Goal: Task Accomplishment & Management: Manage account settings

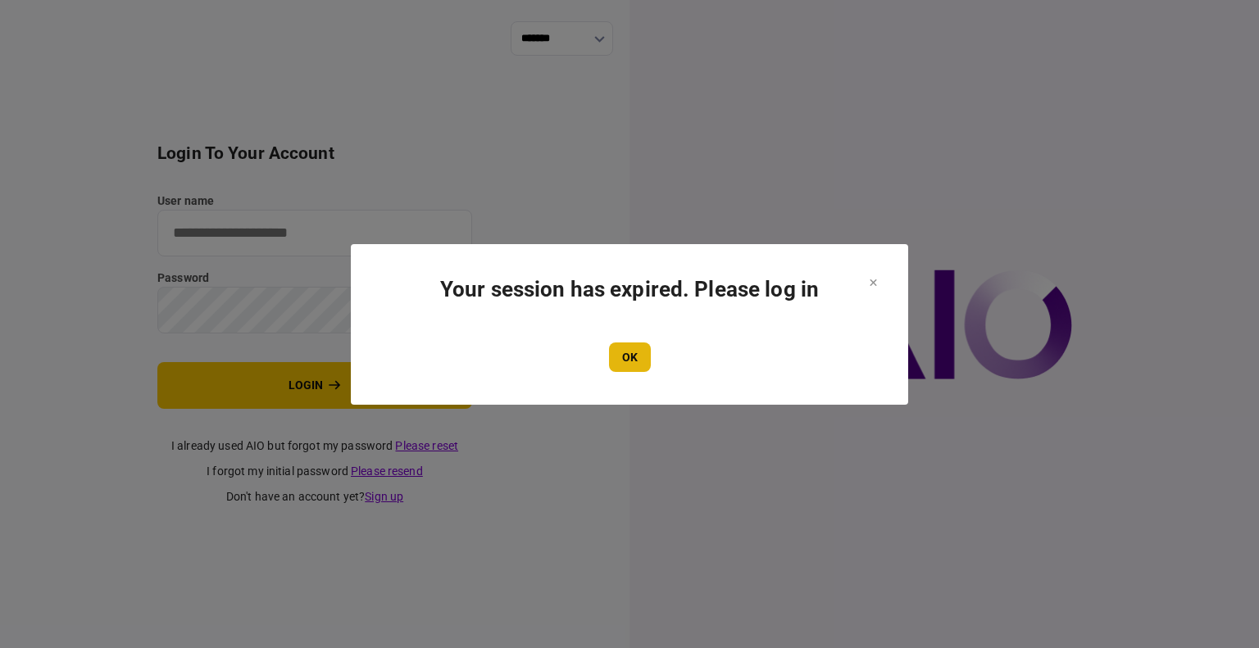
type input "****"
click at [623, 365] on button "OK" at bounding box center [630, 357] width 42 height 29
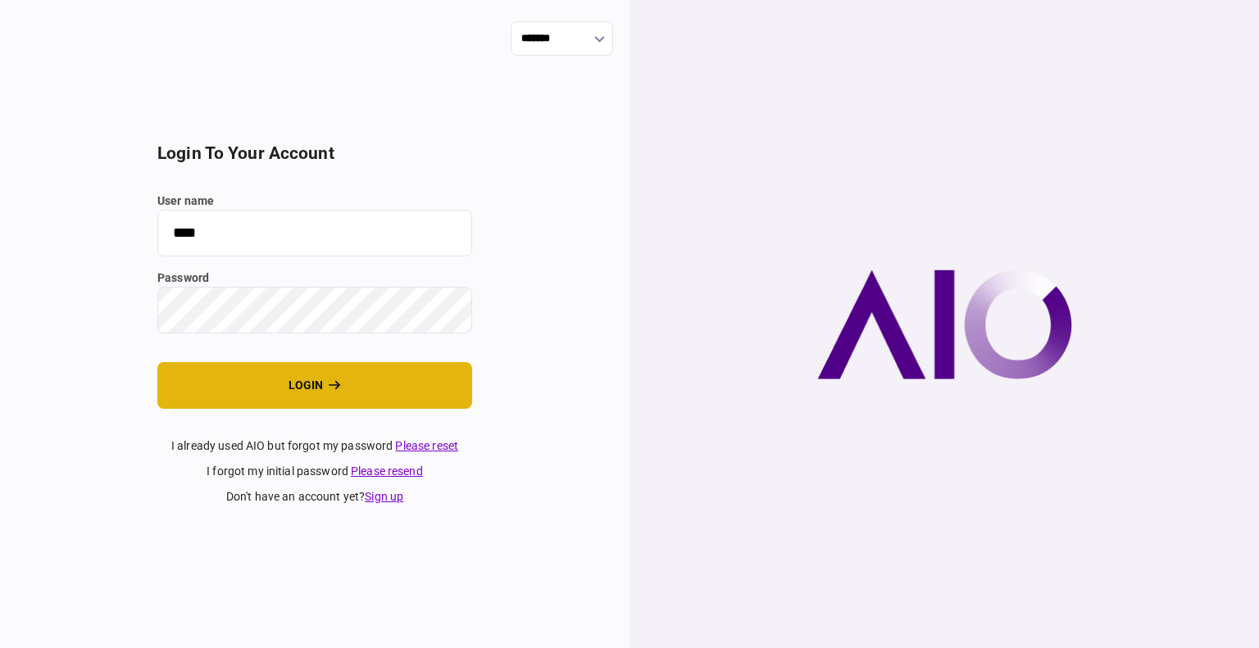
click at [292, 394] on button "login" at bounding box center [314, 385] width 315 height 47
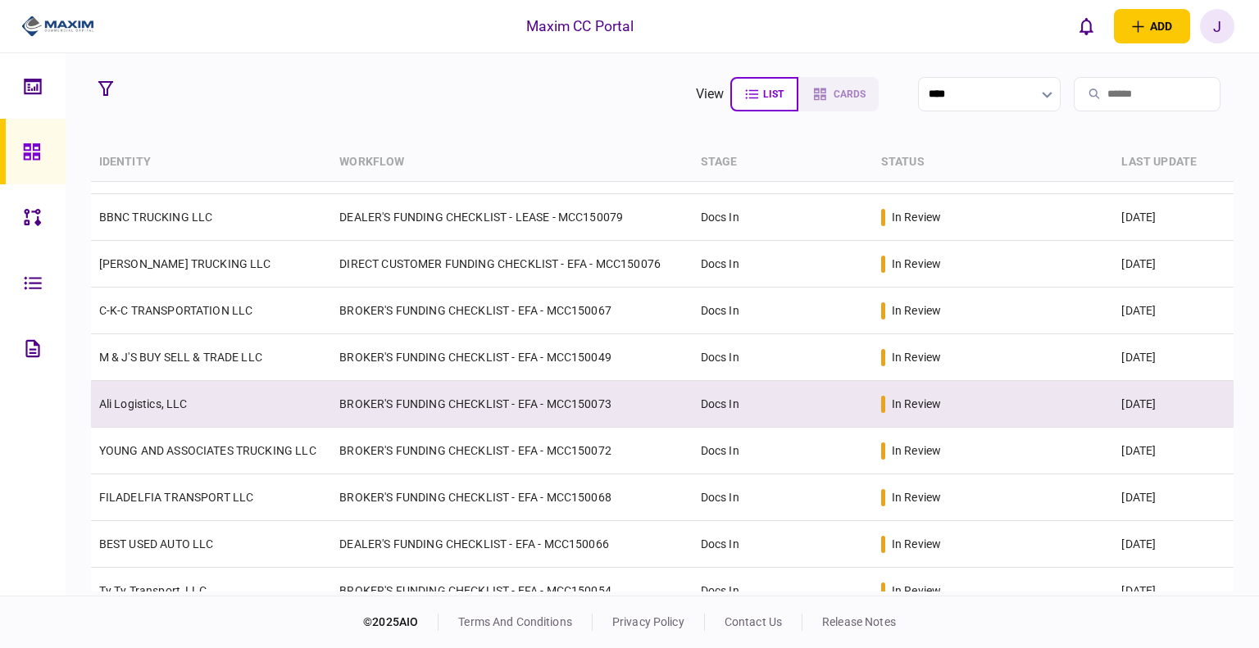
scroll to position [527, 0]
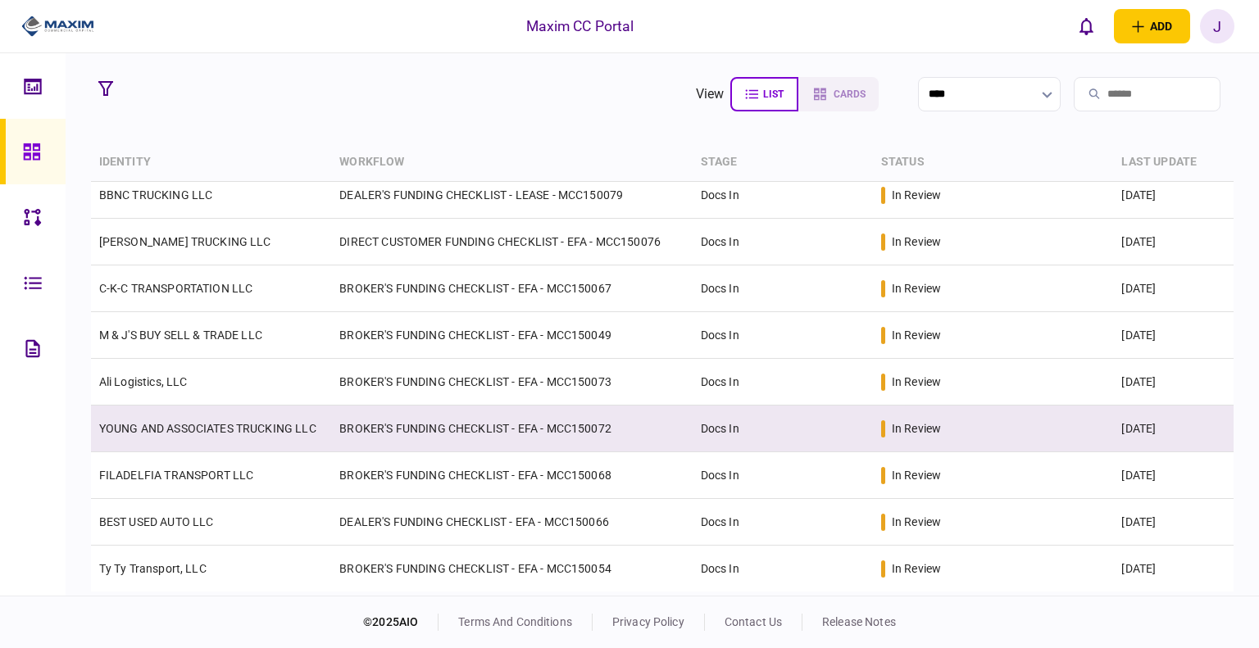
click at [180, 422] on link "YOUNG AND ASSOCIATES TRUCKING LLC" at bounding box center [207, 428] width 217 height 13
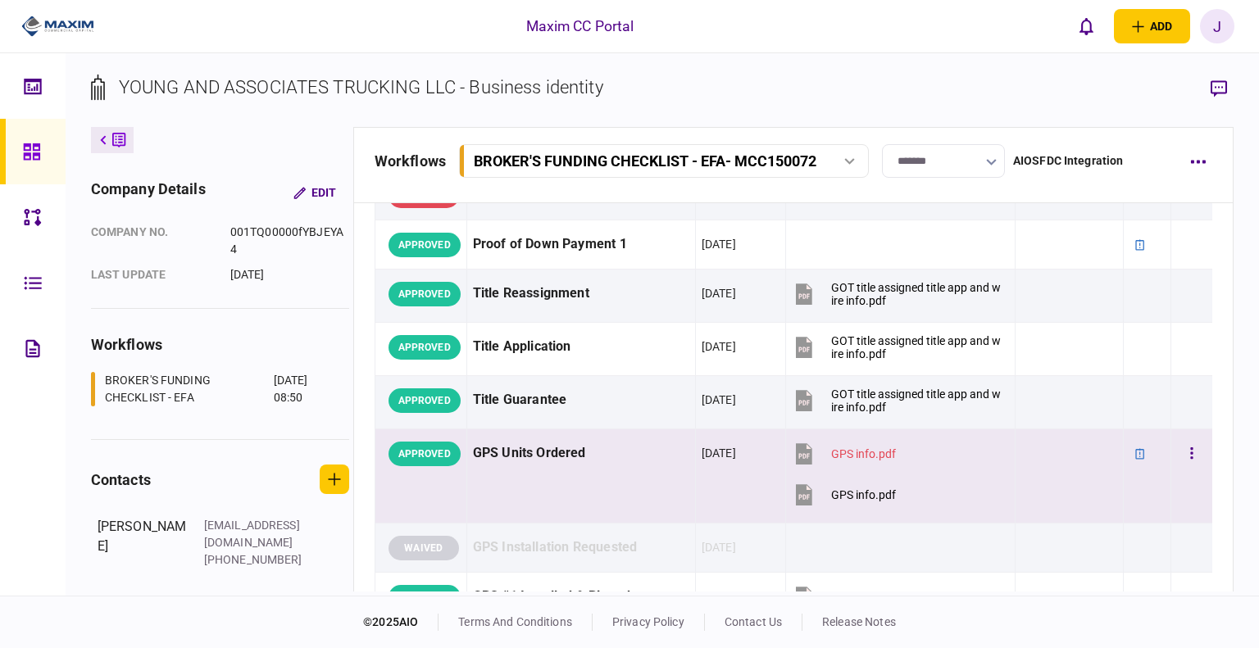
scroll to position [1065, 0]
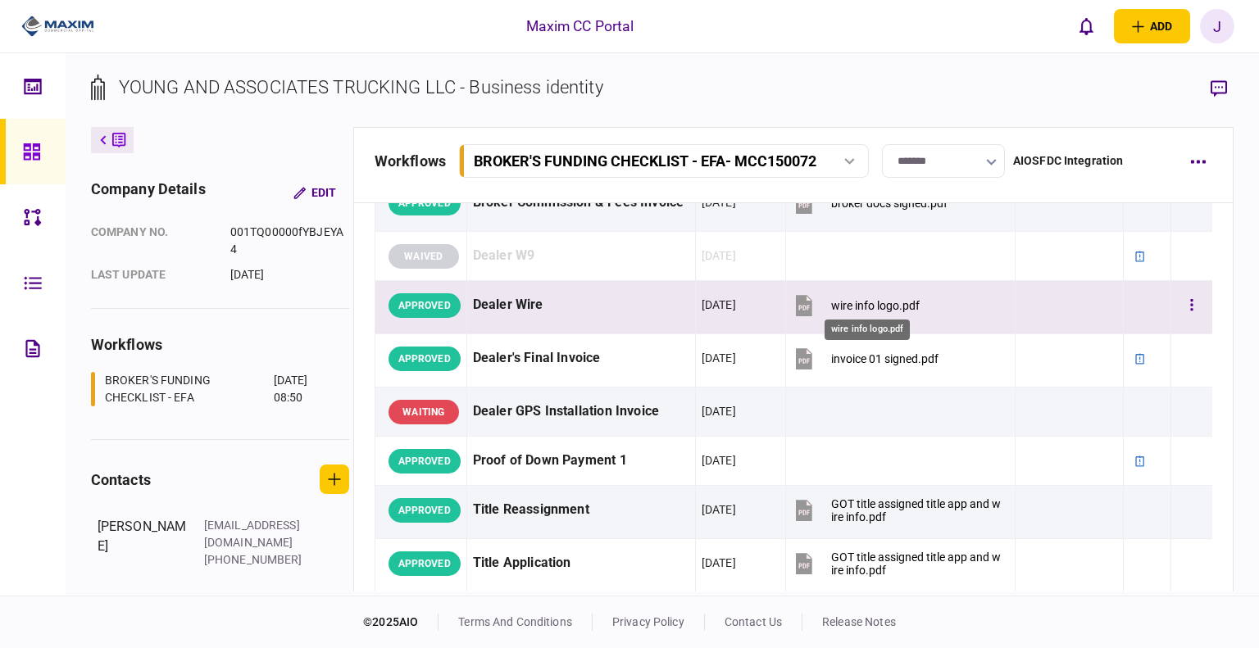
click at [874, 303] on div "wire info logo.pdf" at bounding box center [875, 305] width 88 height 13
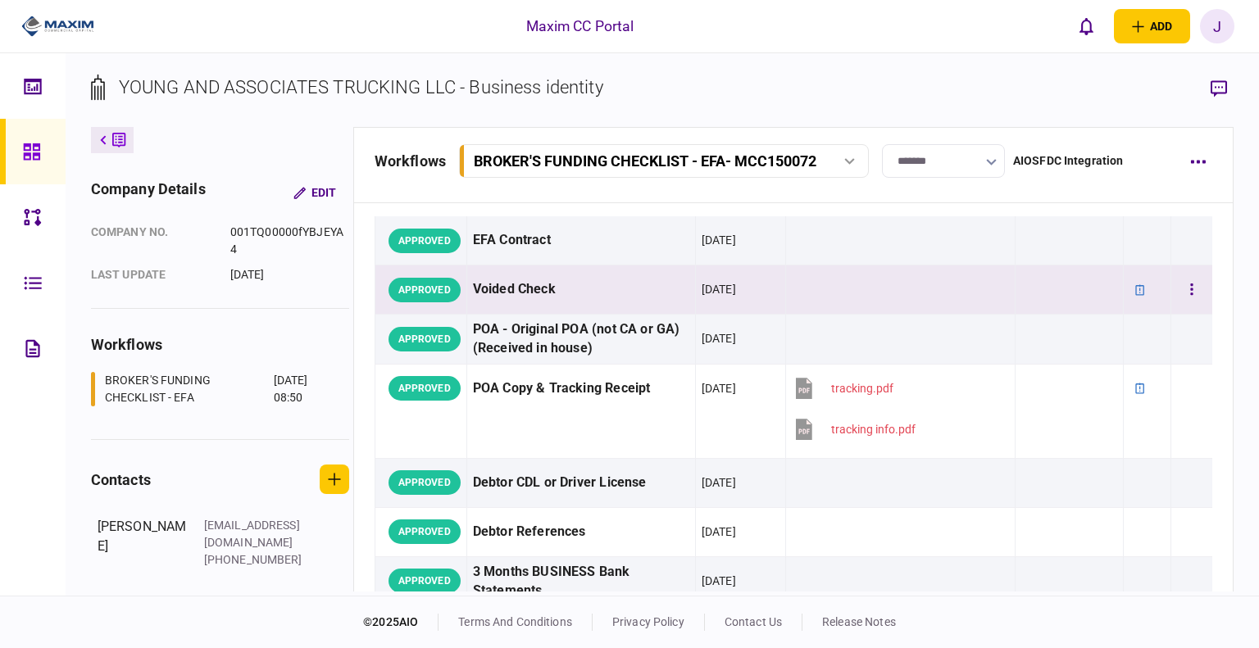
scroll to position [0, 0]
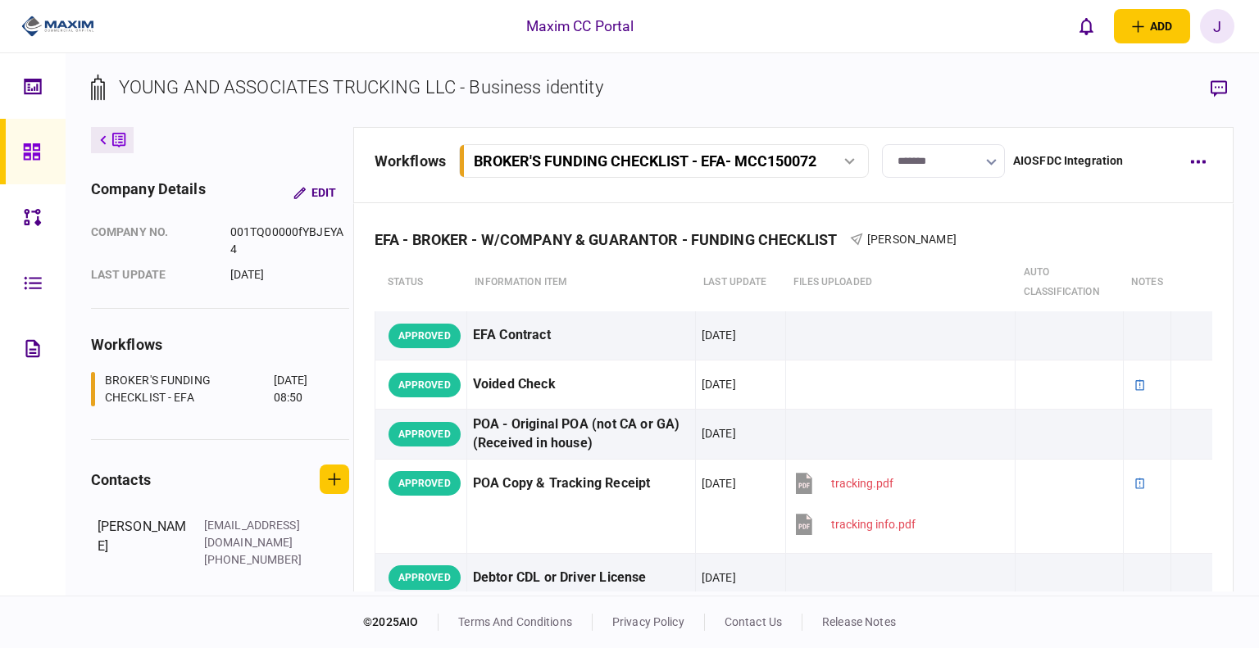
click at [20, 143] on link at bounding box center [33, 152] width 66 height 66
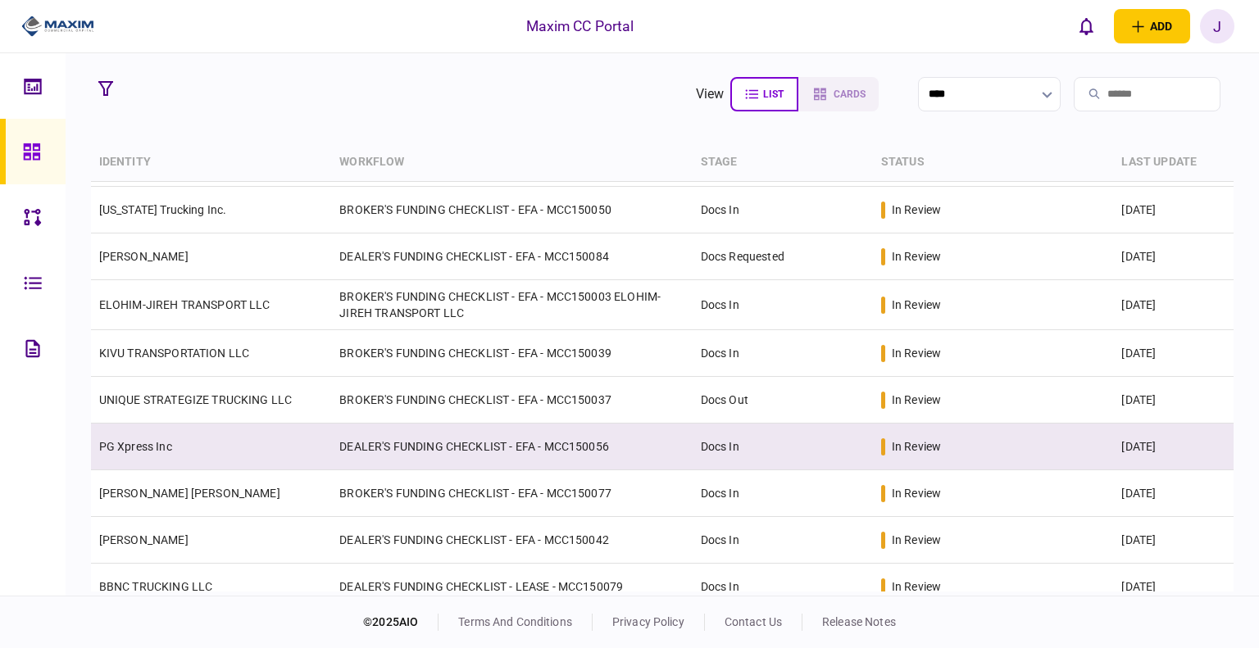
scroll to position [164, 0]
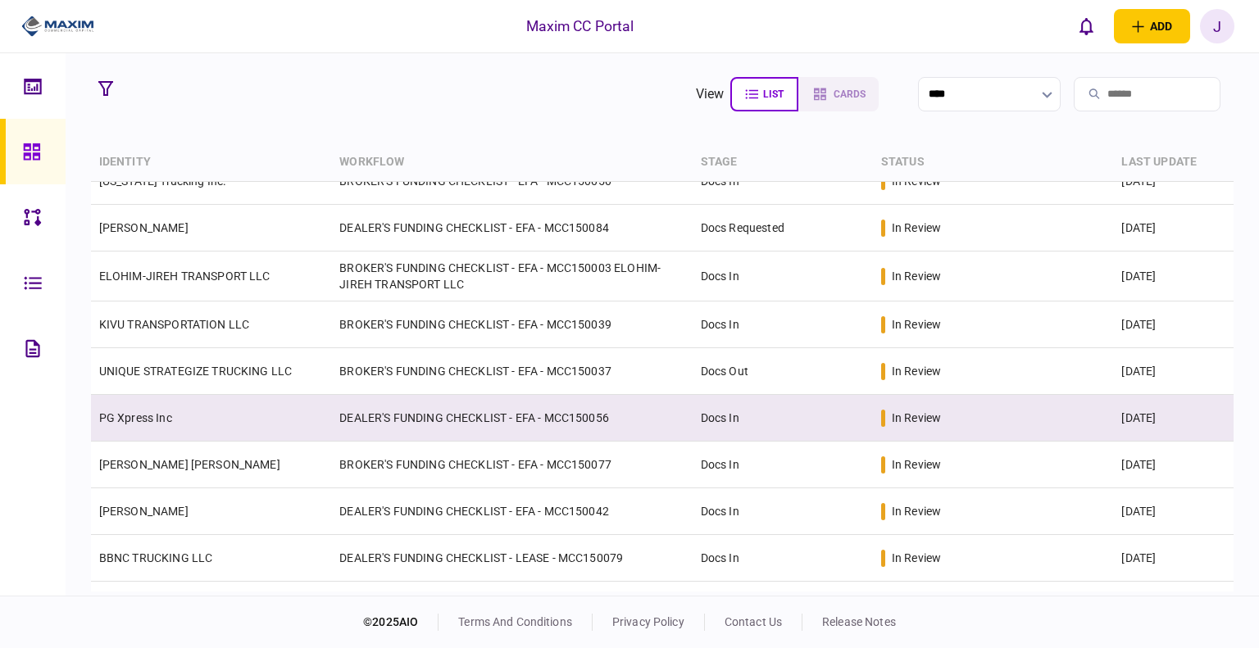
click at [138, 422] on link "PG Xpress Inc" at bounding box center [135, 417] width 73 height 13
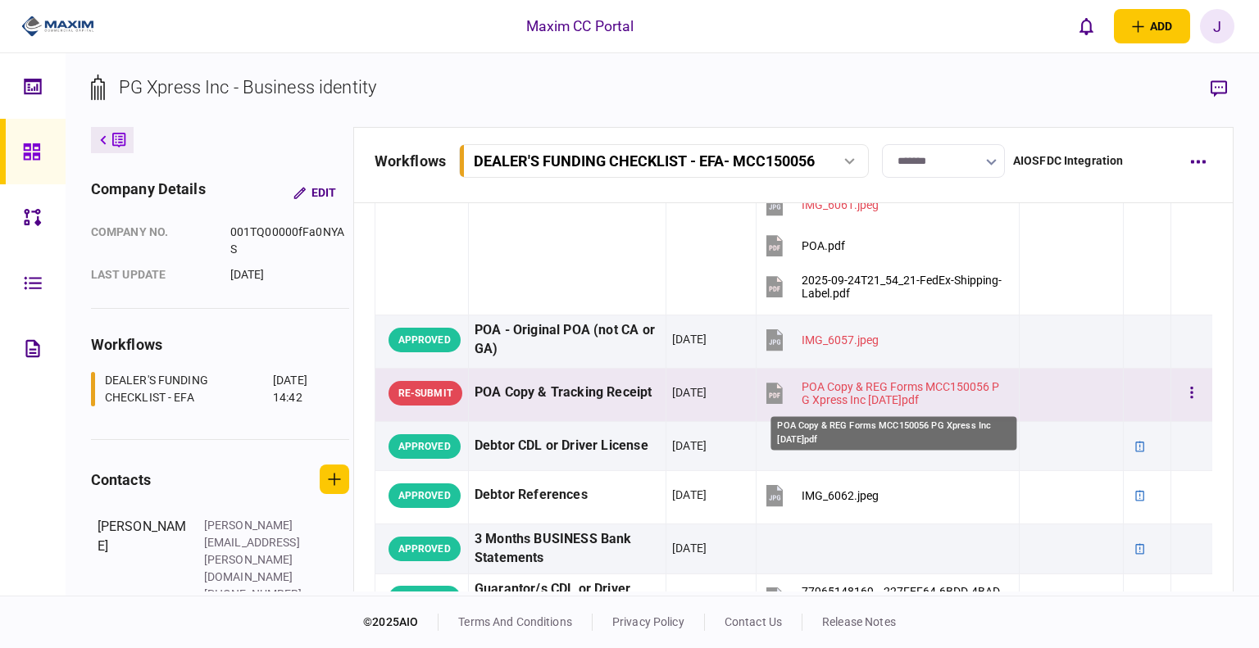
scroll to position [492, 0]
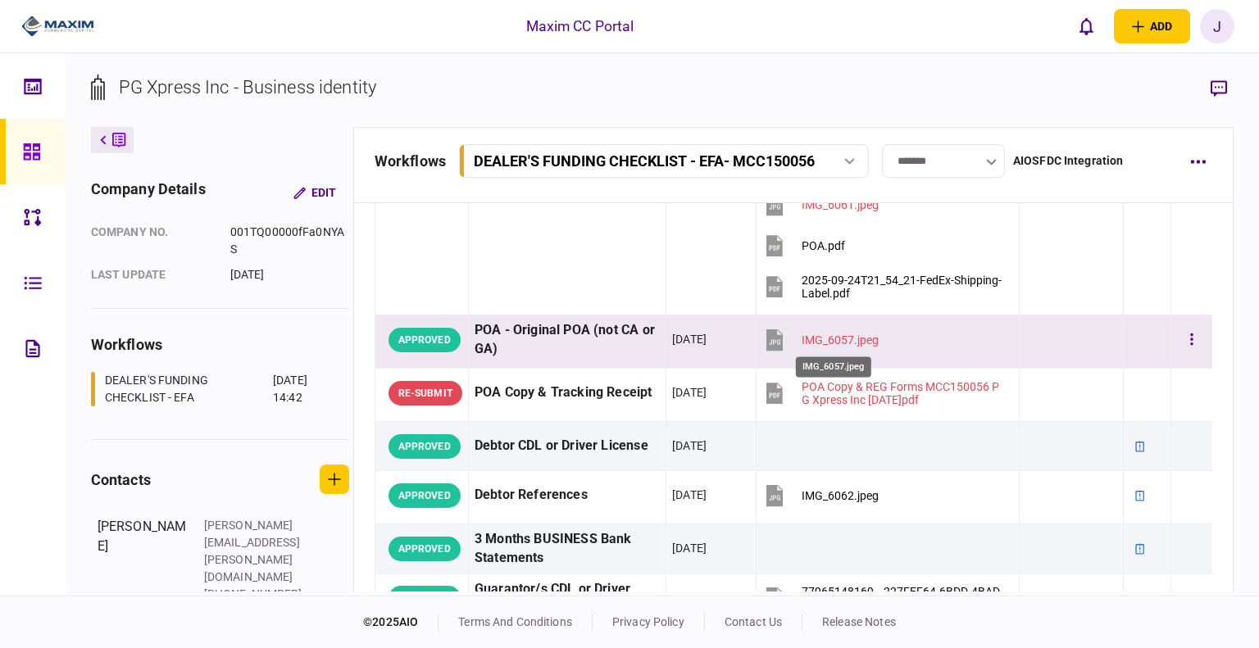
click at [831, 333] on div "IMG_6057.jpeg" at bounding box center [839, 339] width 77 height 13
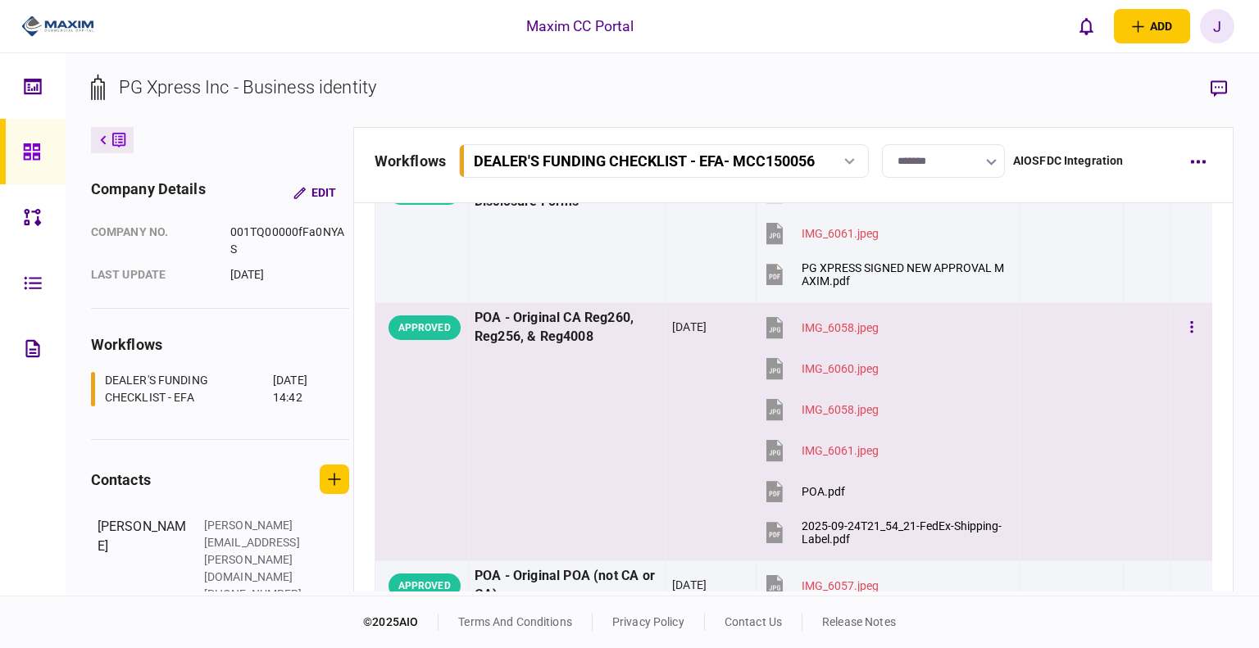
scroll to position [328, 0]
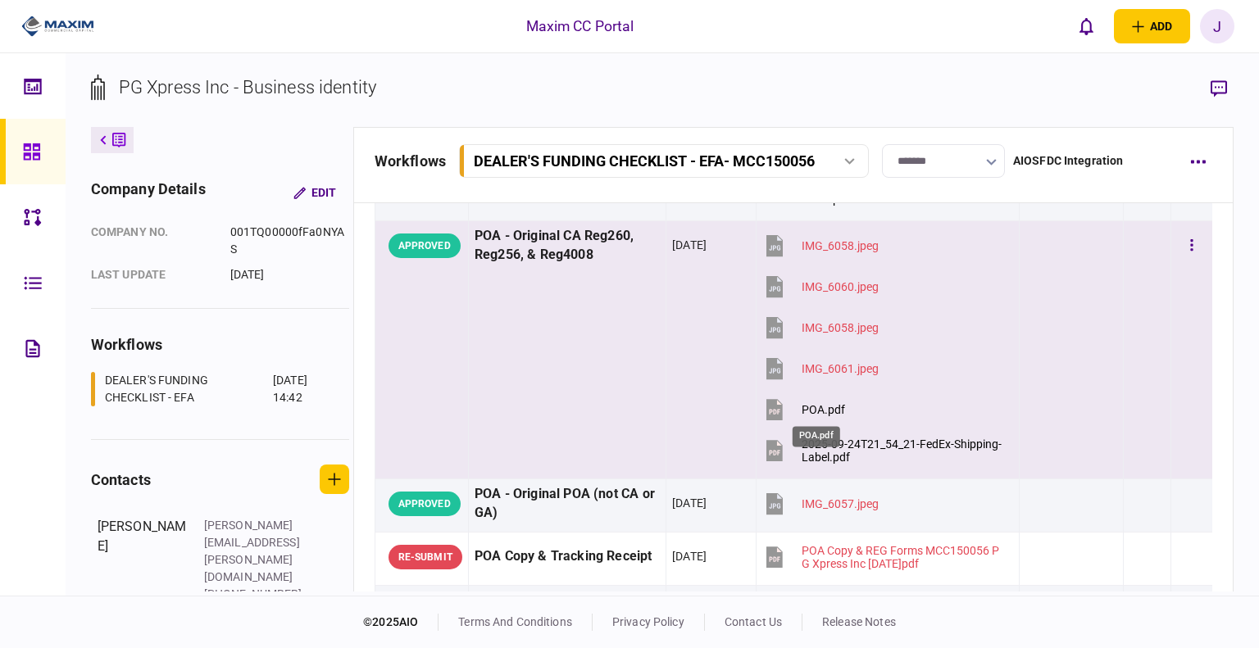
click at [807, 406] on div "POA.pdf" at bounding box center [822, 409] width 43 height 13
click at [845, 440] on div "2025-09-24T21_54_21-FedEx-Shipping-Label.pdf" at bounding box center [902, 451] width 202 height 26
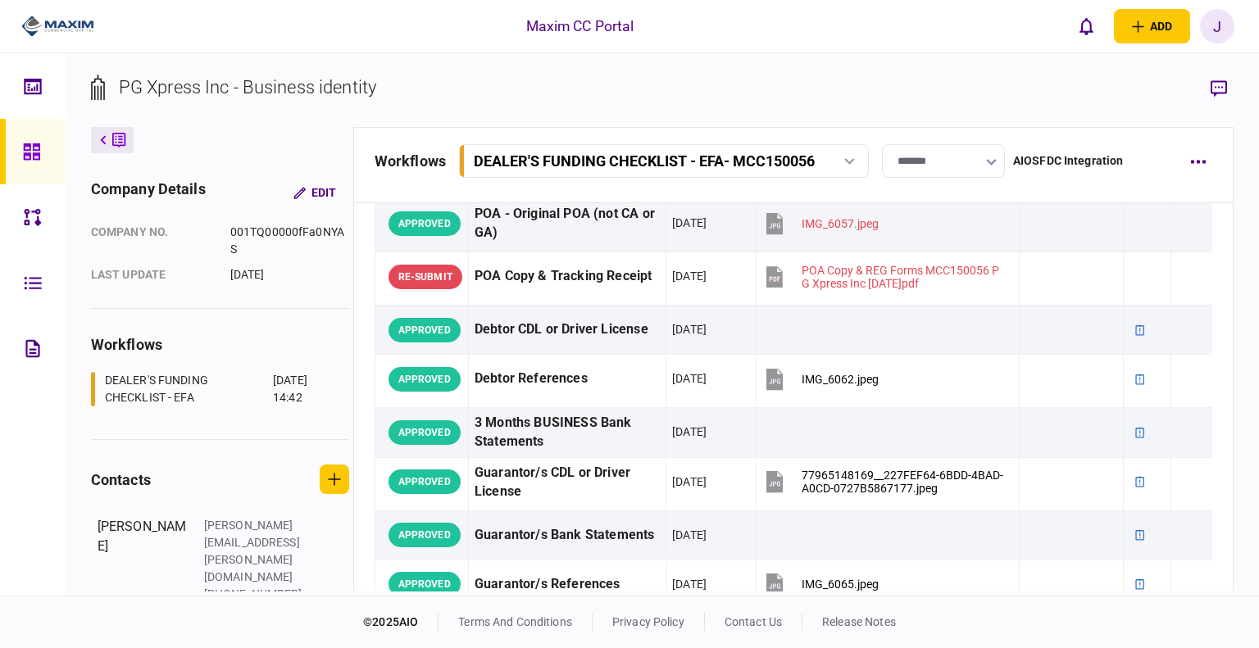
scroll to position [656, 0]
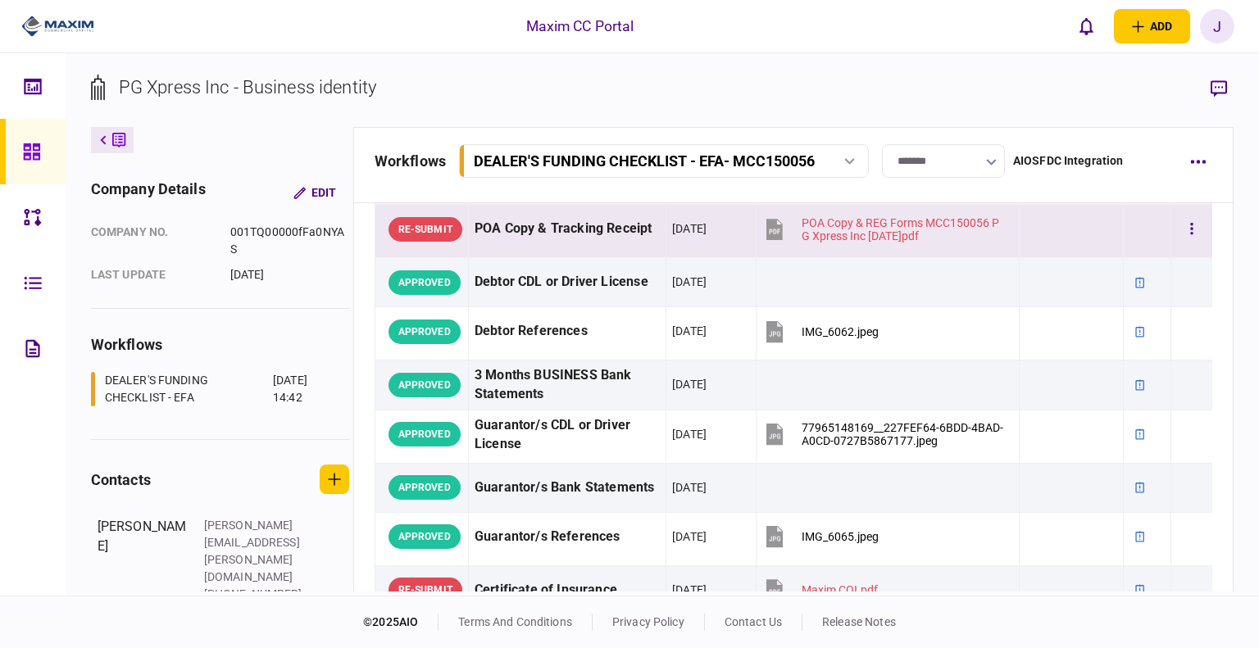
click at [515, 219] on div "POA Copy & Tracking Receipt" at bounding box center [566, 229] width 185 height 37
click at [1219, 86] on icon "button" at bounding box center [1218, 88] width 16 height 16
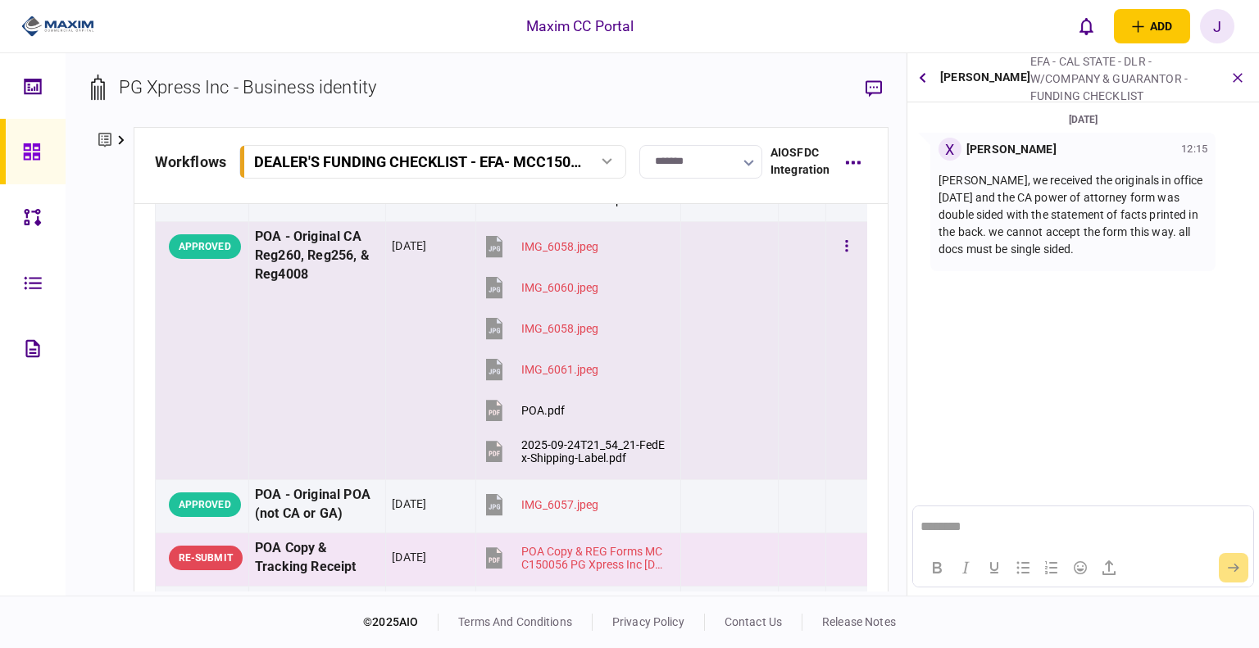
scroll to position [246, 0]
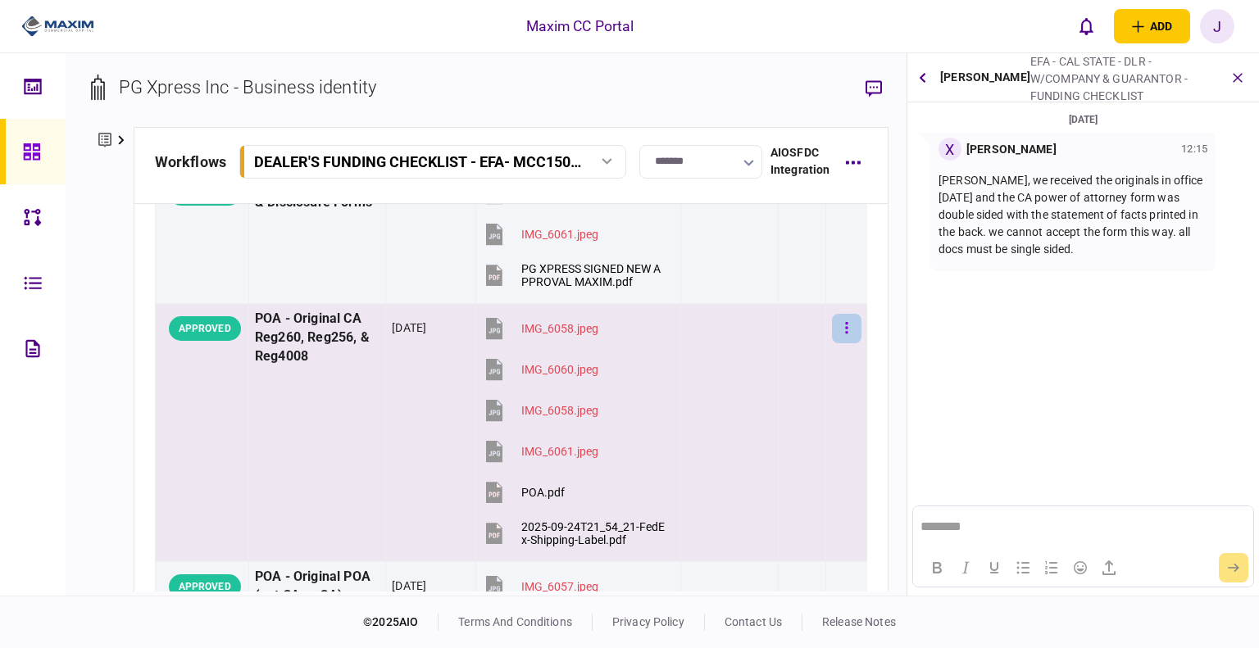
click at [832, 324] on button "button" at bounding box center [846, 328] width 29 height 29
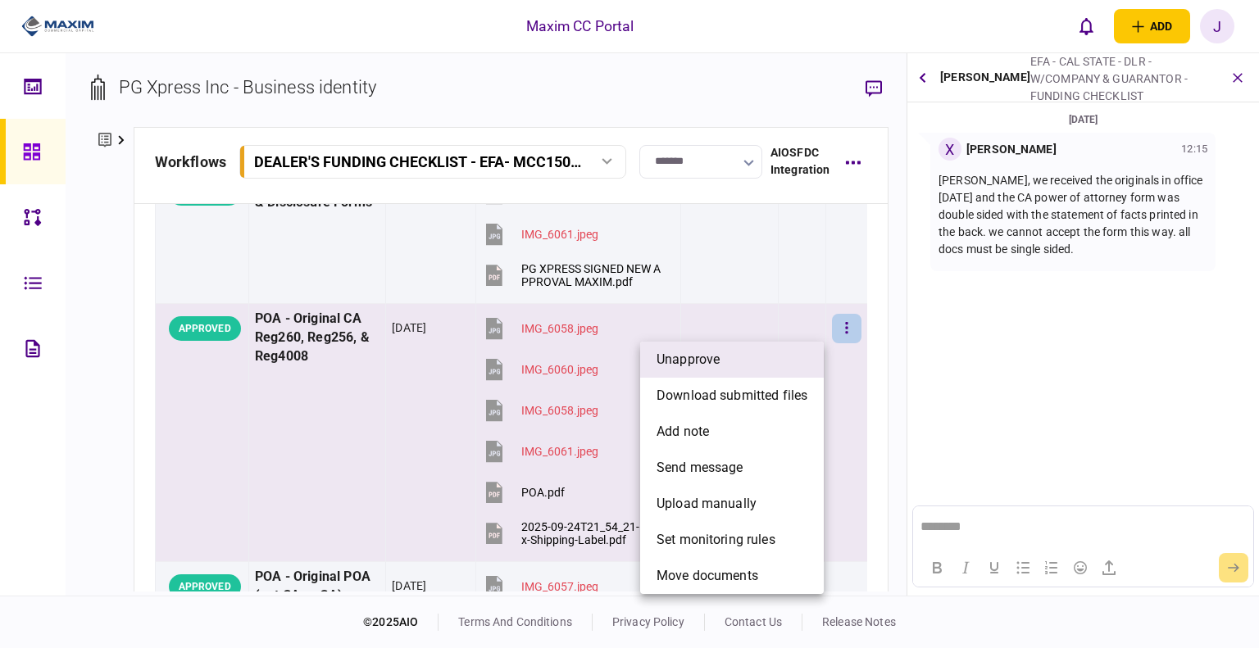
click at [797, 361] on li "unapprove" at bounding box center [732, 360] width 184 height 36
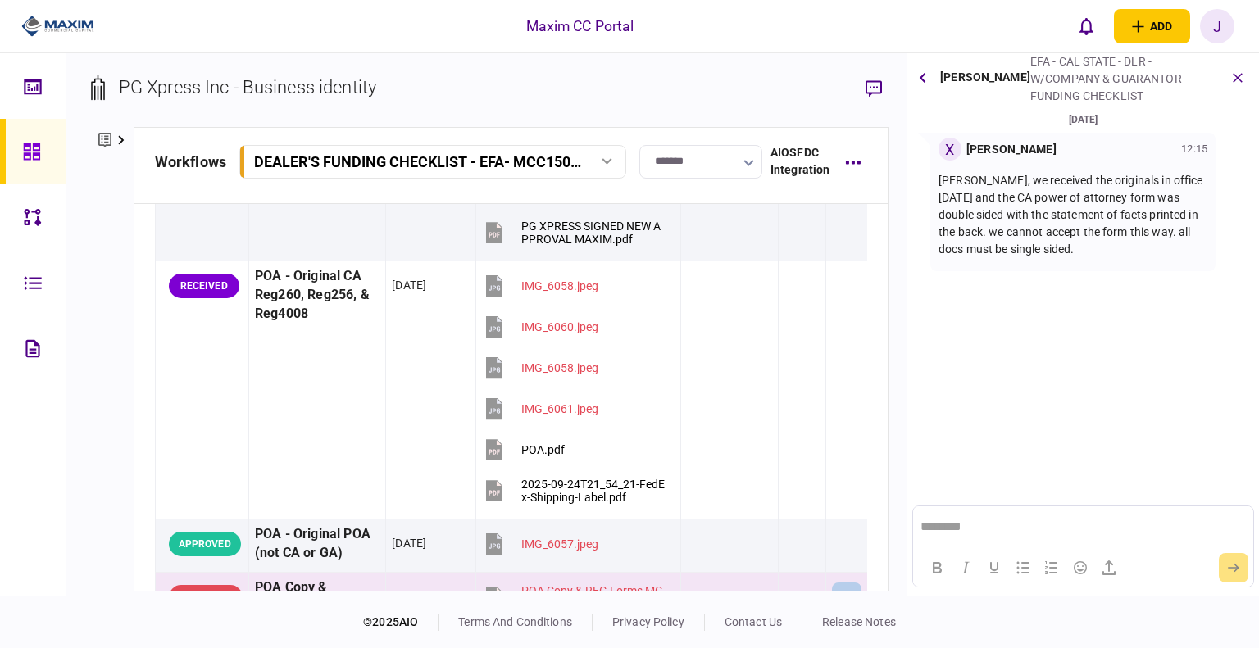
scroll to position [410, 0]
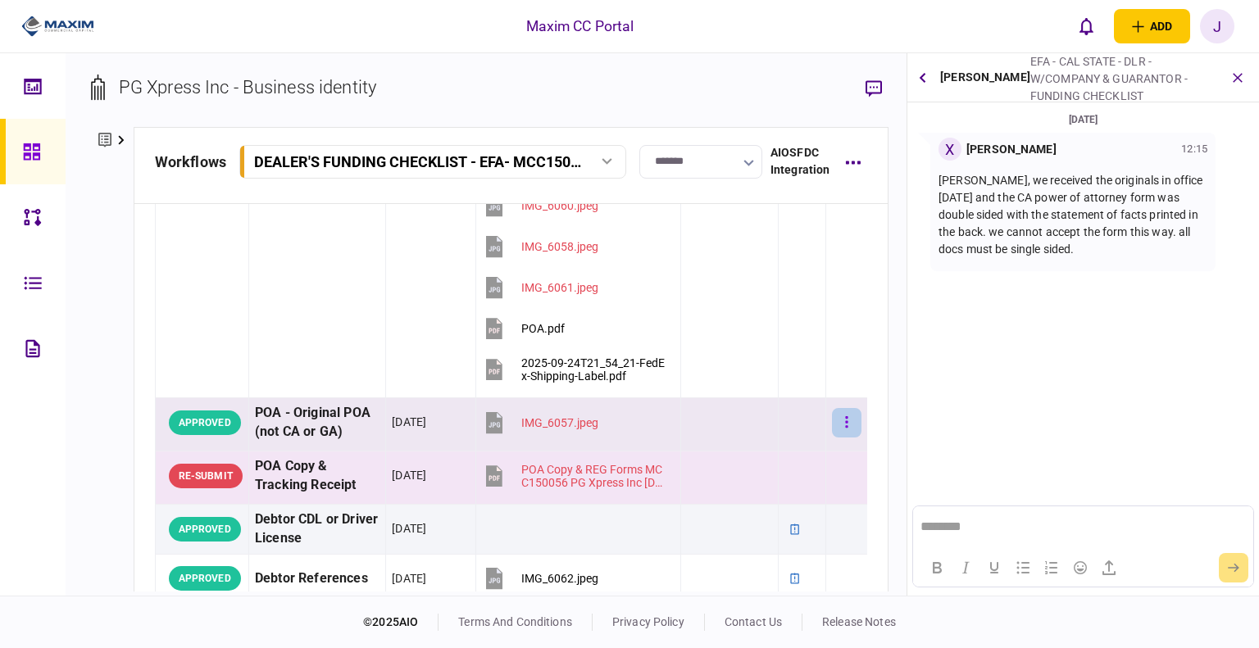
click at [842, 416] on button "button" at bounding box center [846, 422] width 29 height 29
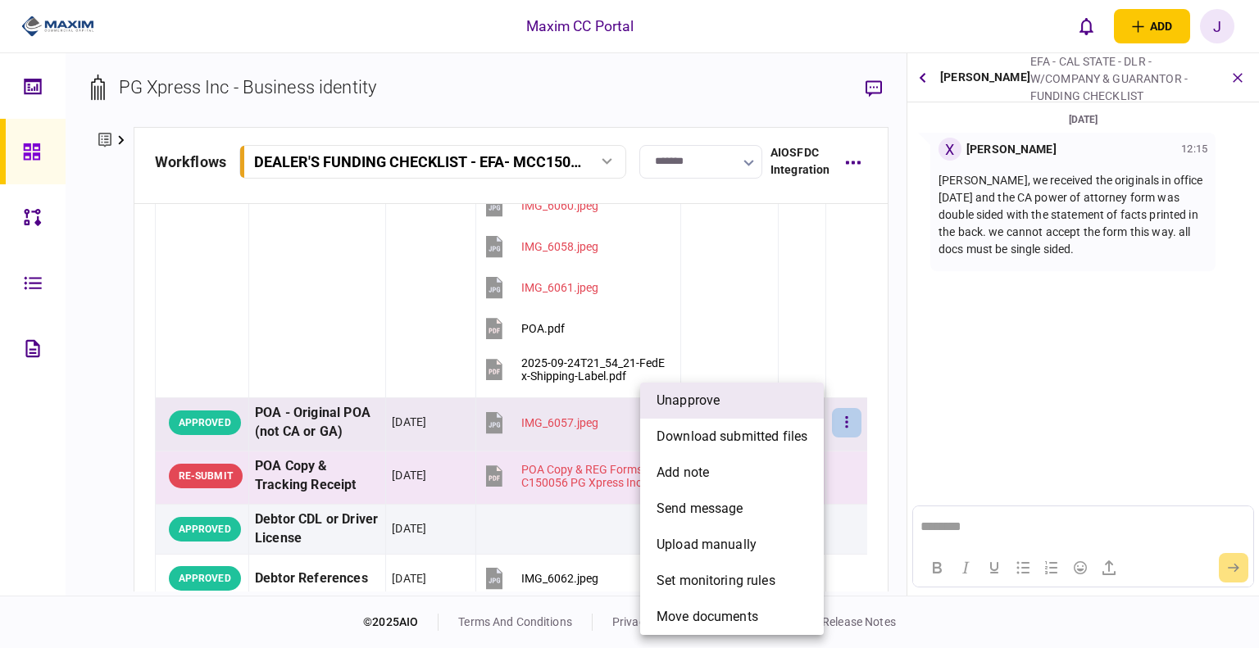
click at [766, 406] on li "unapprove" at bounding box center [732, 401] width 184 height 36
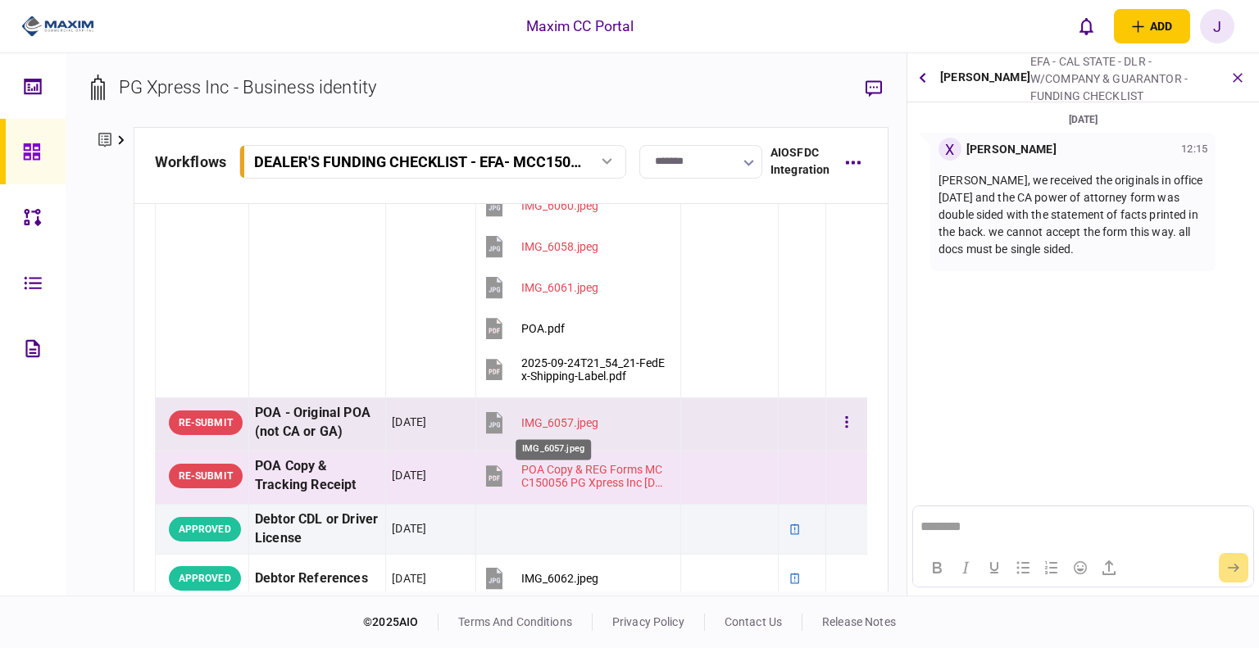
click at [562, 425] on div "IMG_6057.jpeg" at bounding box center [559, 422] width 77 height 13
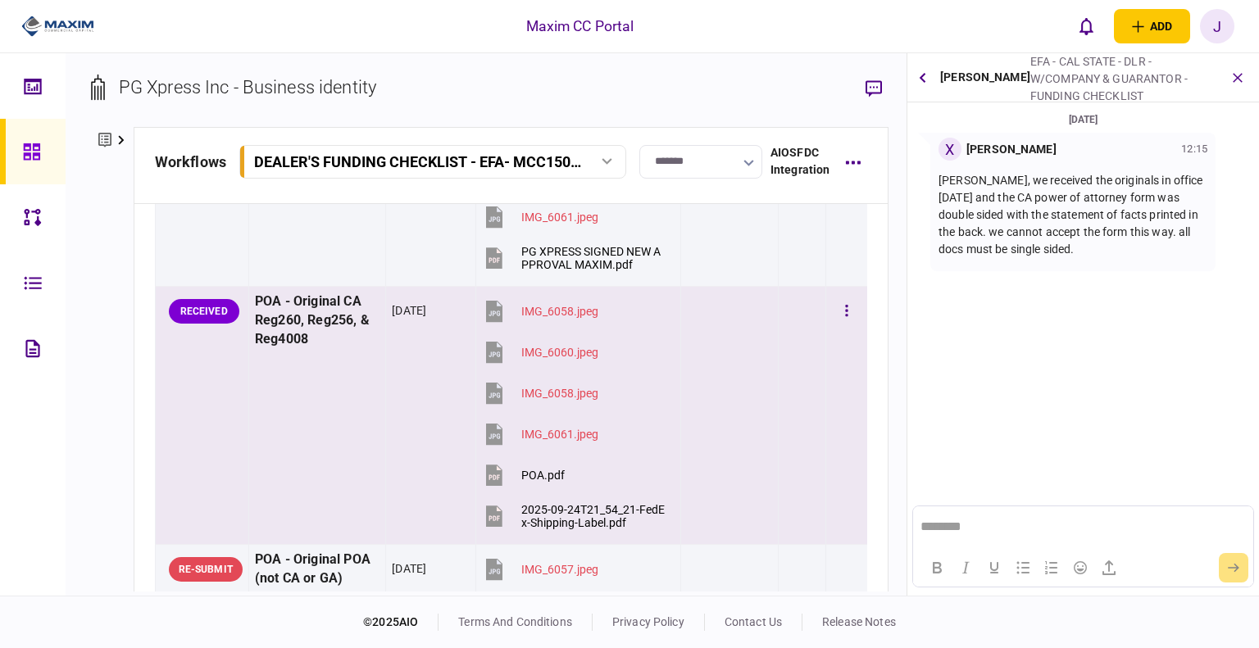
scroll to position [246, 0]
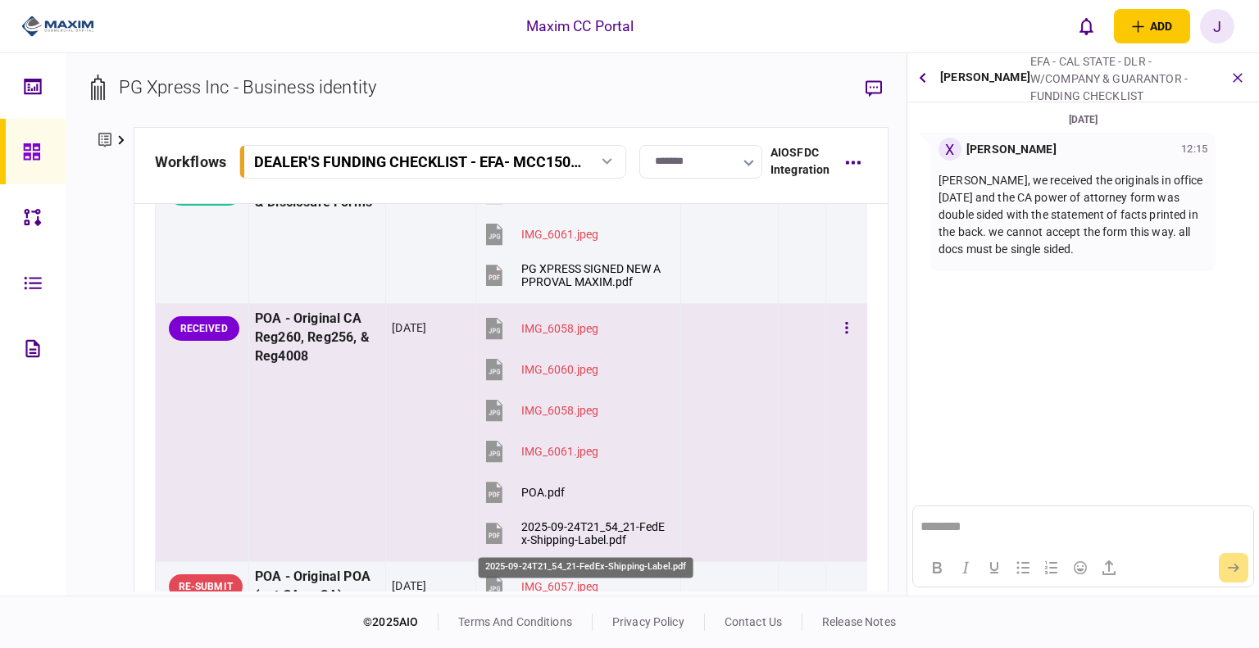
click at [547, 529] on div "2025-09-24T21_54_21-FedEx-Shipping-Label.pdf" at bounding box center [593, 533] width 145 height 26
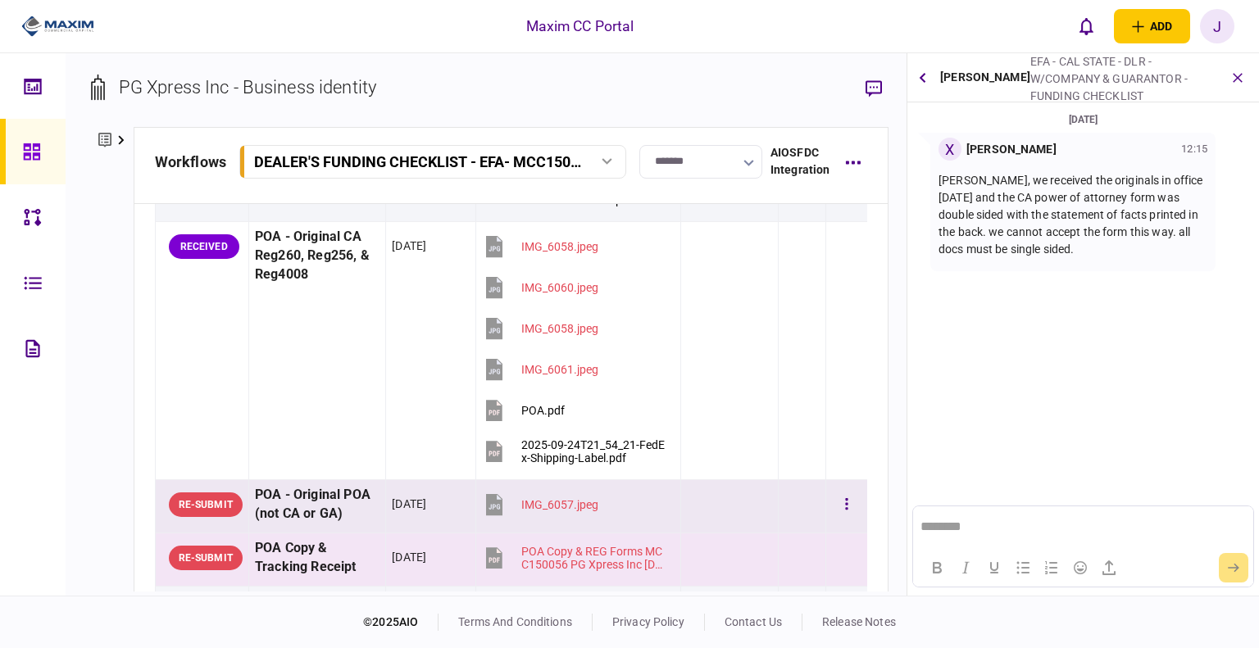
scroll to position [410, 0]
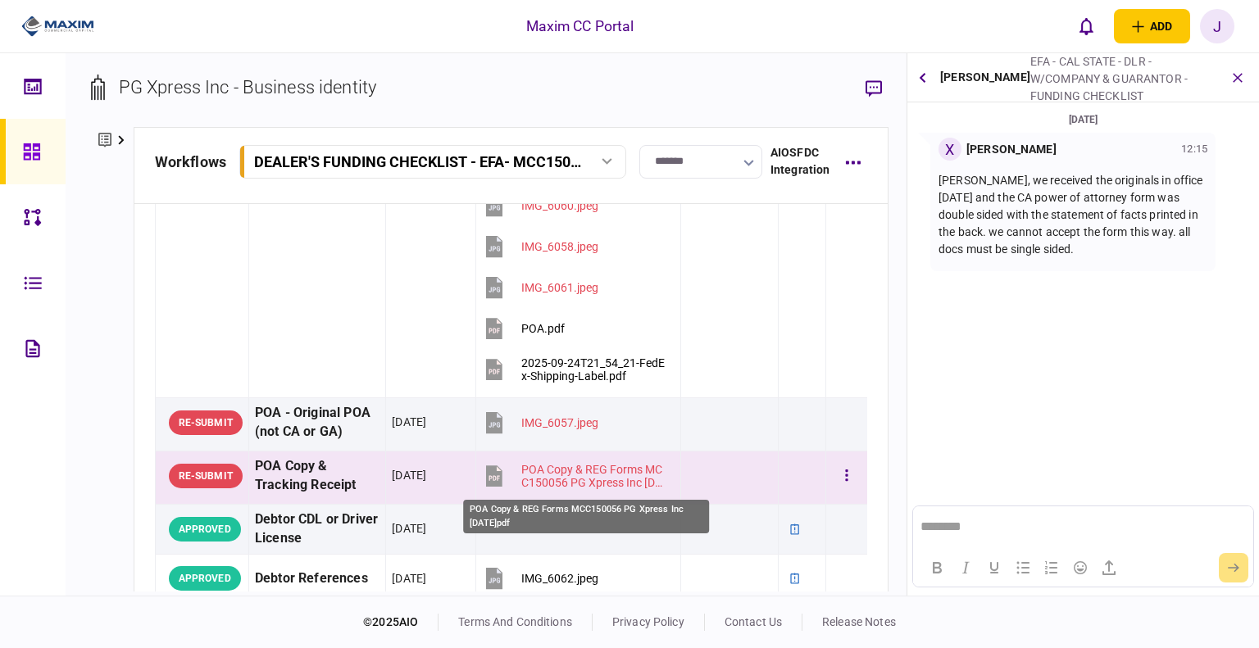
click at [560, 472] on div "POA Copy & REG Forms MCC150056 PG Xpress Inc [DATE]pdf" at bounding box center [593, 476] width 145 height 26
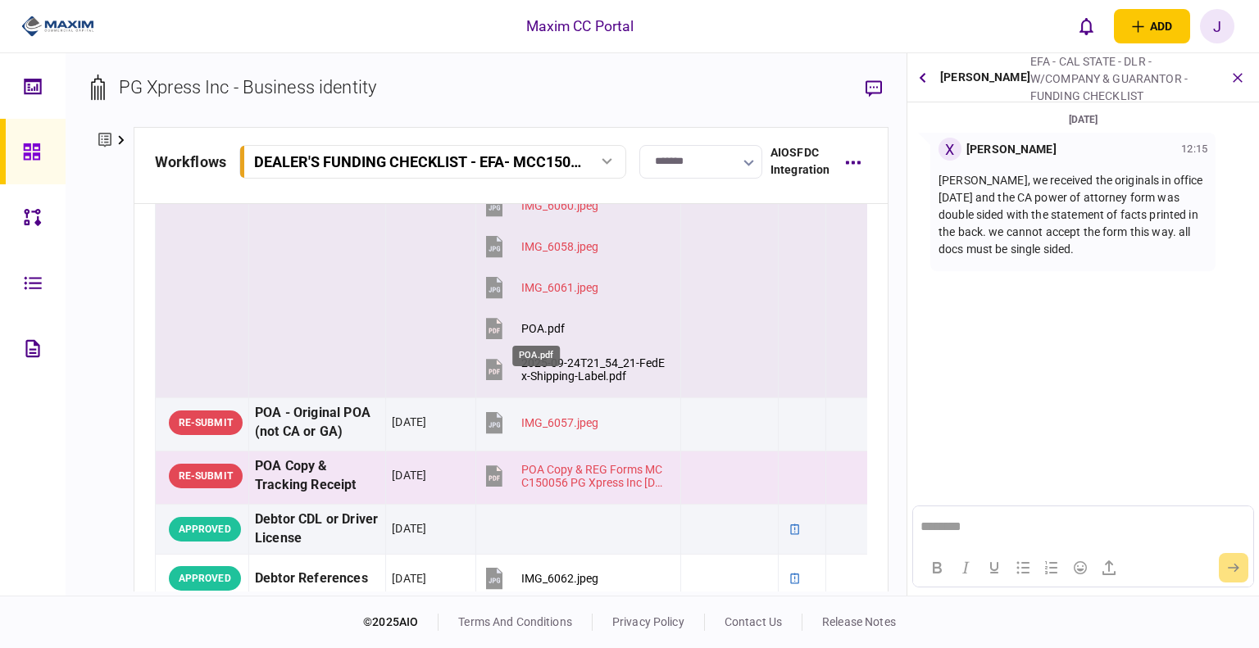
click at [532, 323] on div "POA.pdf" at bounding box center [542, 328] width 43 height 13
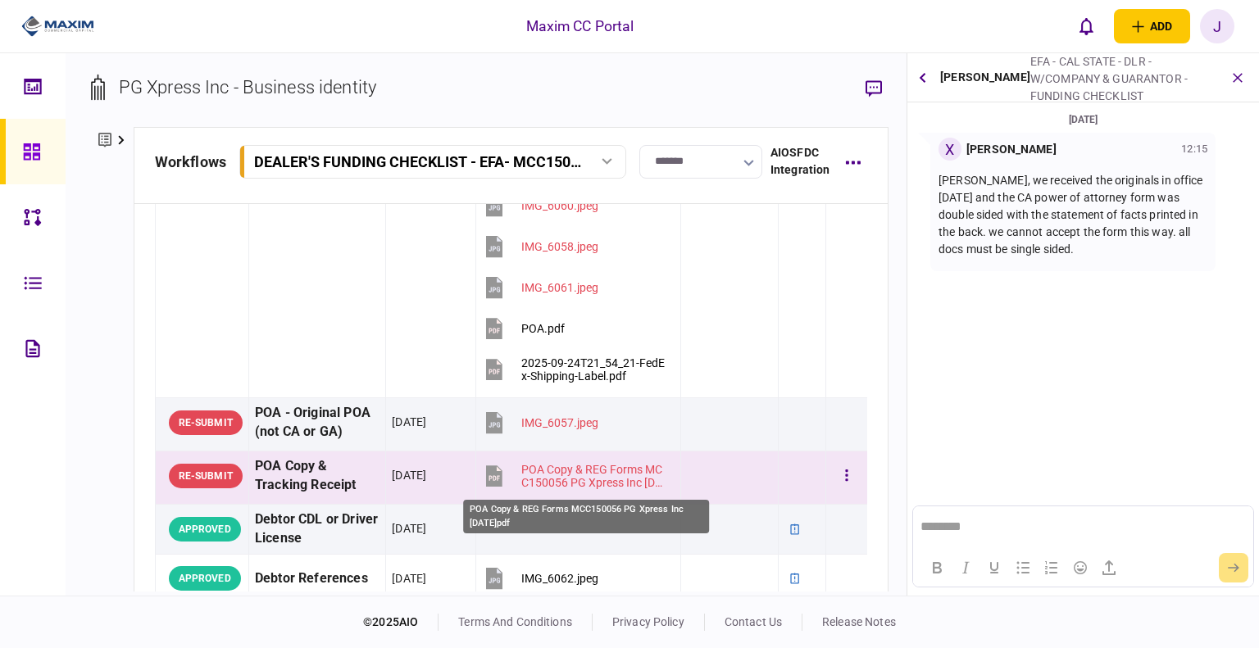
click at [577, 479] on div "POA Copy & REG Forms MCC150056 PG Xpress Inc [DATE]pdf" at bounding box center [593, 476] width 145 height 26
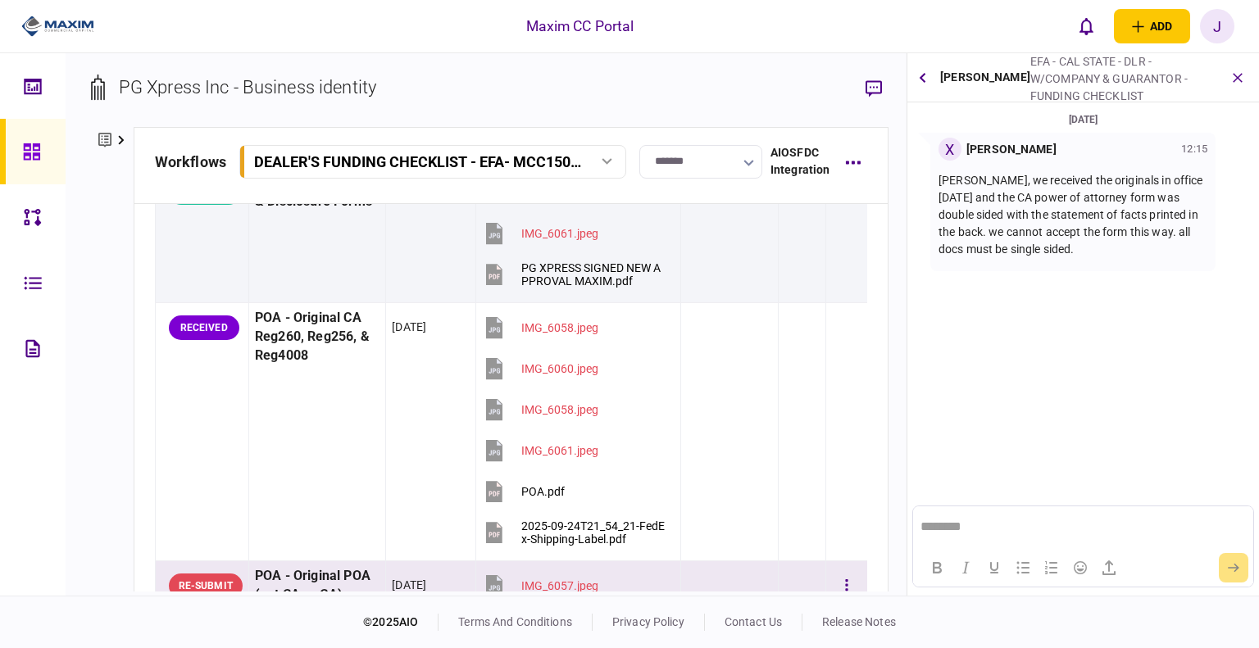
scroll to position [246, 0]
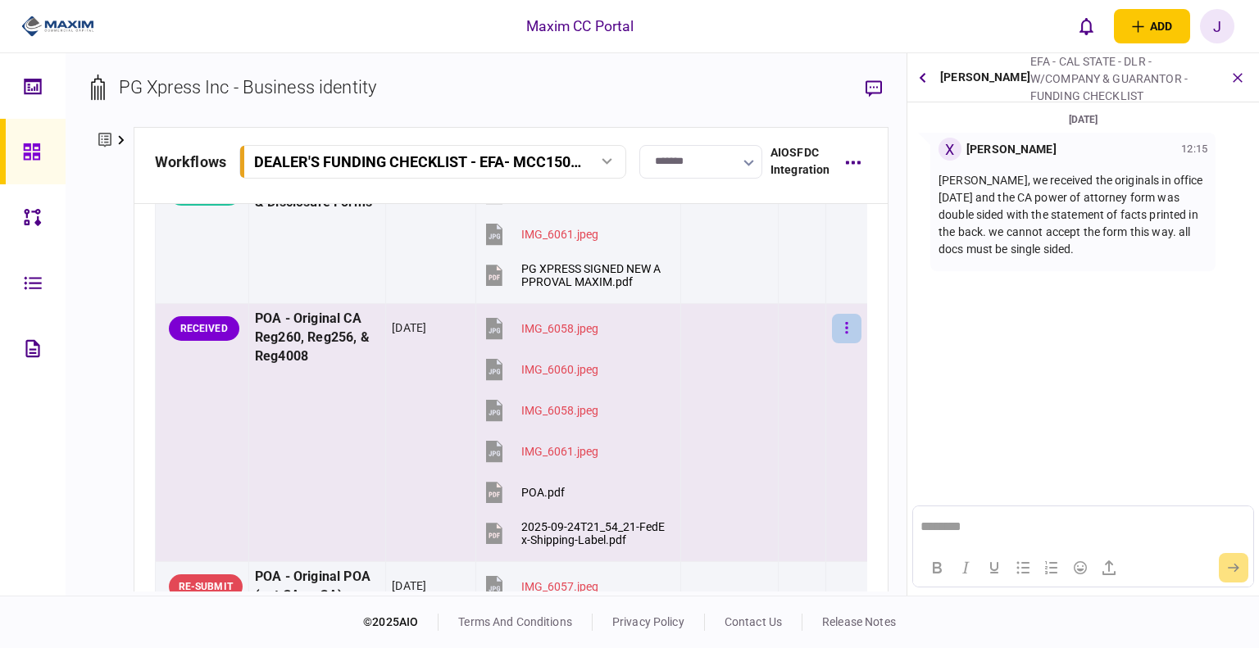
click at [843, 320] on button "button" at bounding box center [846, 328] width 29 height 29
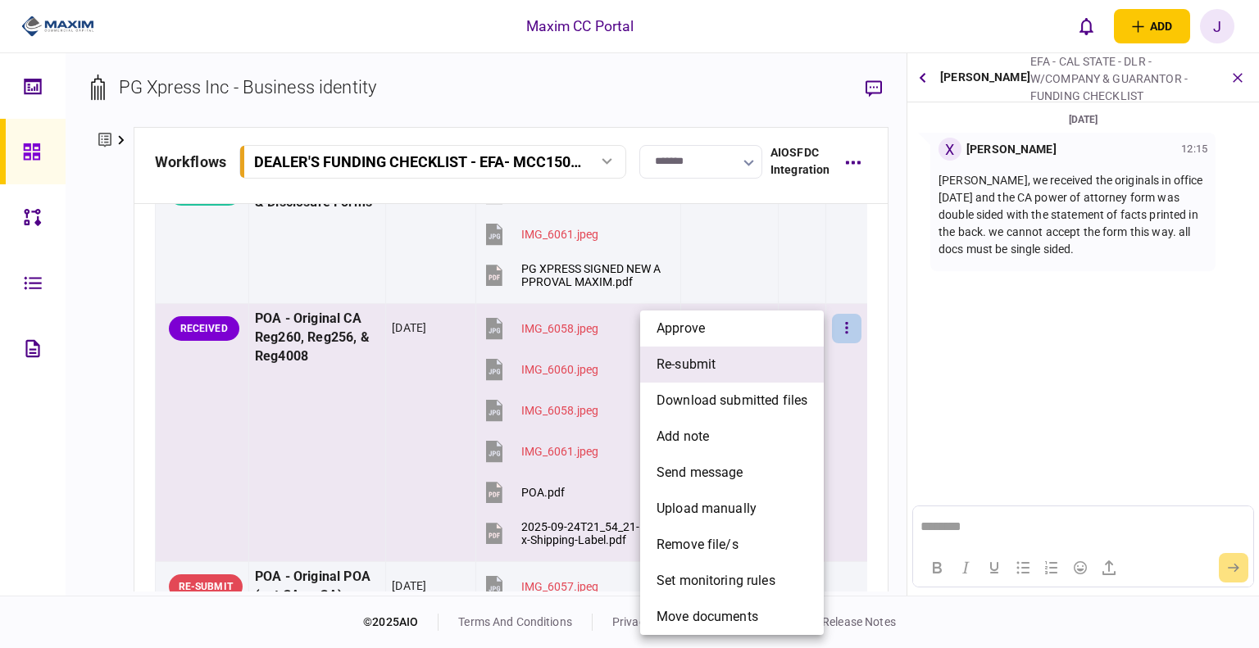
click at [737, 373] on li "re-submit" at bounding box center [732, 365] width 184 height 36
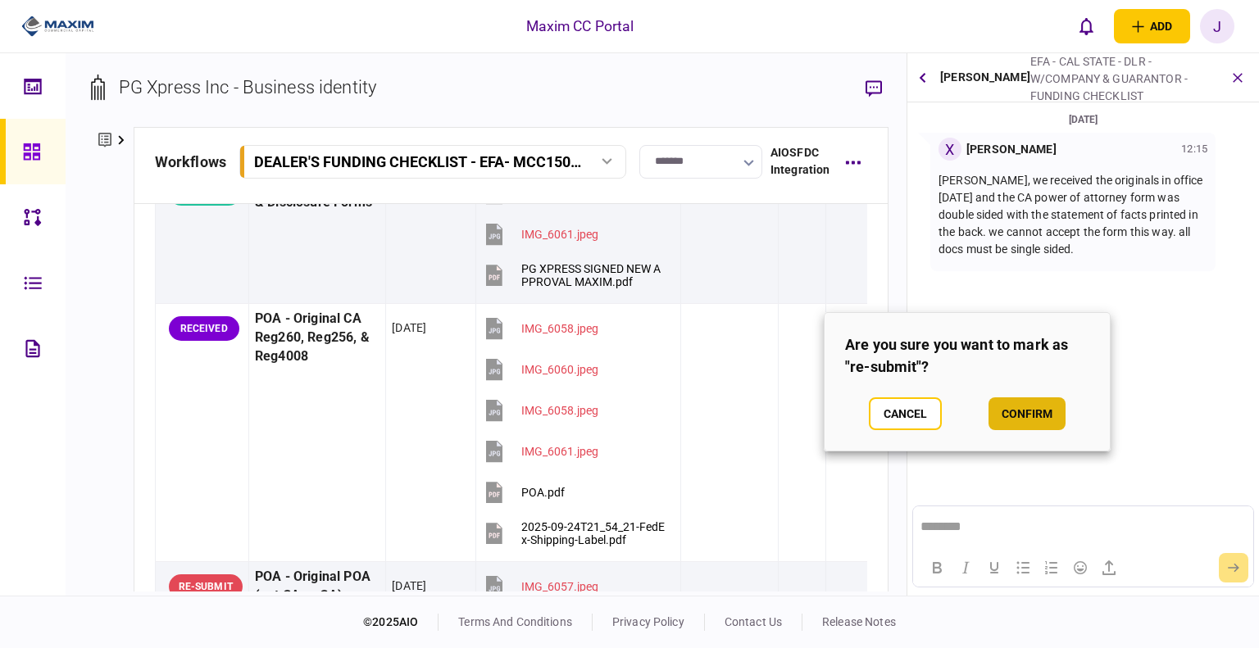
click at [1006, 421] on button "confirm" at bounding box center [1026, 413] width 77 height 33
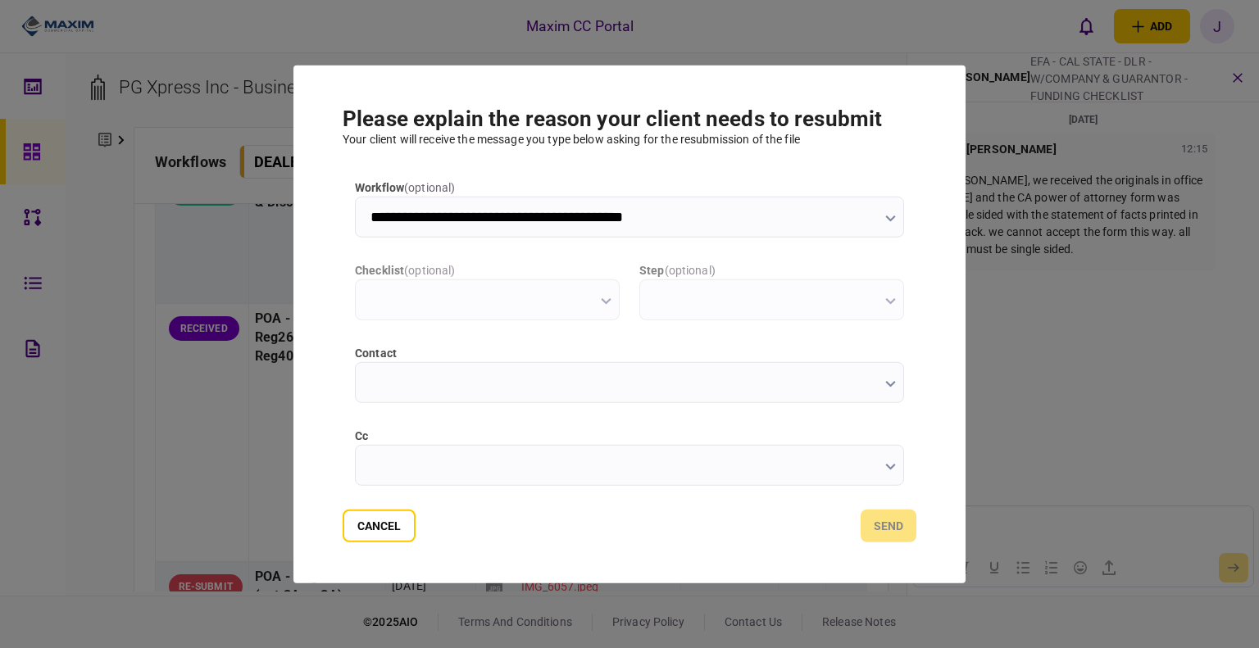
scroll to position [0, 0]
type input "**********"
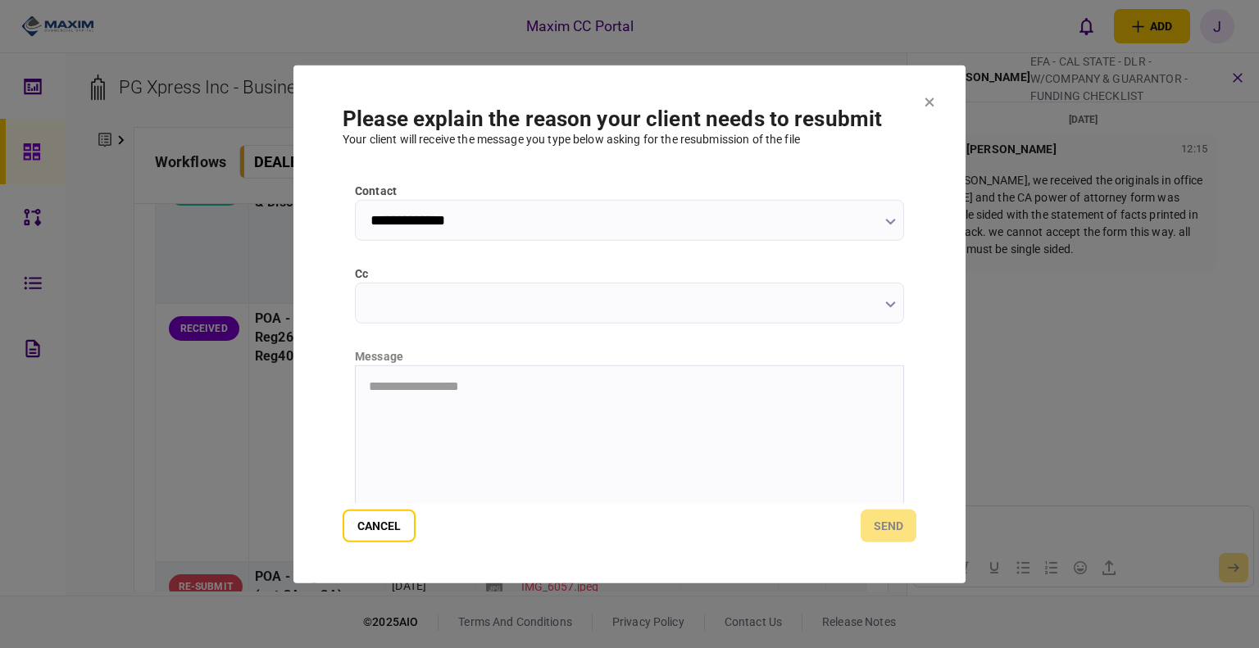
scroll to position [164, 0]
click at [377, 523] on button "Cancel" at bounding box center [379, 526] width 73 height 33
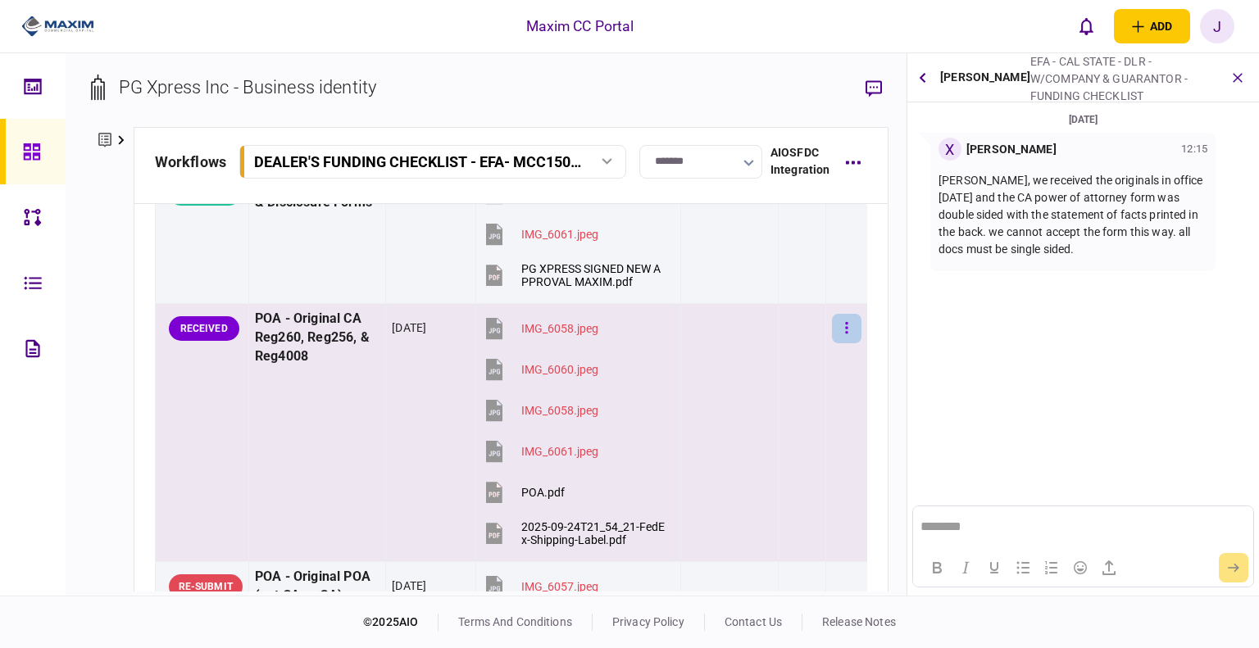
click at [834, 331] on button "button" at bounding box center [846, 328] width 29 height 29
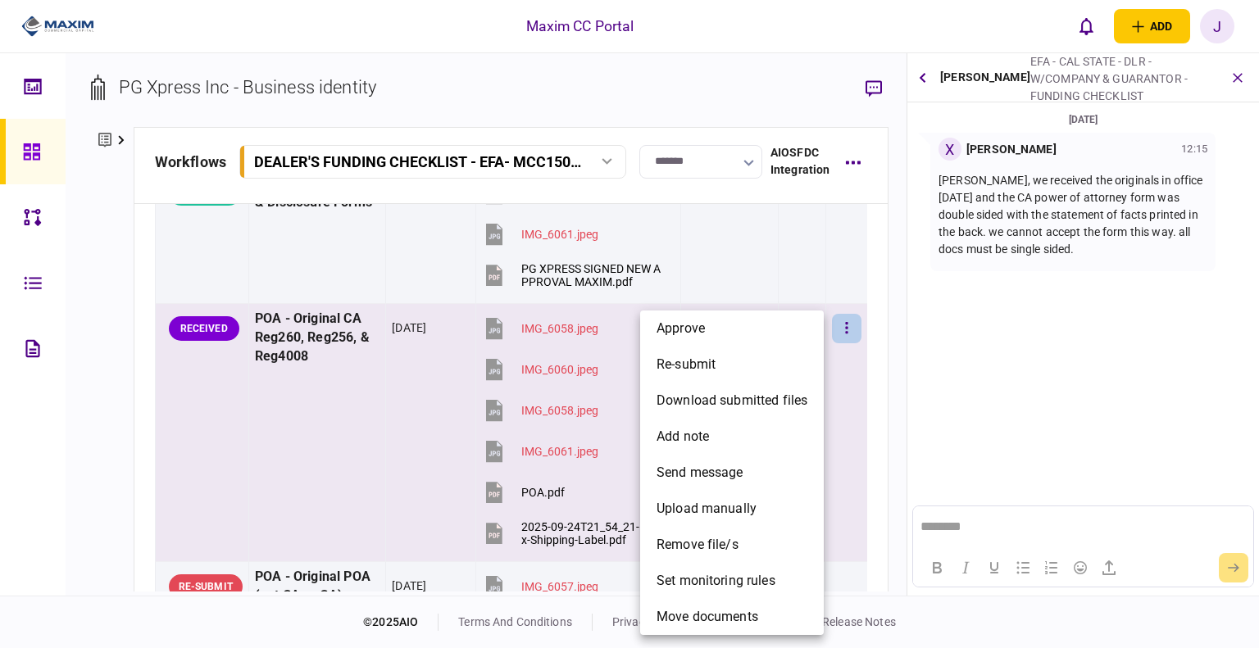
click at [766, 265] on div at bounding box center [629, 324] width 1259 height 648
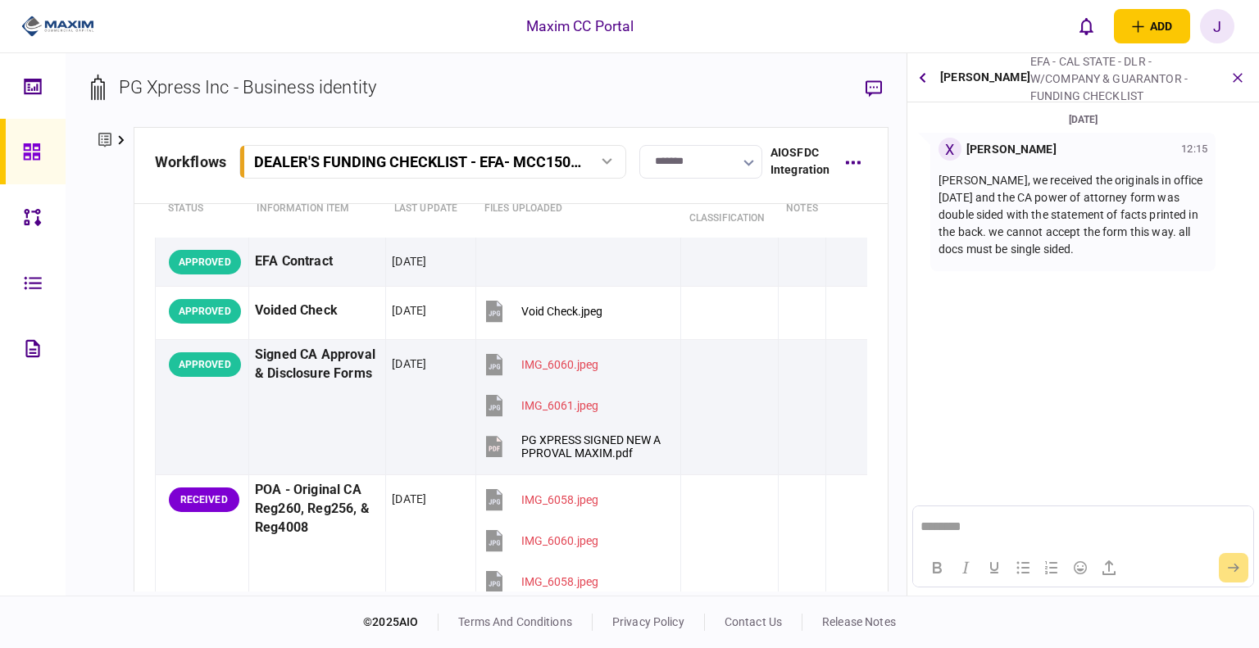
scroll to position [0, 0]
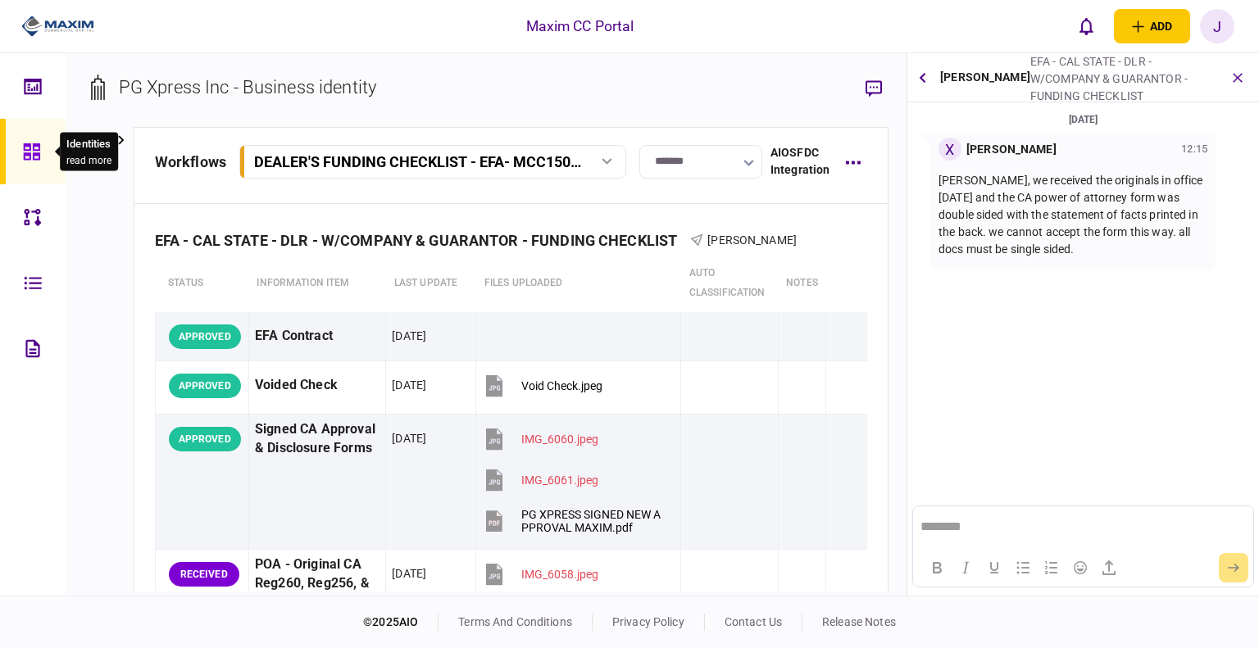
click at [29, 145] on icon at bounding box center [31, 151] width 16 height 16
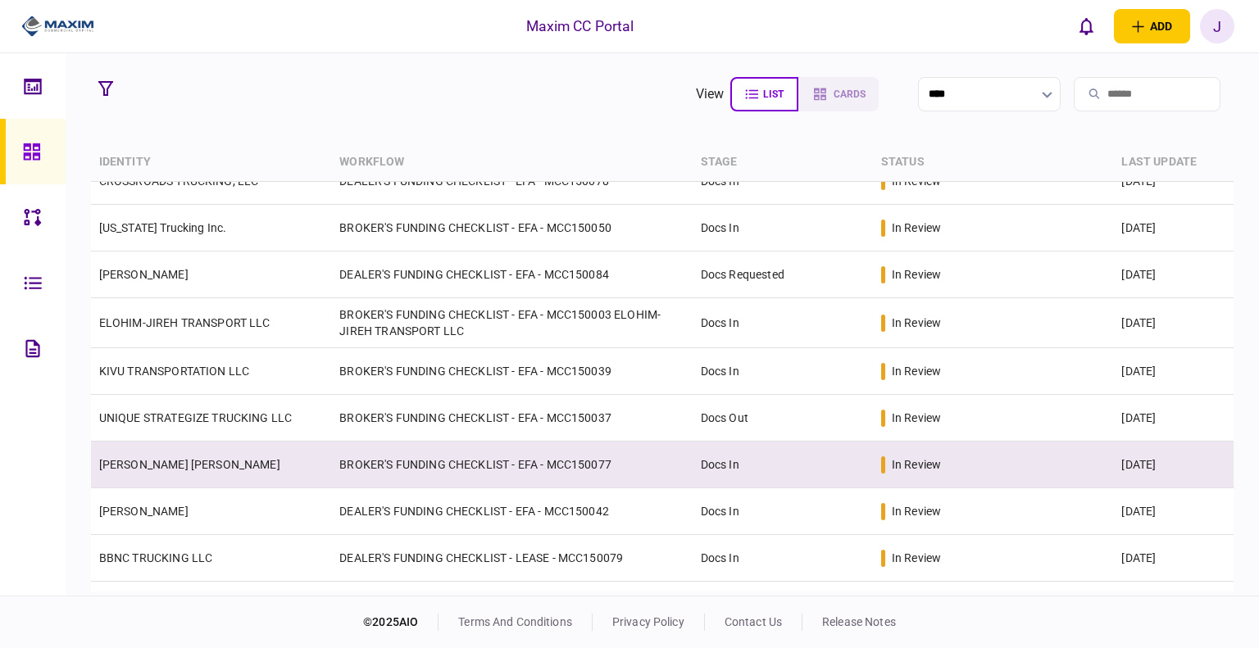
scroll to position [82, 0]
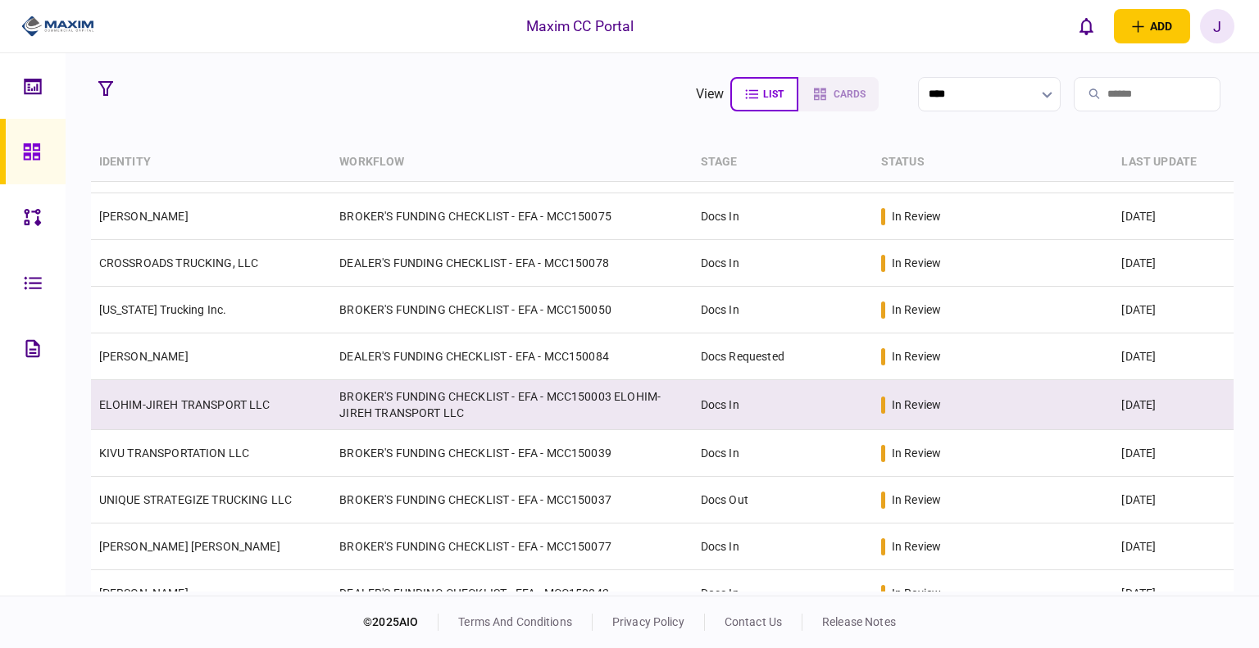
click at [144, 406] on link "ELOHIM-JIREH TRANSPORT LLC" at bounding box center [184, 404] width 171 height 13
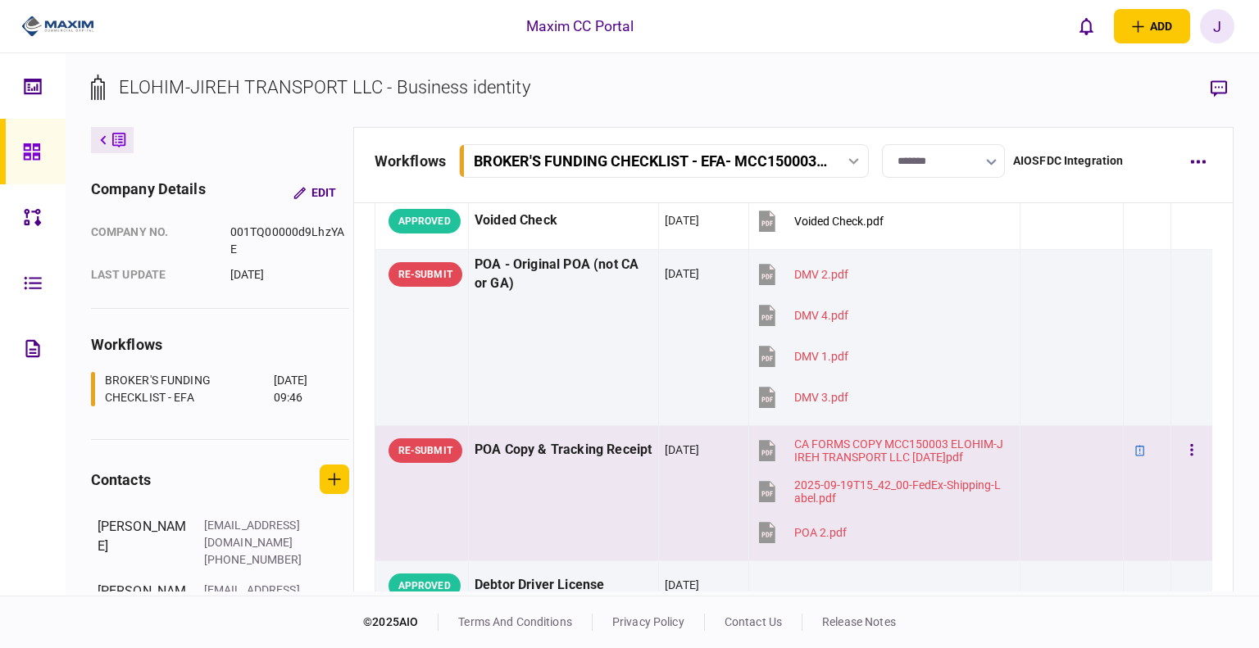
scroll to position [246, 0]
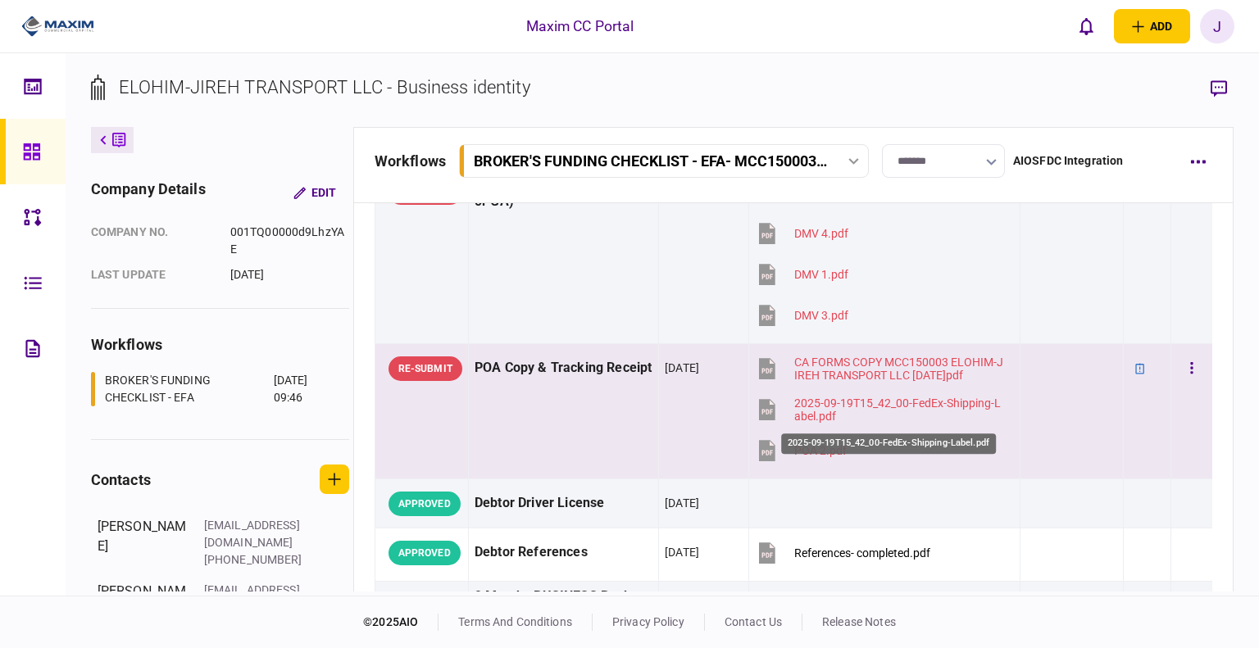
click at [901, 409] on div "2025-09-19T15_42_00-FedEx-Shipping-Label.pdf" at bounding box center [899, 410] width 211 height 26
click at [678, 408] on td "[DATE]" at bounding box center [704, 411] width 90 height 135
click at [1221, 91] on icon "button" at bounding box center [1218, 88] width 16 height 17
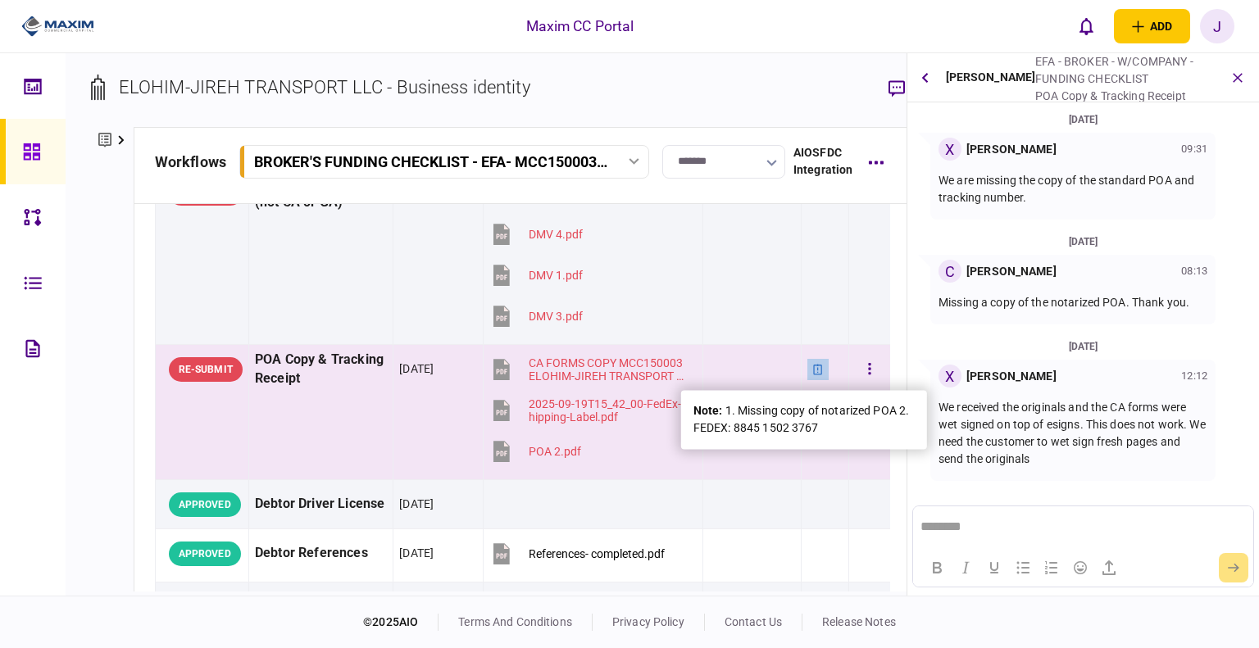
scroll to position [0, 0]
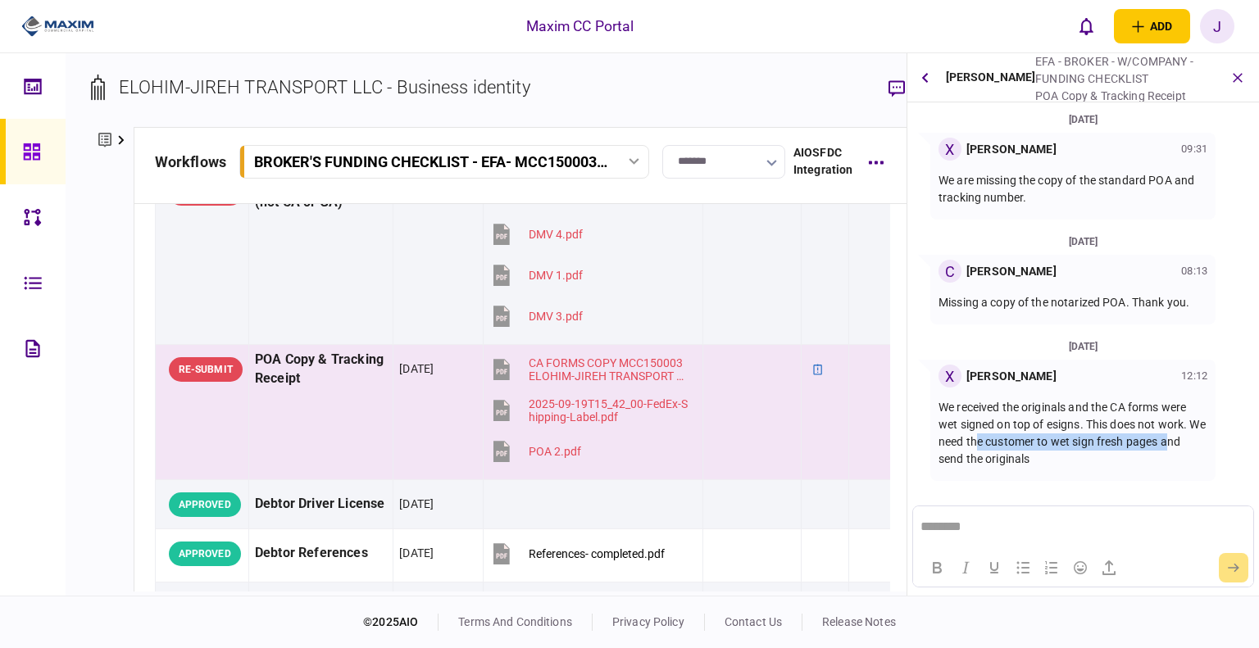
drag, startPoint x: 996, startPoint y: 442, endPoint x: 1188, endPoint y: 442, distance: 192.6
click at [1188, 442] on p "We received the originals and the CA forms were wet signed on top of esigns. Th…" at bounding box center [1072, 433] width 269 height 69
click at [1124, 461] on p "We received the originals and the CA forms were wet signed on top of esigns. Th…" at bounding box center [1072, 433] width 269 height 69
drag, startPoint x: 1058, startPoint y: 461, endPoint x: 932, endPoint y: 413, distance: 134.4
click at [932, 413] on div "X [PERSON_NAME] 12:12 We received the originals and the CA forms were wet signe…" at bounding box center [1072, 420] width 285 height 121
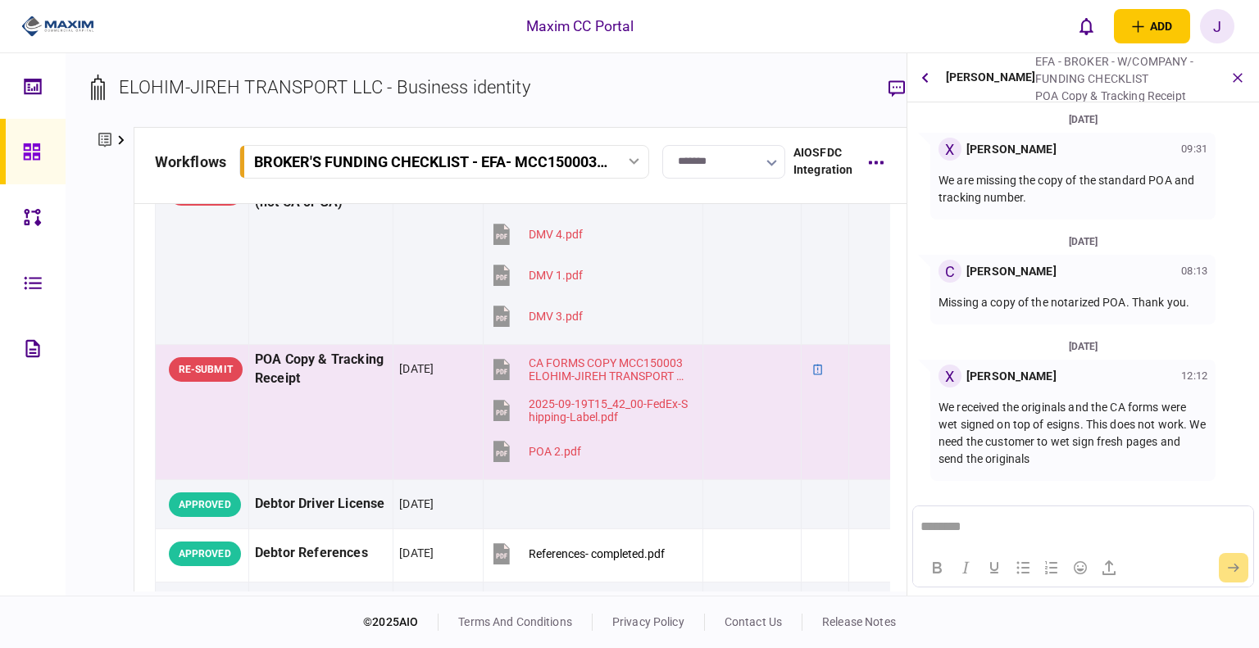
click at [1036, 422] on p "We received the originals and the CA forms were wet signed on top of esigns. Th…" at bounding box center [1072, 433] width 269 height 69
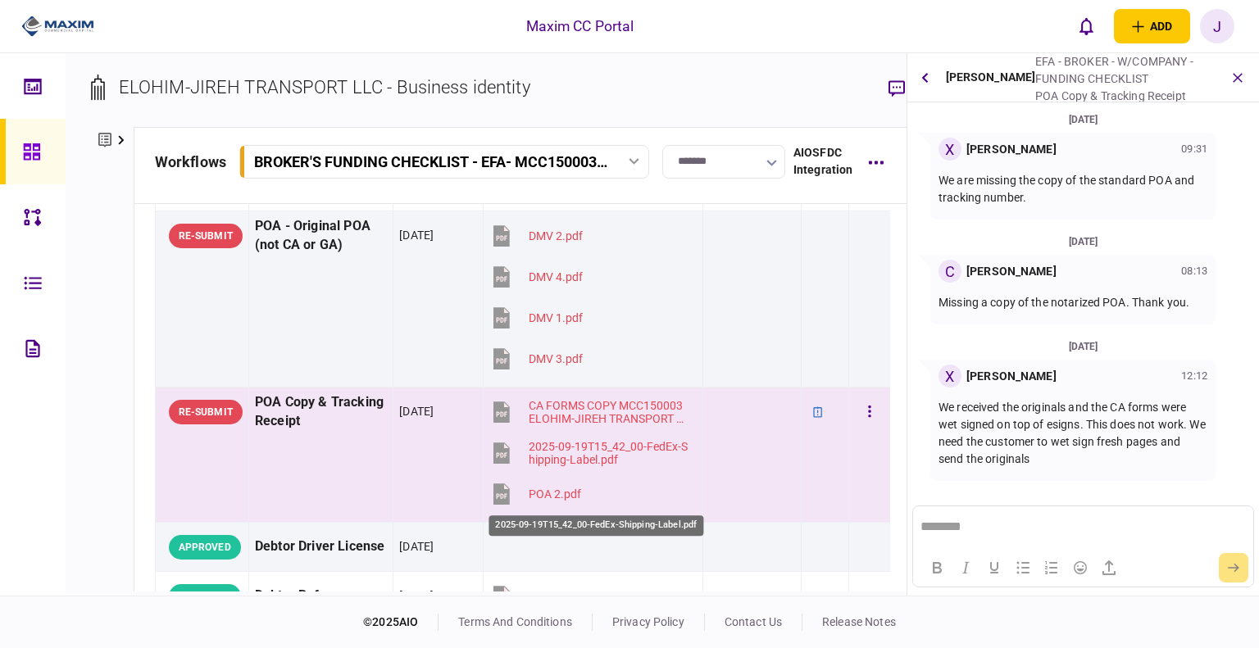
scroll to position [164, 0]
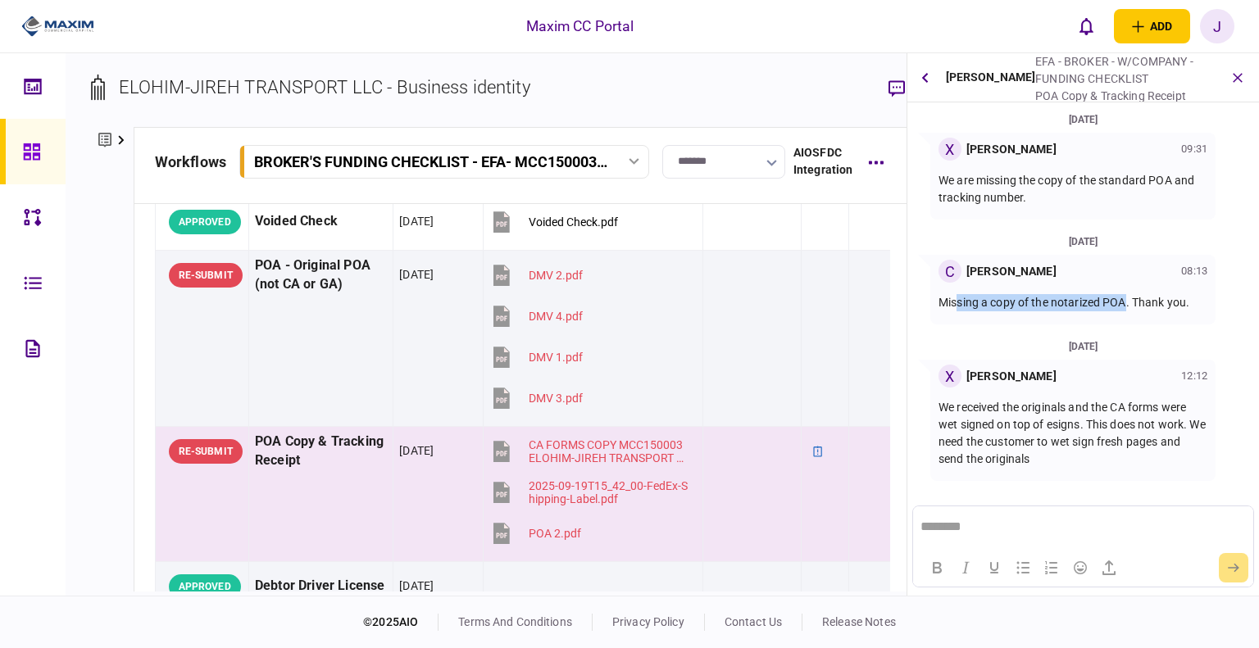
drag, startPoint x: 955, startPoint y: 306, endPoint x: 1124, endPoint y: 309, distance: 169.6
click at [1124, 309] on p "Missing a copy of the notarized POA. Thank you." at bounding box center [1072, 302] width 269 height 17
click at [1145, 320] on div "Missing a copy of the notarized POA. Thank you." at bounding box center [1072, 303] width 269 height 40
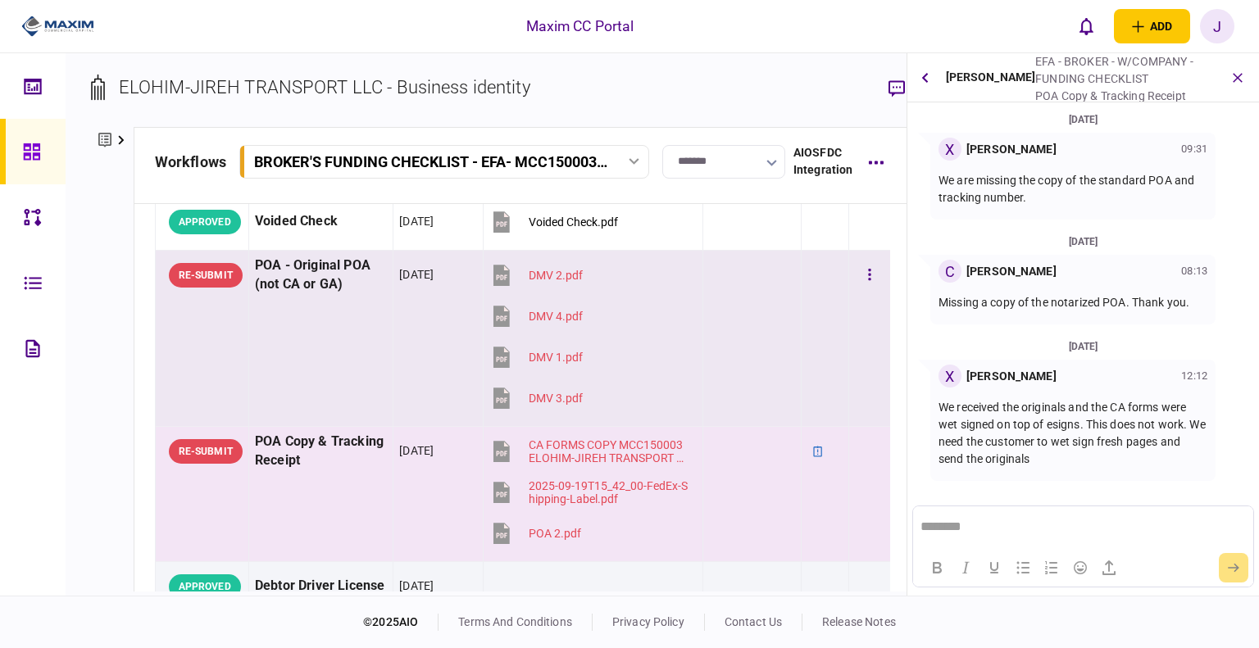
click at [672, 306] on section "DMV 4.pdf" at bounding box center [588, 317] width 199 height 41
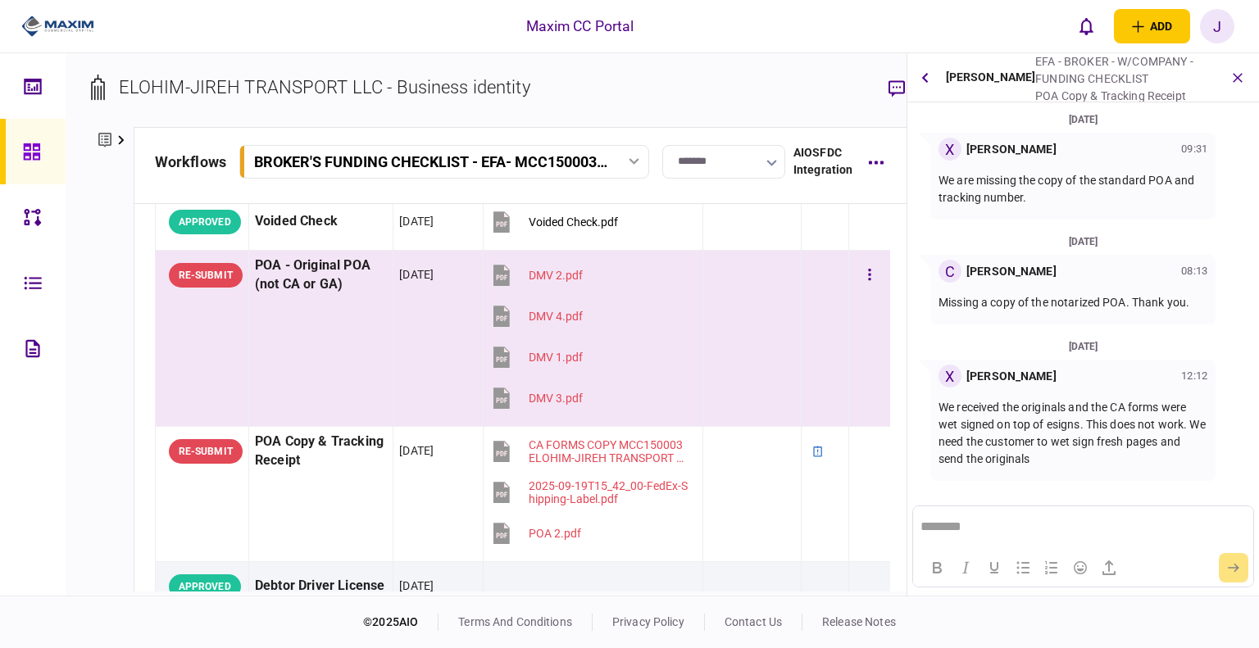
click at [665, 297] on section "DMV 4.pdf" at bounding box center [588, 317] width 199 height 41
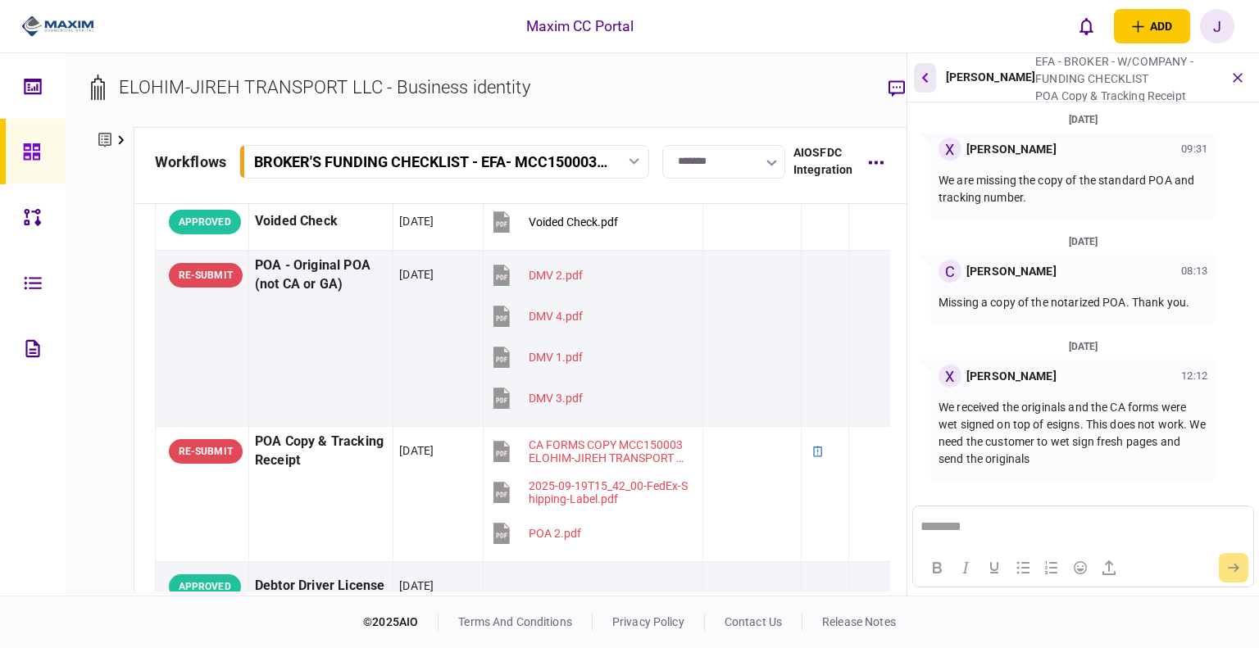
click at [931, 84] on button "button" at bounding box center [925, 77] width 22 height 29
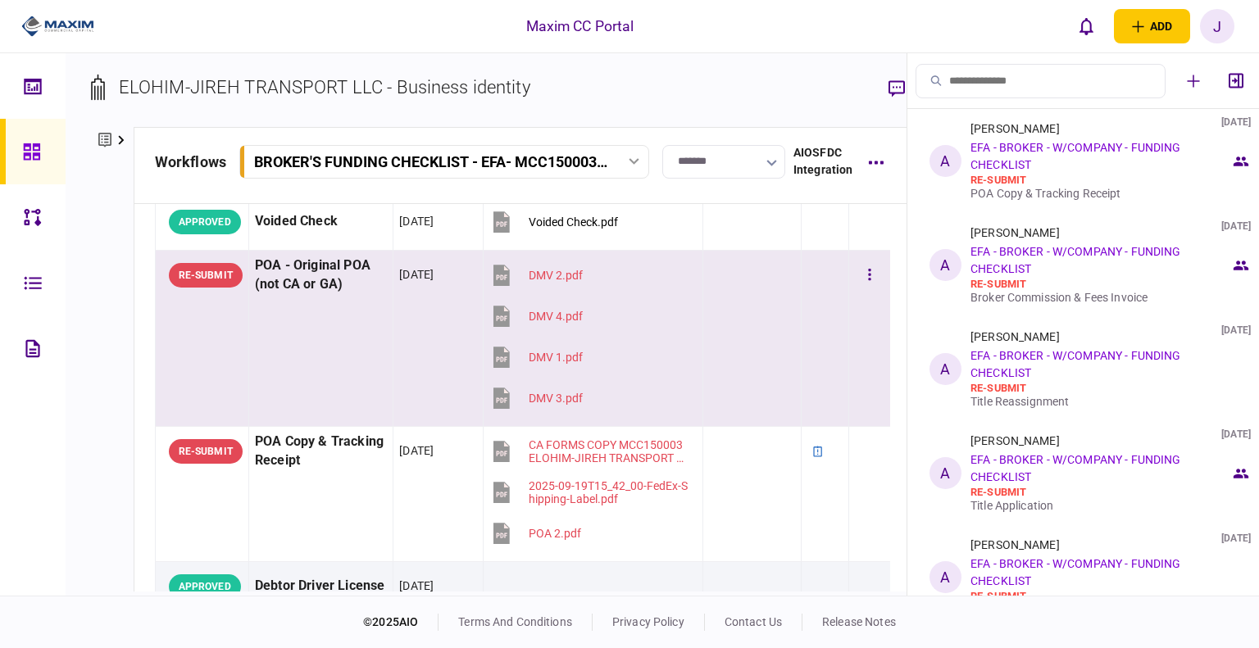
click at [633, 338] on section "DMV 1.pdf" at bounding box center [588, 358] width 199 height 41
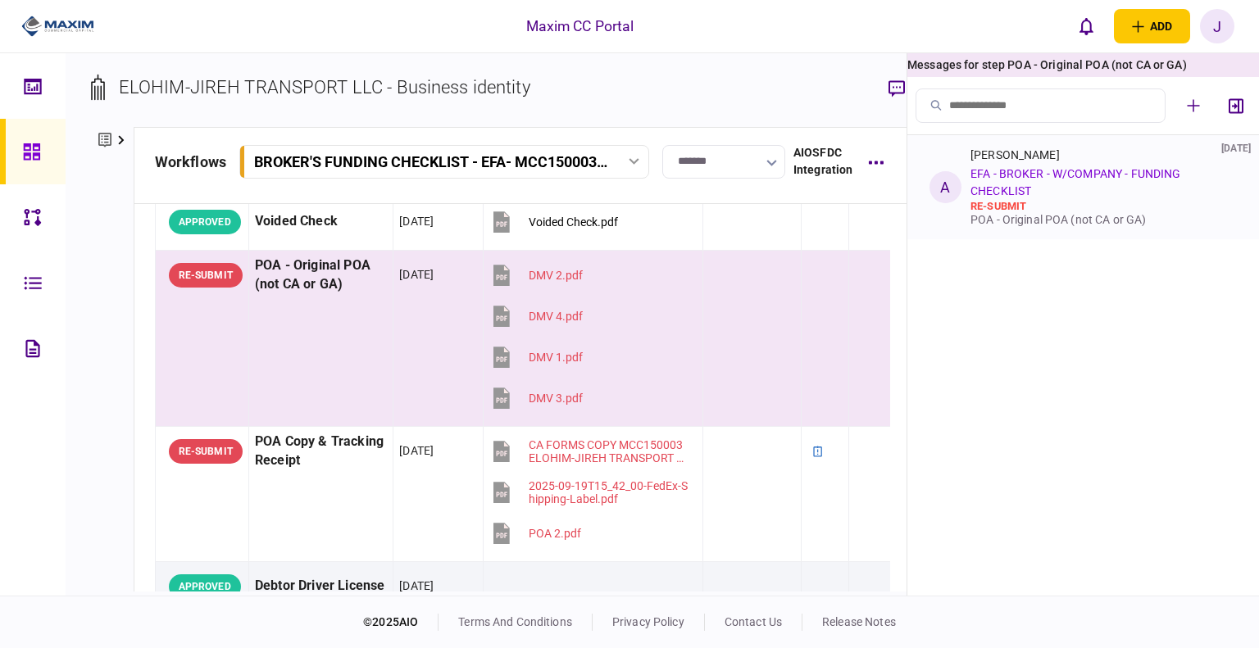
click at [1072, 179] on link "EFA - BROKER - W/COMPANY - FUNDING CHECKLIST" at bounding box center [1075, 182] width 210 height 30
click at [1043, 198] on div "[PERSON_NAME] [DATE] EFA - BROKER - W/COMPANY - FUNDING CHECKLIST re-submit POA…" at bounding box center [1100, 187] width 260 height 78
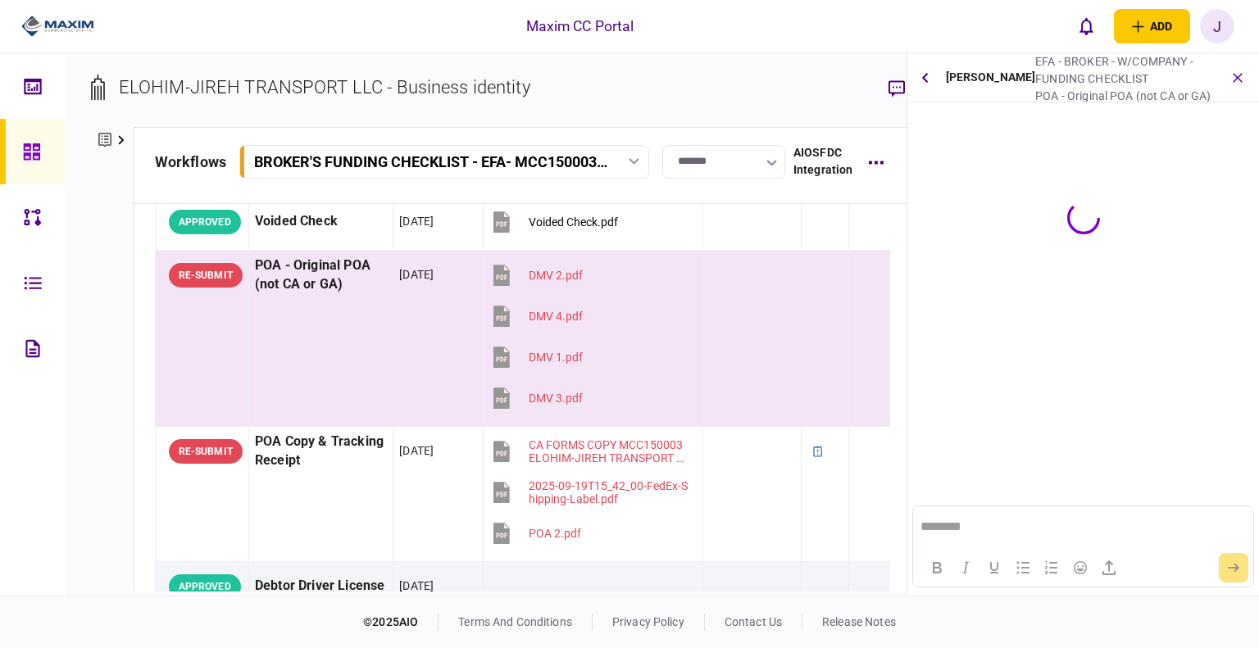
scroll to position [0, 0]
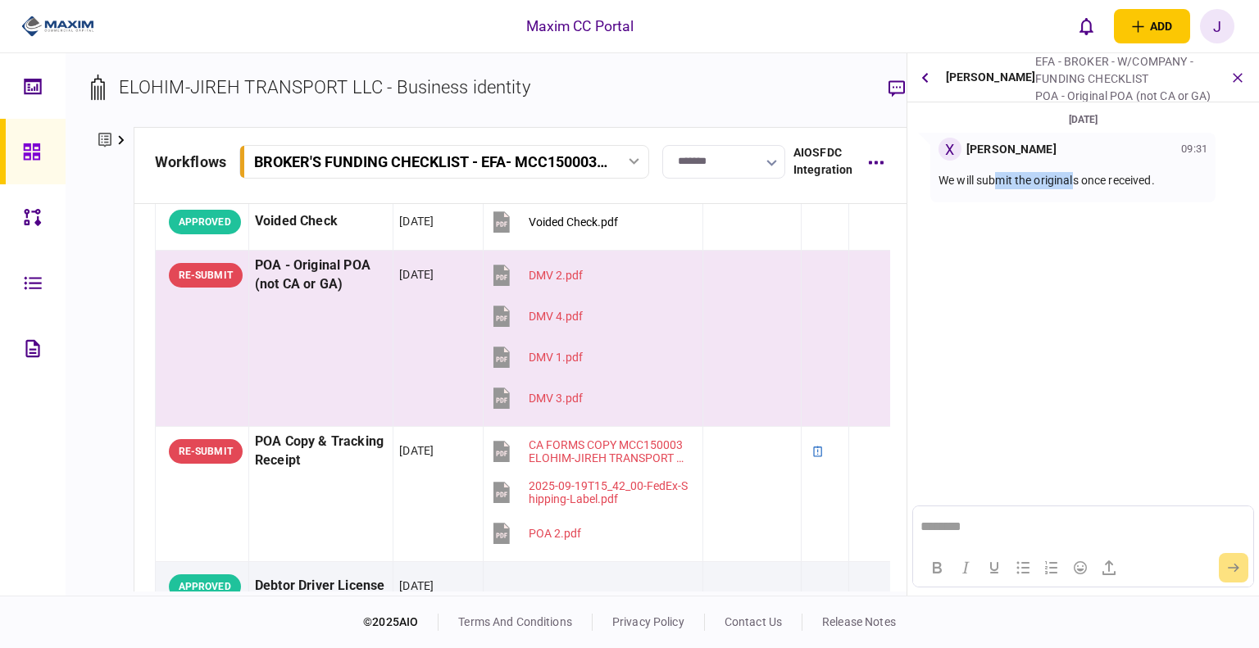
drag, startPoint x: 998, startPoint y: 188, endPoint x: 1180, endPoint y: 235, distance: 187.8
click at [1084, 186] on p "We will submit the originals once received." at bounding box center [1072, 180] width 269 height 17
click at [1180, 289] on section "[DATE] X [PERSON_NAME] 09:31 We will submit the originals once received." at bounding box center [1083, 236] width 352 height 250
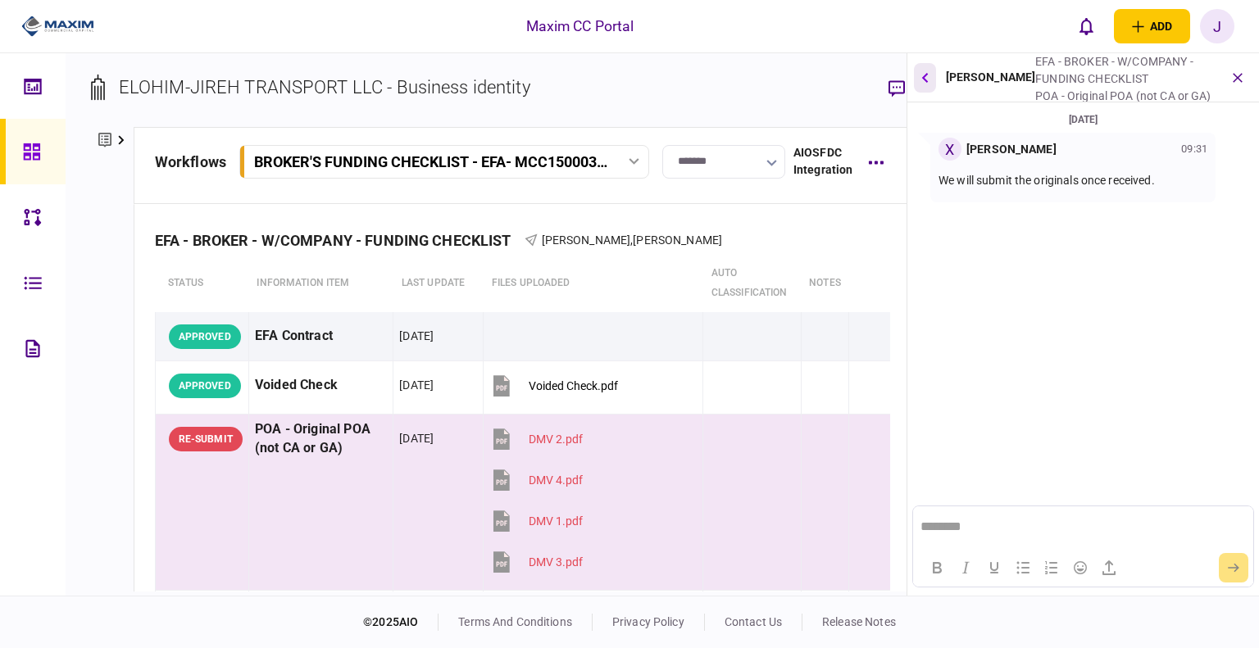
click at [926, 84] on button "button" at bounding box center [925, 77] width 22 height 29
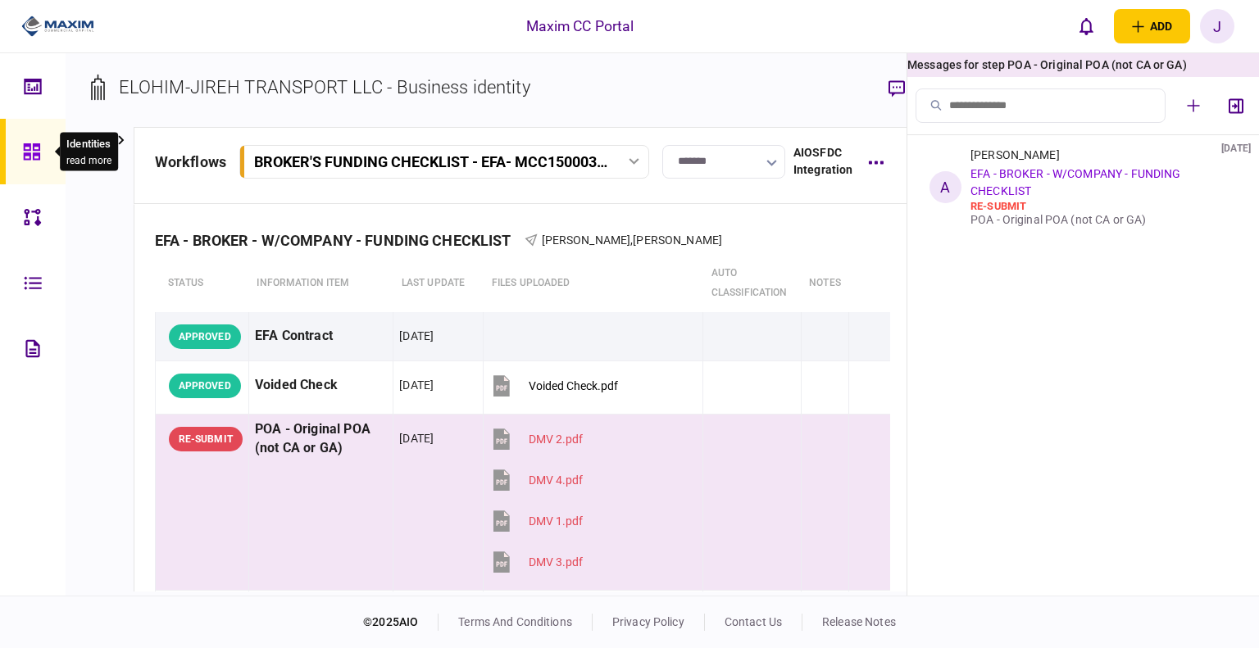
click at [26, 143] on icon at bounding box center [31, 151] width 16 height 16
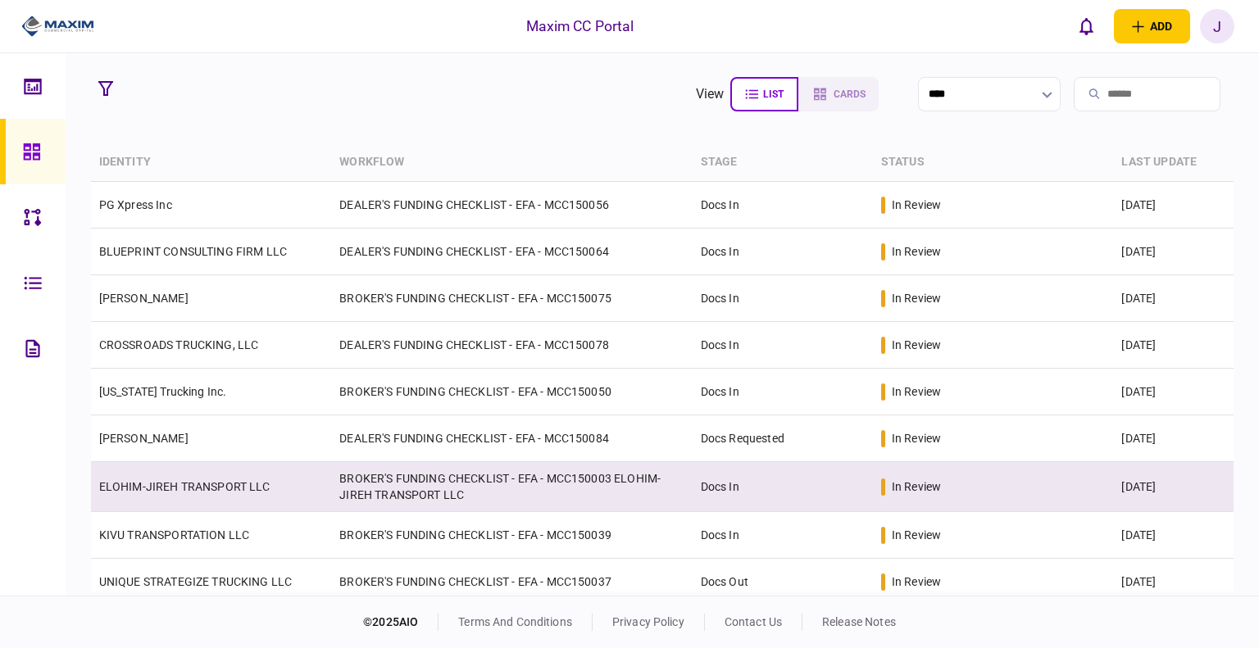
click at [167, 488] on link "ELOHIM-JIREH TRANSPORT LLC" at bounding box center [184, 486] width 171 height 13
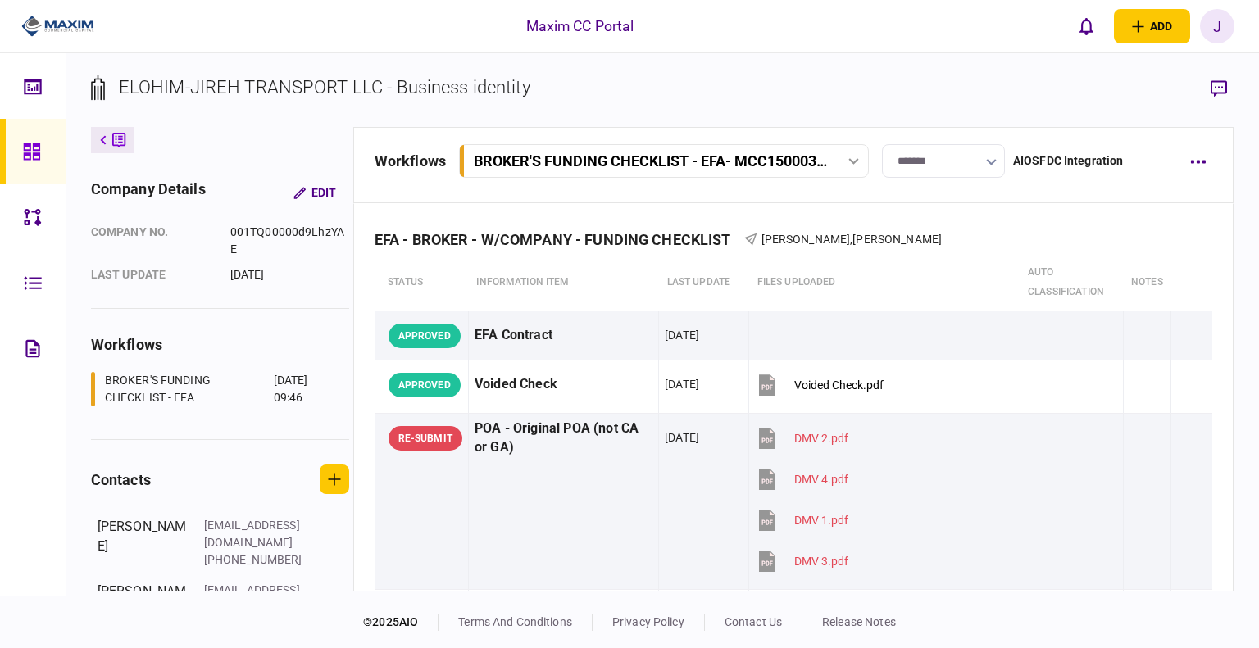
click at [29, 152] on icon at bounding box center [31, 151] width 16 height 16
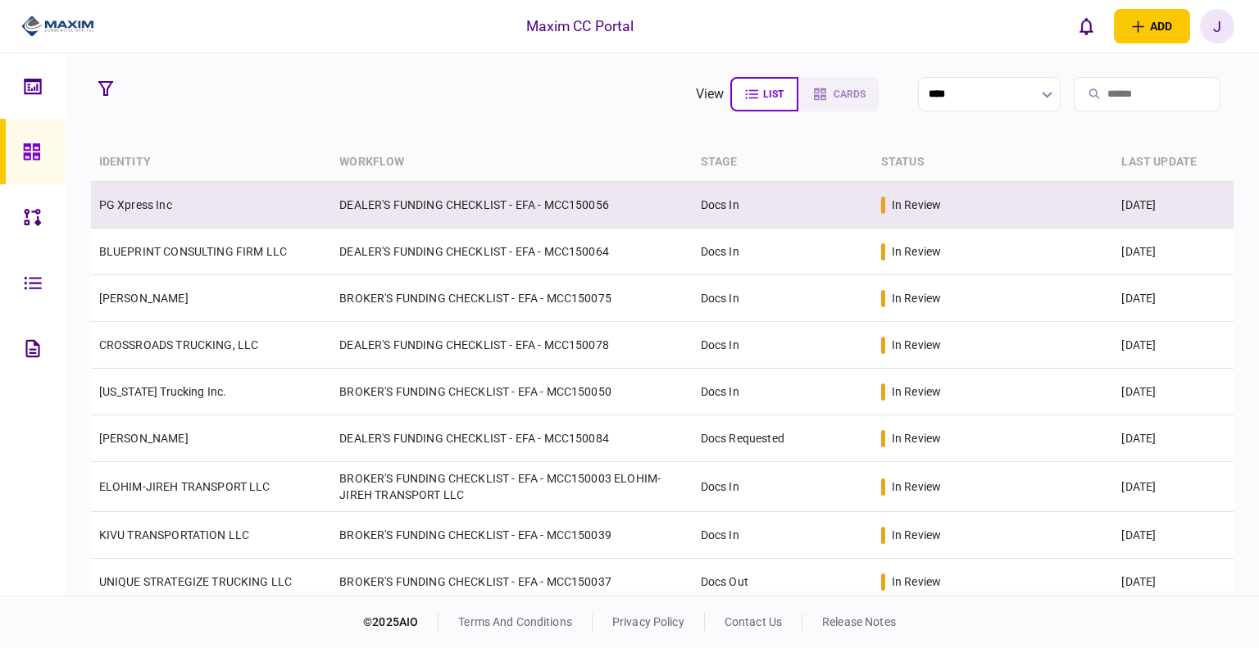
click at [140, 199] on link "PG Xpress Inc" at bounding box center [135, 204] width 73 height 13
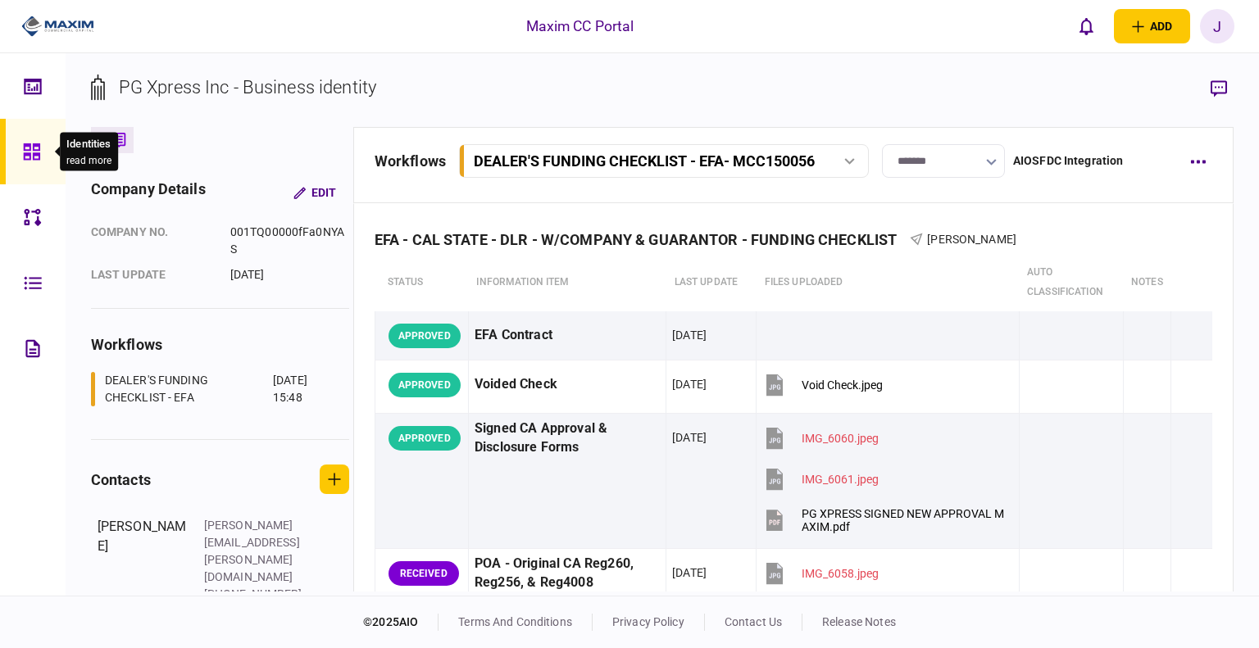
click at [42, 160] on div at bounding box center [36, 152] width 26 height 66
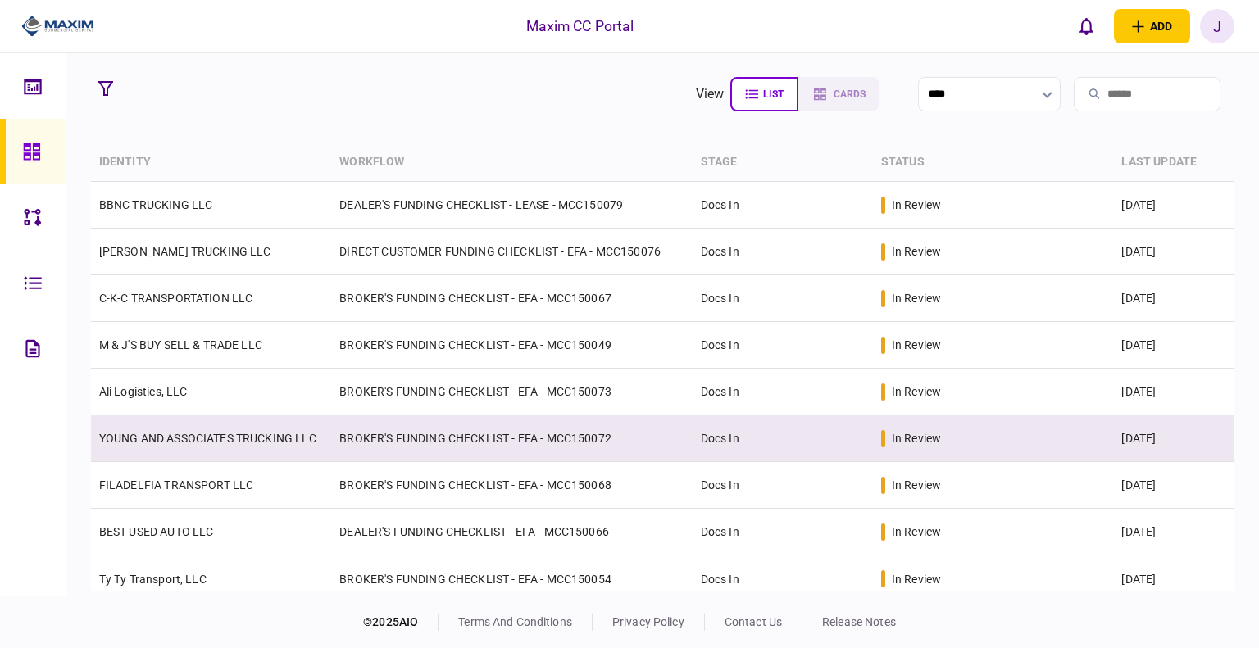
scroll to position [527, 0]
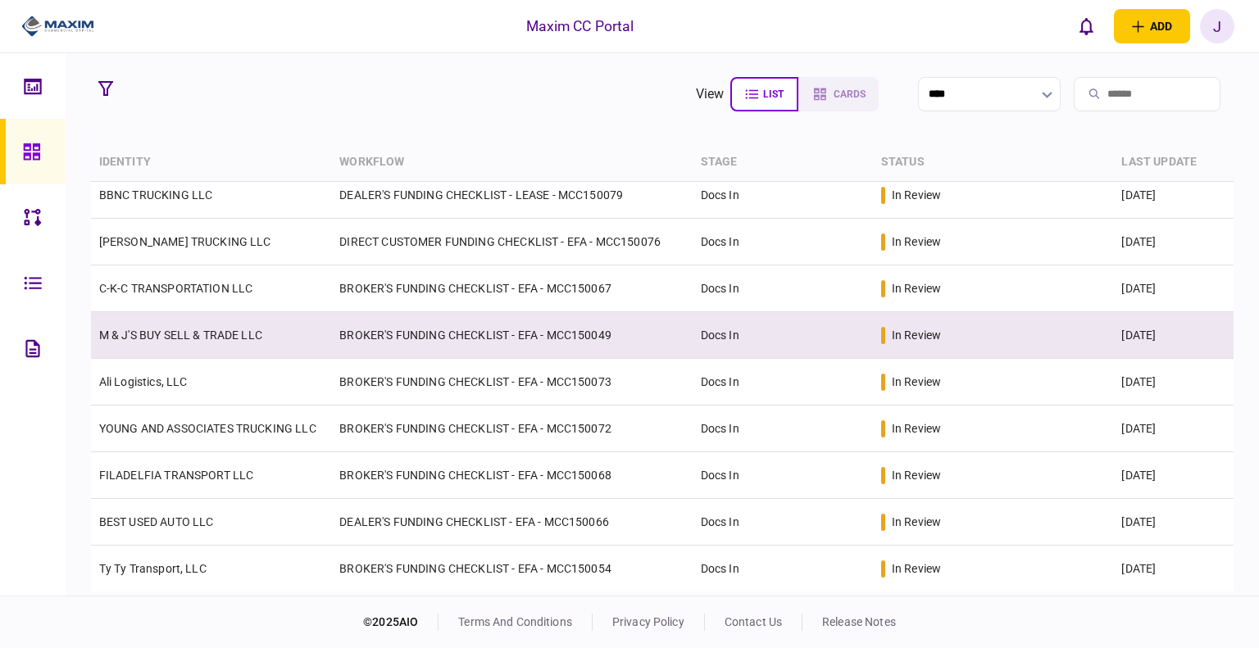
click at [134, 340] on link "M & J'S BUY SELL & TRADE LLC" at bounding box center [180, 335] width 163 height 13
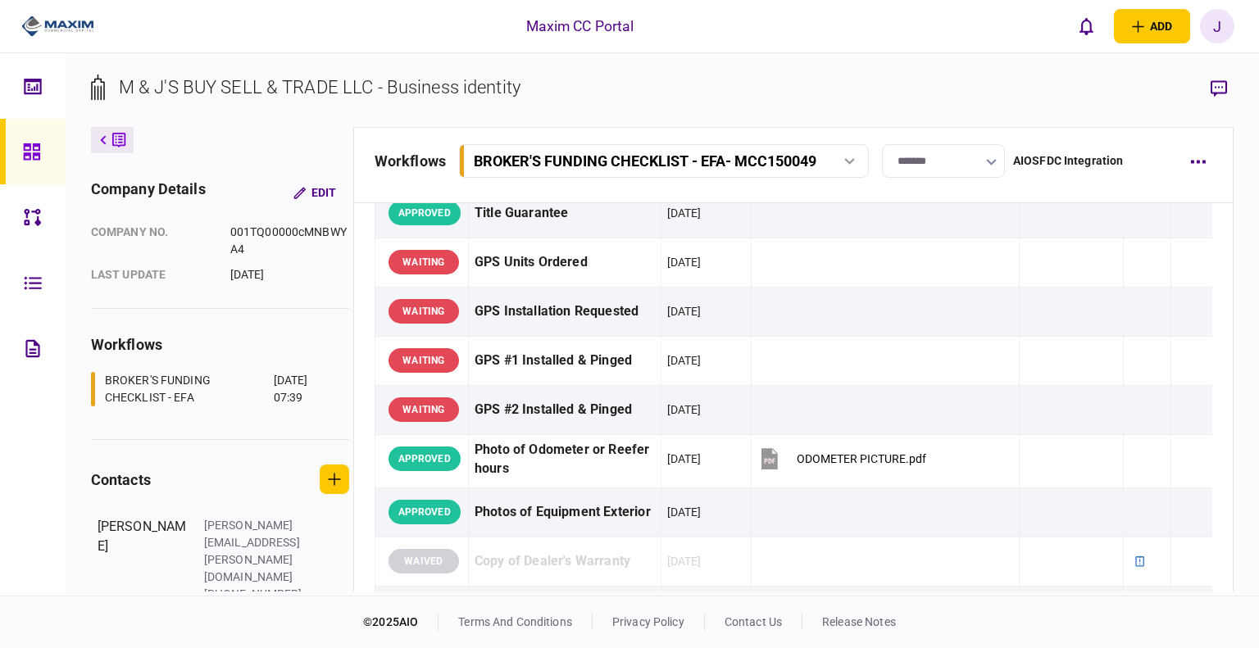
scroll to position [1393, 0]
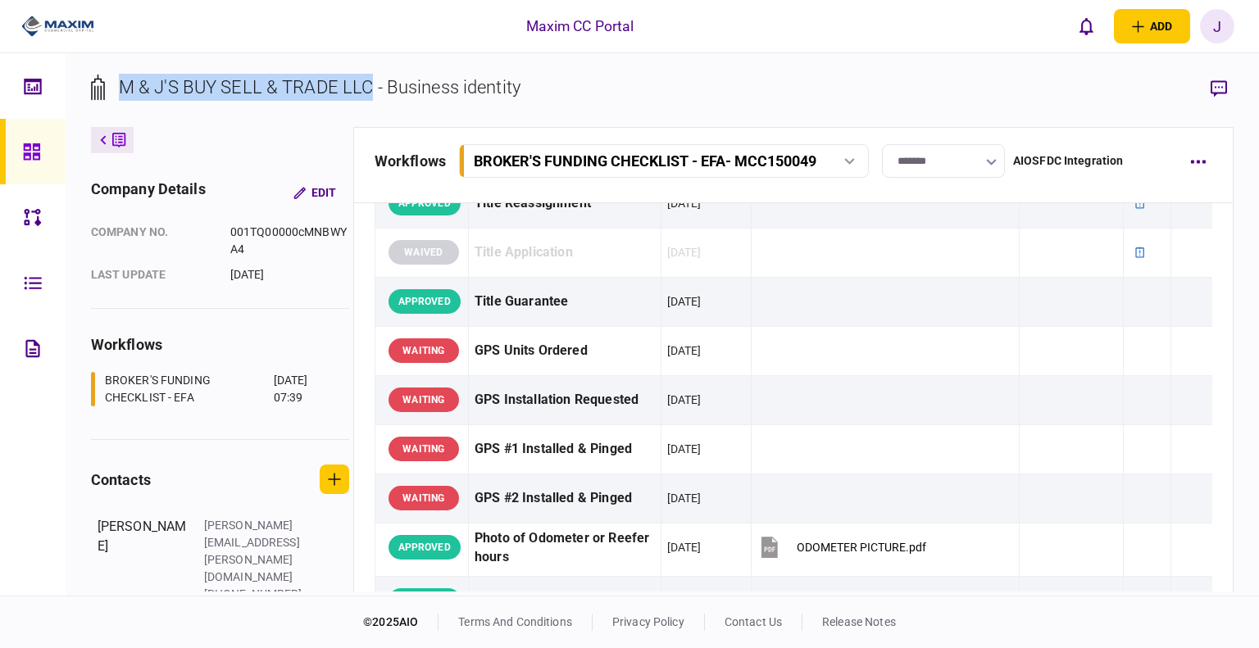
drag, startPoint x: 370, startPoint y: 93, endPoint x: 117, endPoint y: 112, distance: 253.9
click at [117, 112] on div "M & J'S BUY SELL & TRADE LLC - Business identity" at bounding box center [305, 100] width 429 height 53
copy div "M & J'S BUY SELL & TRADE LLC"
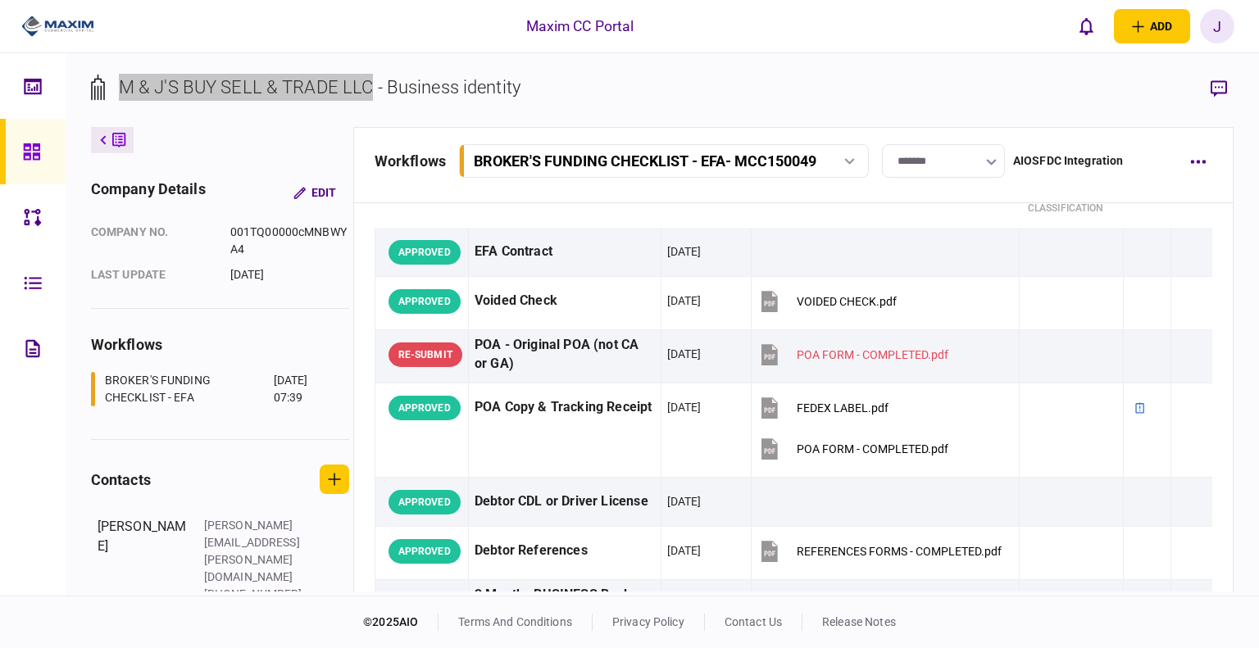
scroll to position [0, 0]
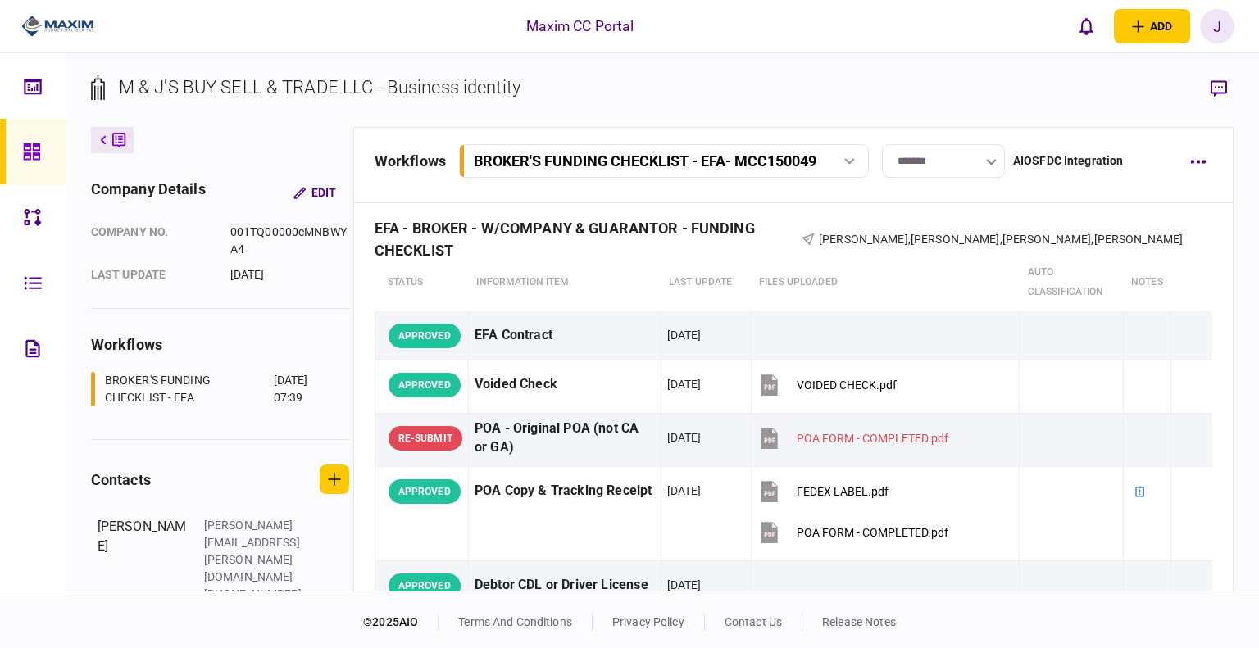
click at [688, 91] on section "M & J'S BUY SELL & TRADE LLC - Business identity" at bounding box center [662, 100] width 1143 height 53
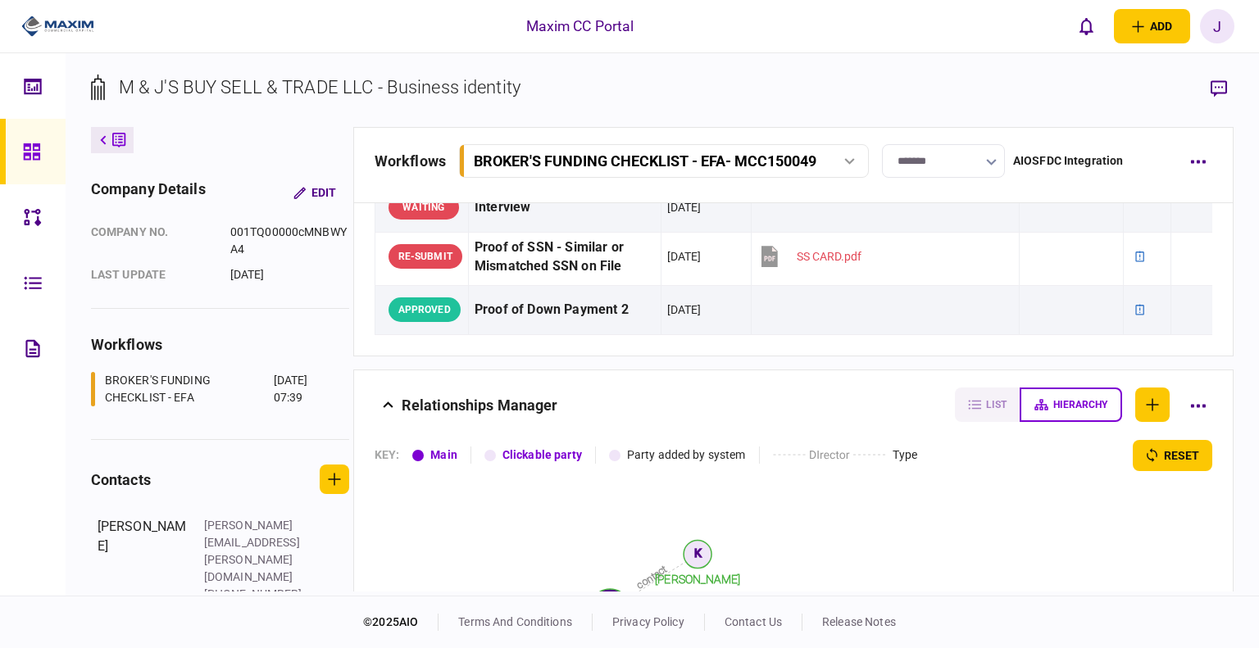
scroll to position [1803, 0]
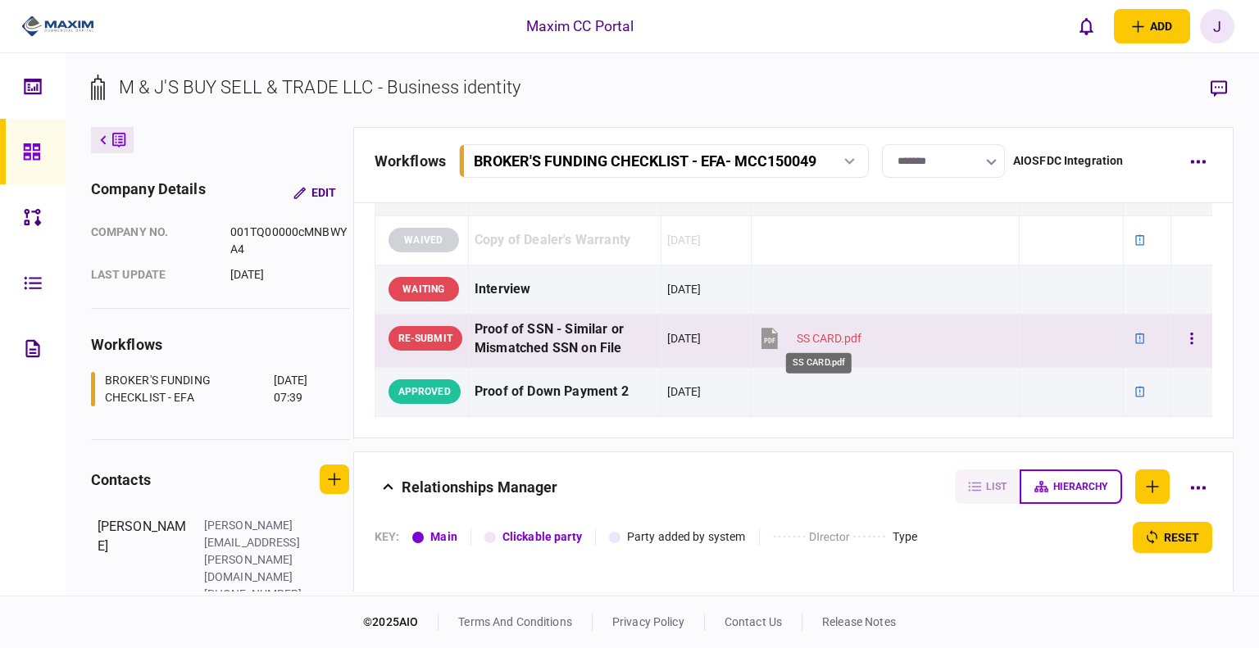
click at [831, 340] on div "SS CARD.pdf" at bounding box center [828, 338] width 65 height 13
click at [667, 336] on div "[DATE]" at bounding box center [684, 338] width 34 height 16
click at [1242, 92] on div "M & J'S BUY SELL & TRADE LLC - Business identity company details Edit company n…" at bounding box center [662, 324] width 1193 height 542
click at [1227, 93] on button "button" at bounding box center [1218, 88] width 29 height 29
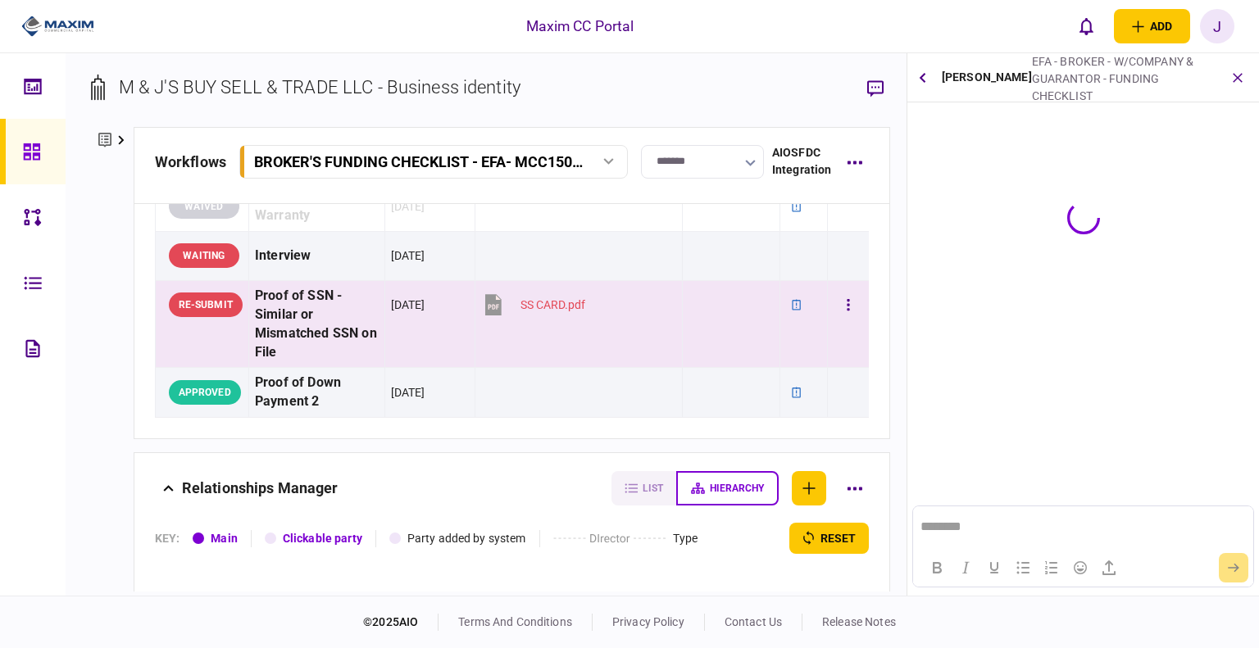
scroll to position [0, 0]
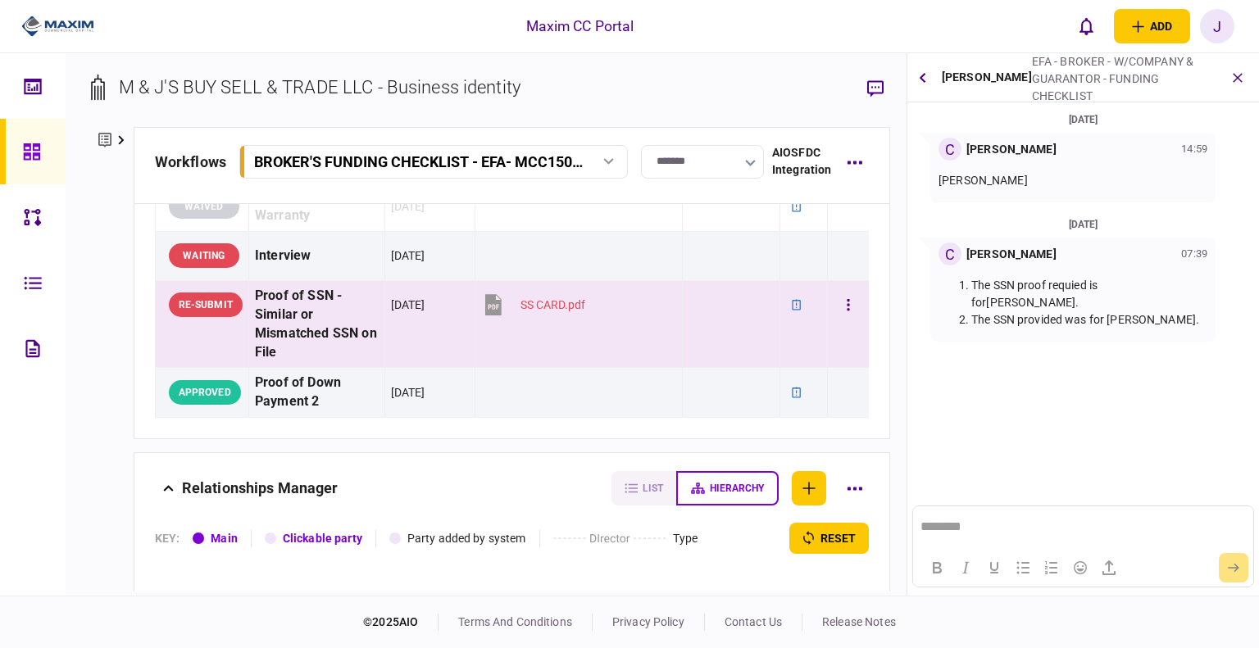
click at [717, 324] on div at bounding box center [730, 305] width 84 height 37
click at [197, 368] on td "RE-SUBMIT" at bounding box center [201, 324] width 93 height 88
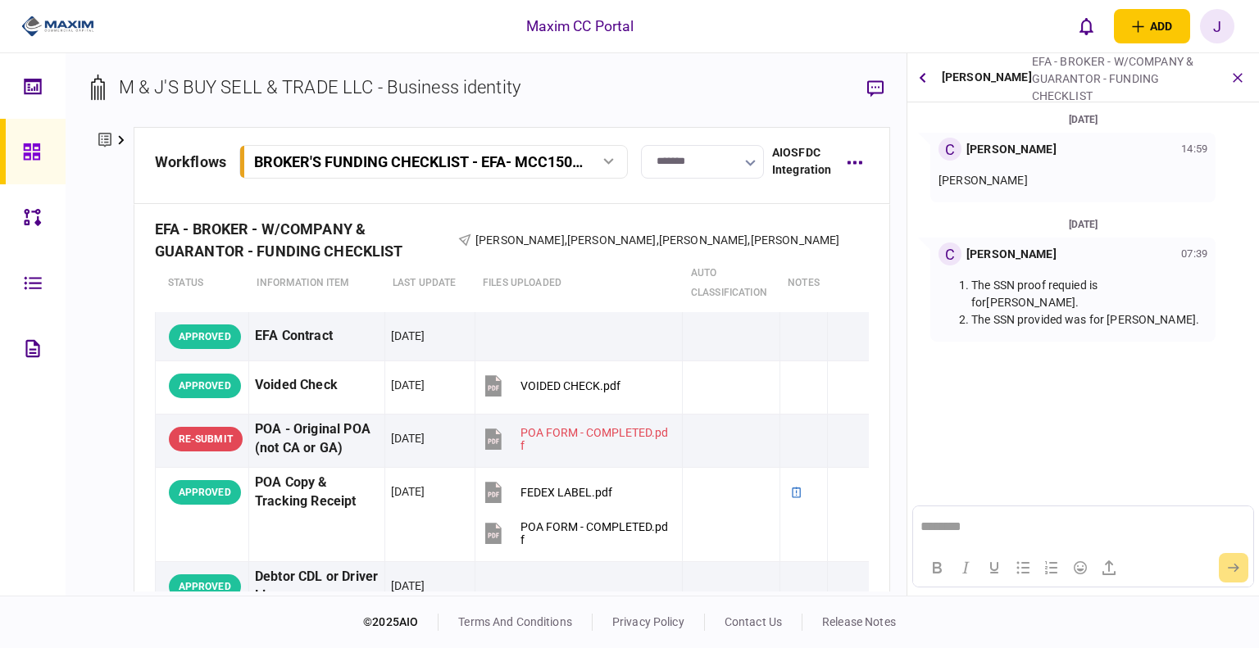
click at [29, 167] on div at bounding box center [36, 152] width 26 height 66
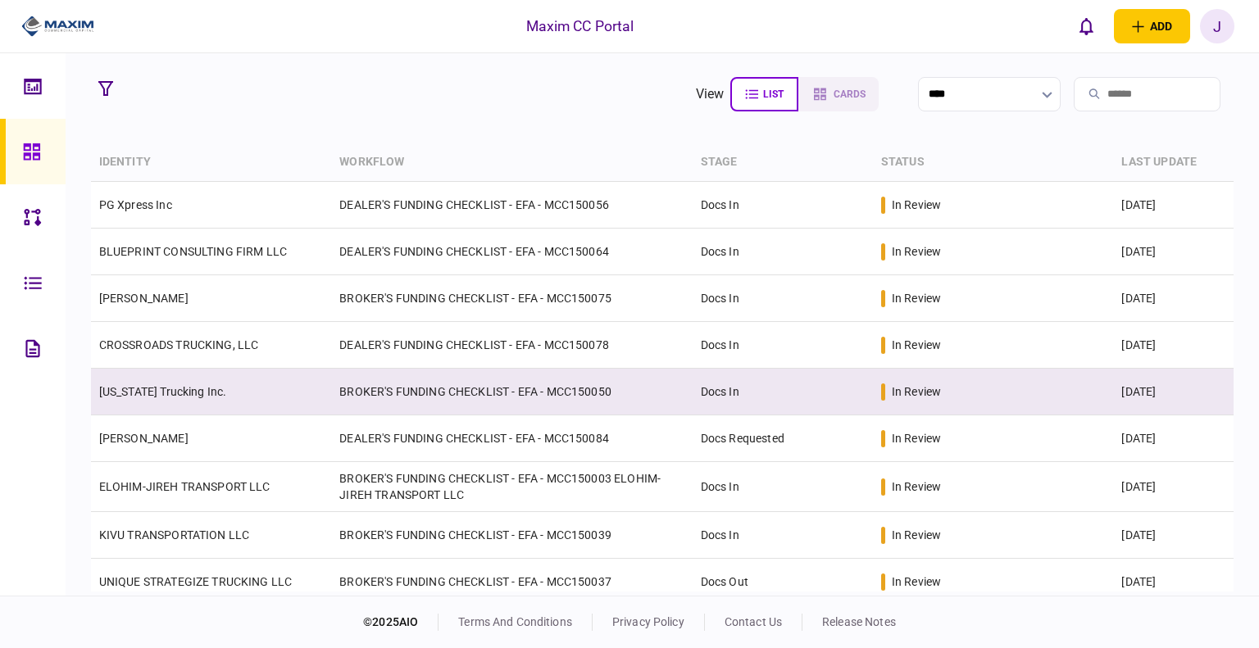
click at [144, 397] on link "[US_STATE] Trucking Inc." at bounding box center [163, 391] width 128 height 13
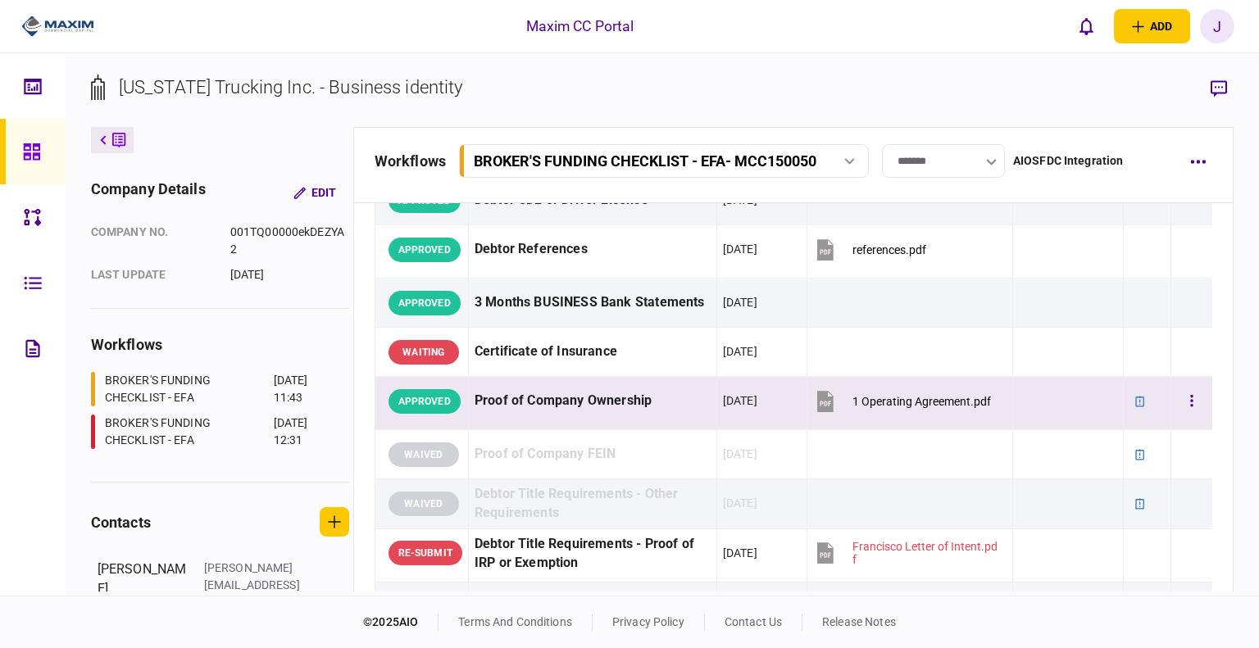
scroll to position [410, 0]
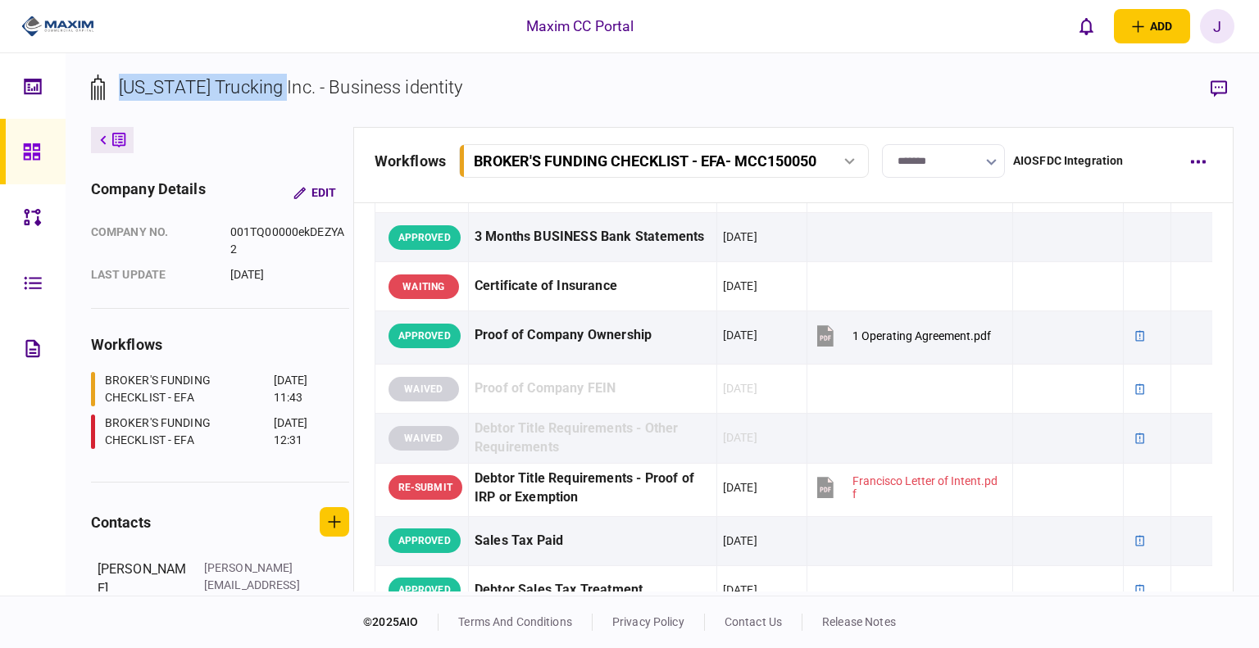
drag, startPoint x: 118, startPoint y: 88, endPoint x: 282, endPoint y: 84, distance: 163.9
click at [282, 84] on div "[US_STATE] Trucking Inc. - Business identity" at bounding box center [291, 87] width 344 height 27
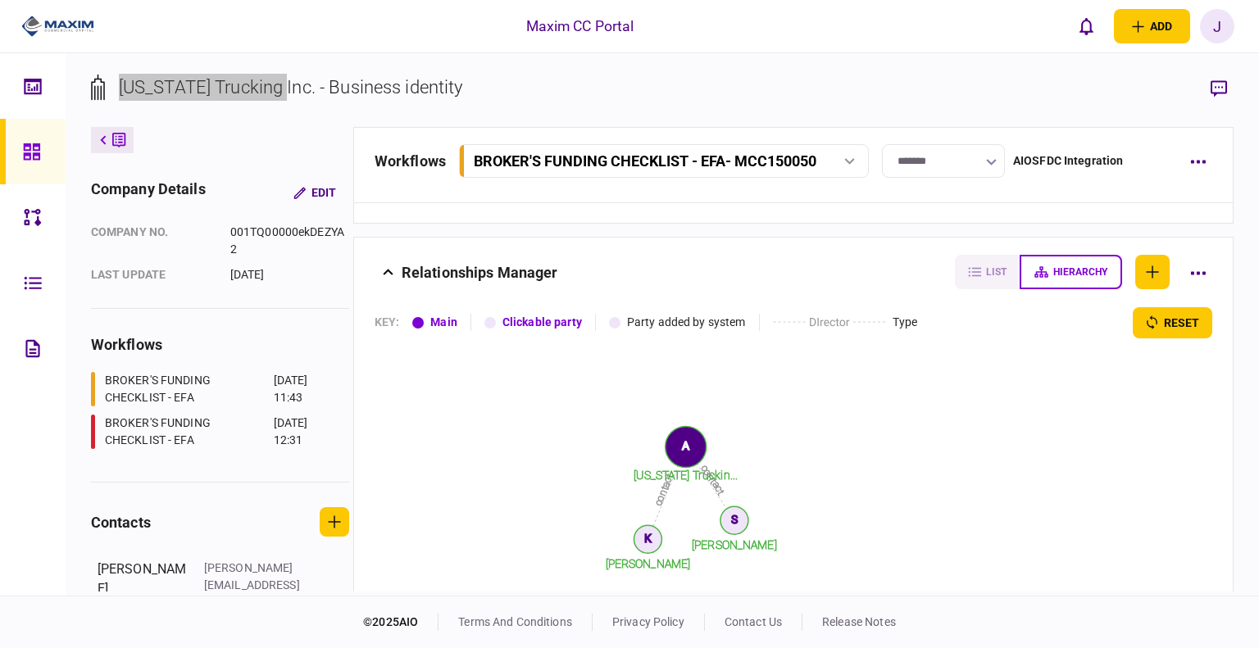
scroll to position [2048, 0]
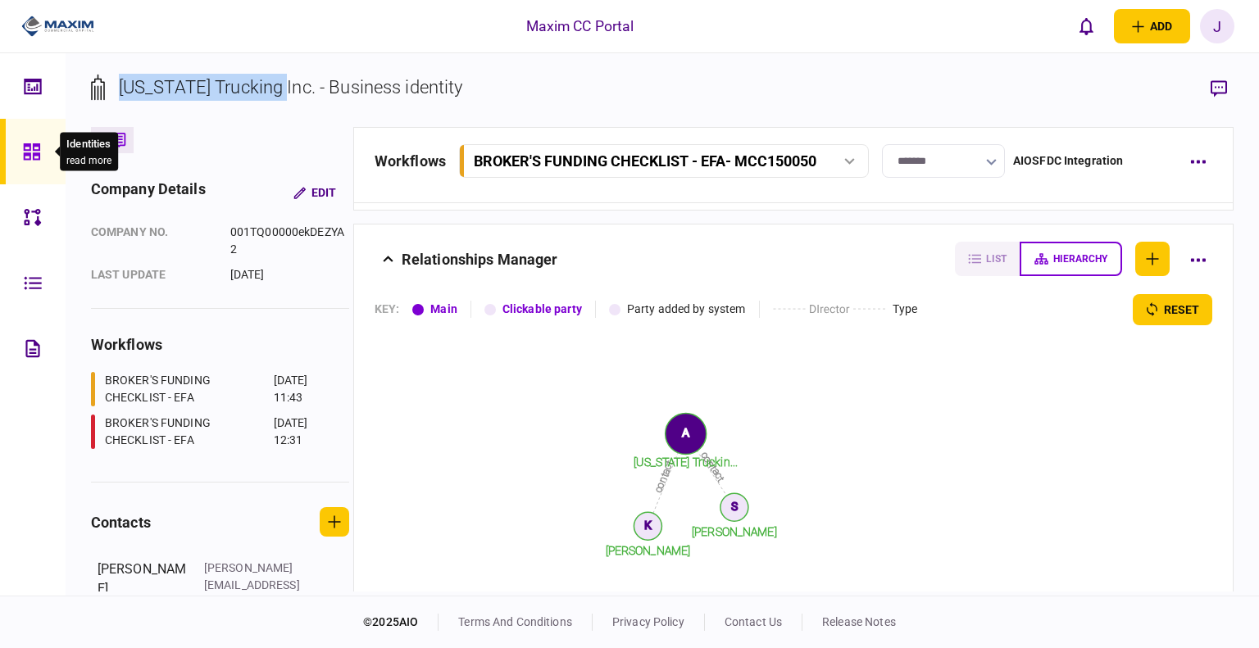
click at [29, 157] on icon at bounding box center [31, 151] width 16 height 16
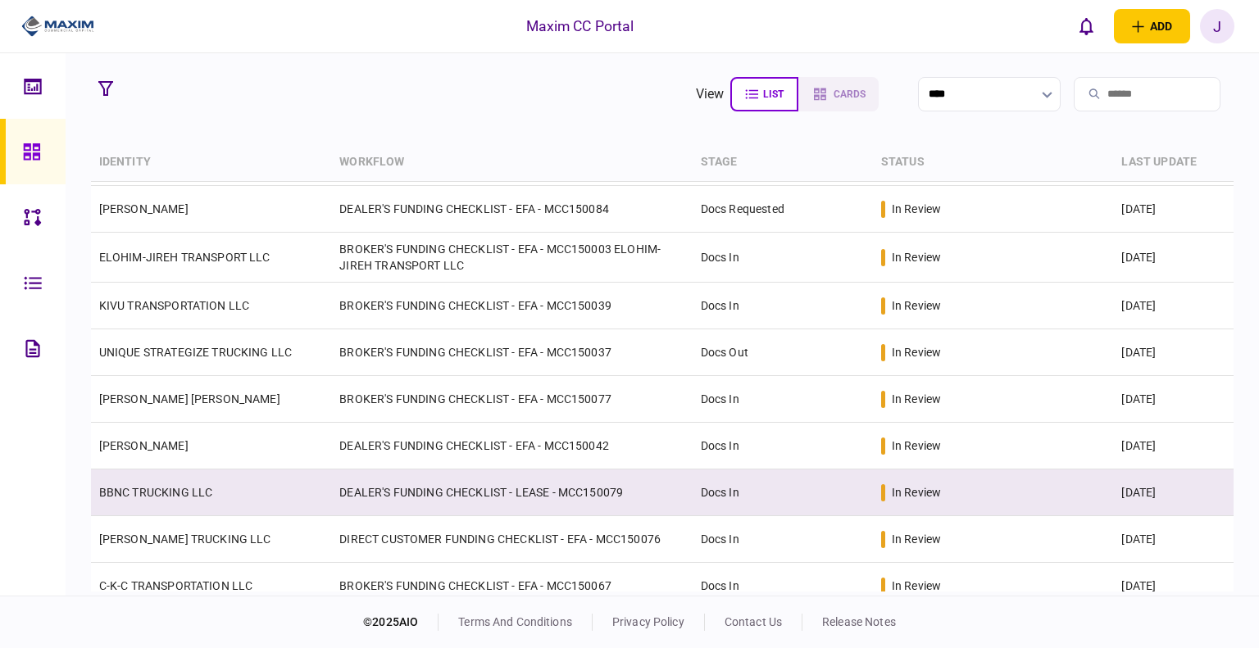
scroll to position [328, 0]
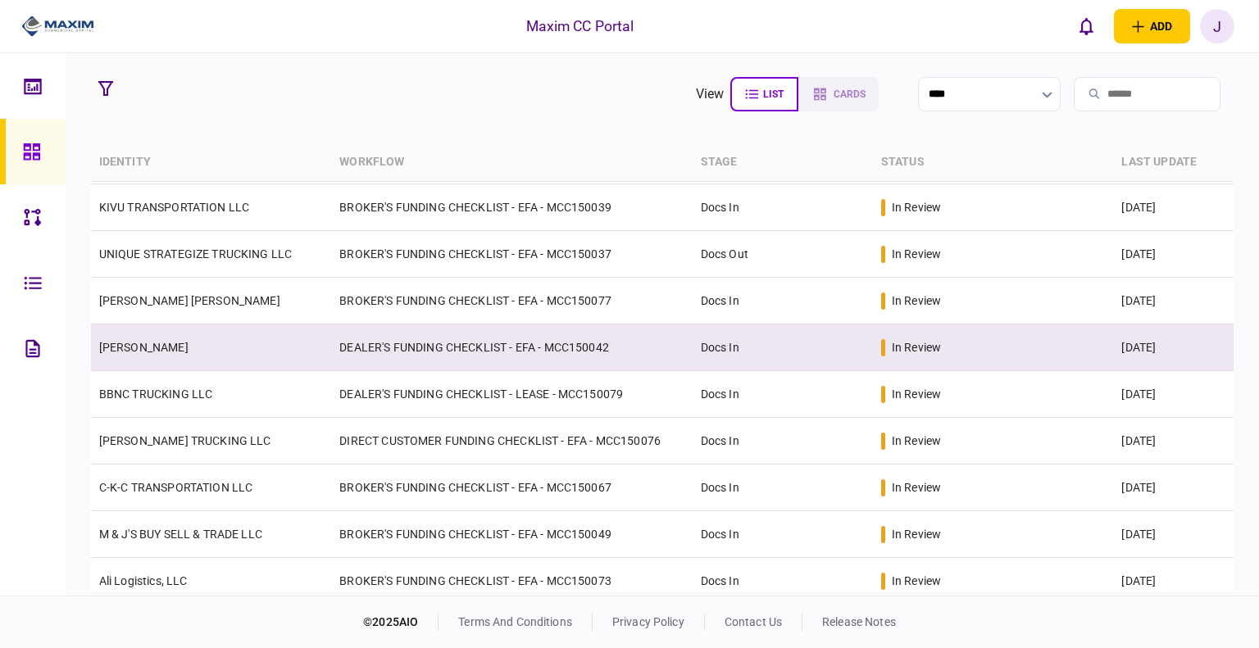
click at [162, 331] on td "[PERSON_NAME]" at bounding box center [211, 347] width 241 height 47
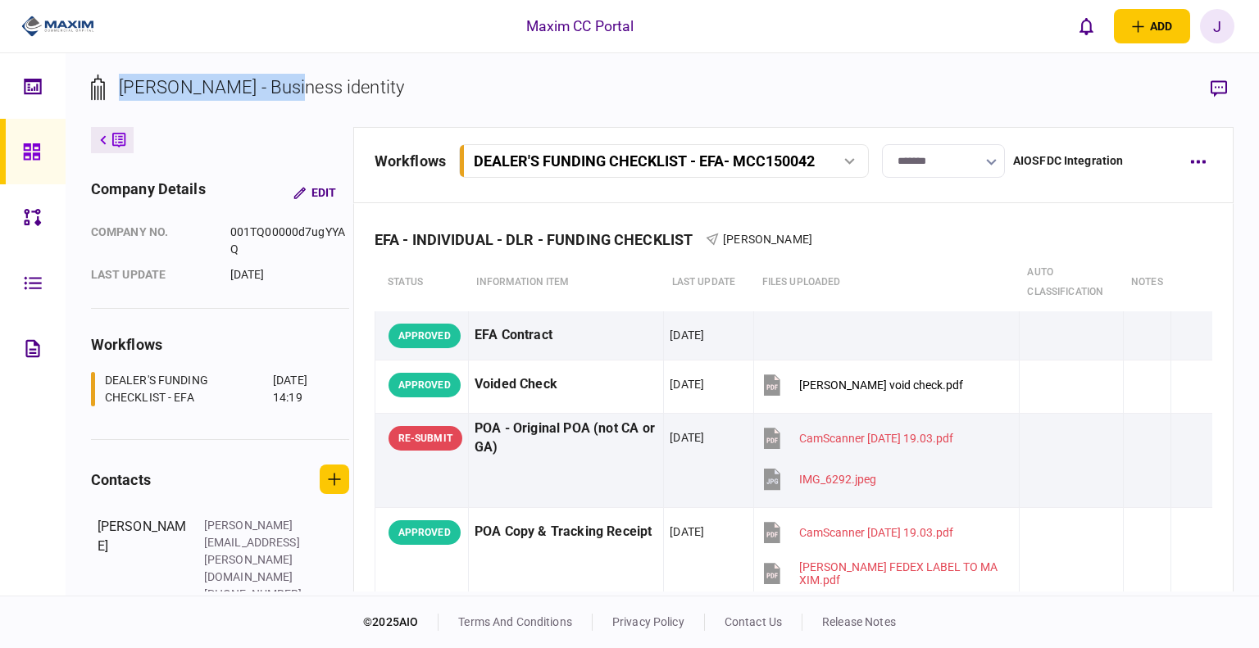
drag, startPoint x: 119, startPoint y: 84, endPoint x: 318, endPoint y: 97, distance: 199.5
click at [318, 97] on div "[PERSON_NAME] - Business identity" at bounding box center [261, 87] width 285 height 27
copy div "[PERSON_NAME]"
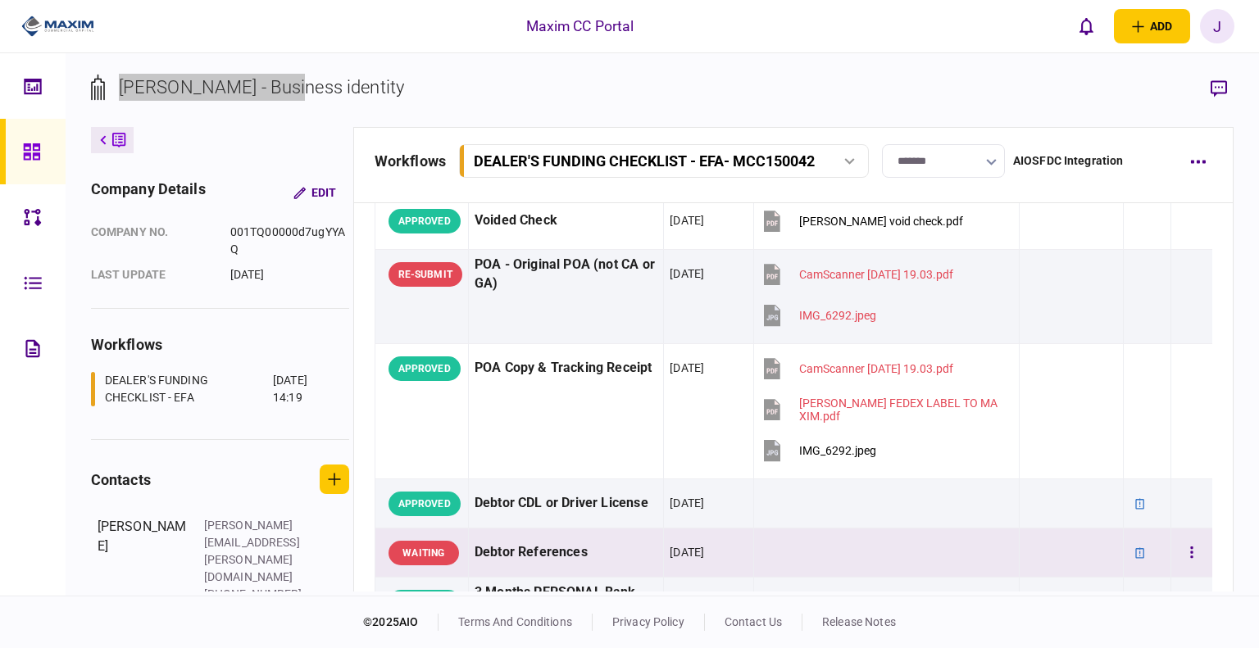
scroll to position [164, 0]
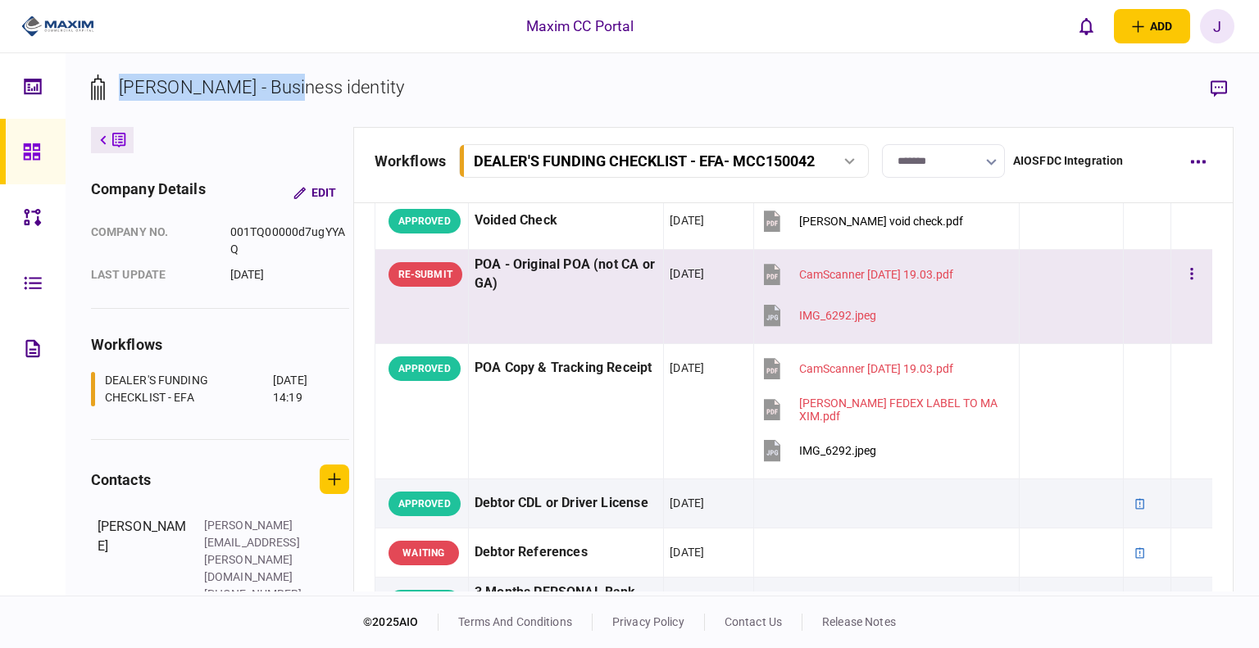
click at [815, 281] on button "CamScanner [DATE] 19.03.pdf" at bounding box center [856, 274] width 193 height 37
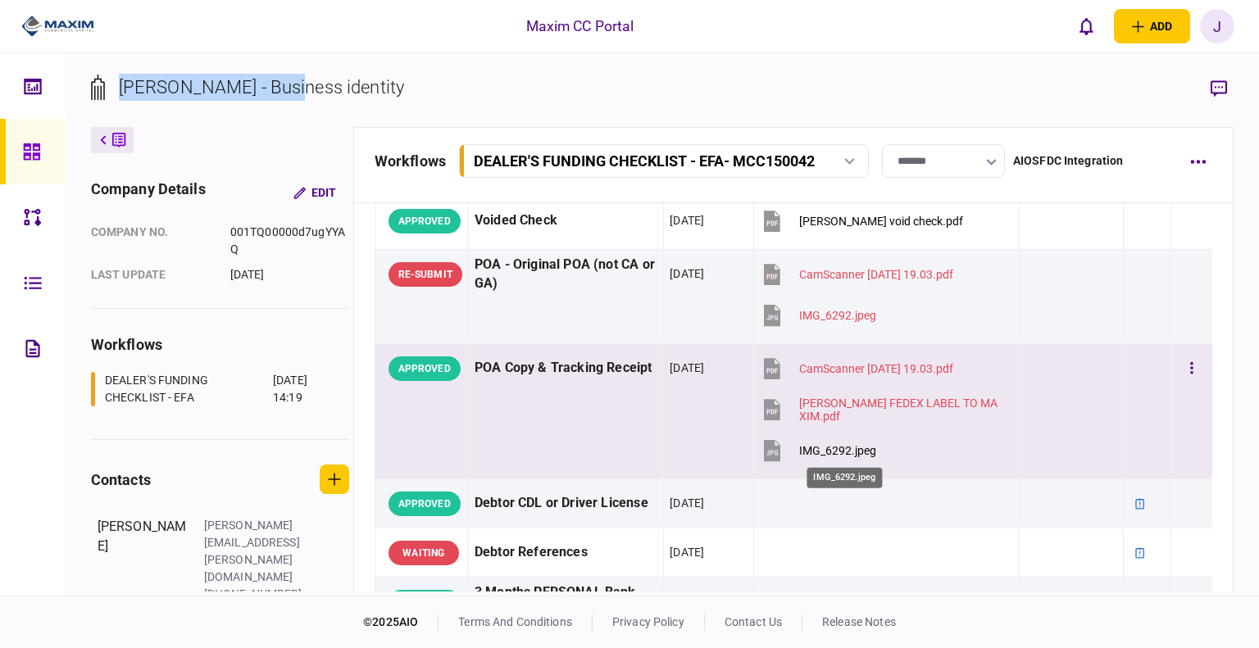
click at [837, 450] on div "IMG_6292.jpeg" at bounding box center [837, 450] width 77 height 13
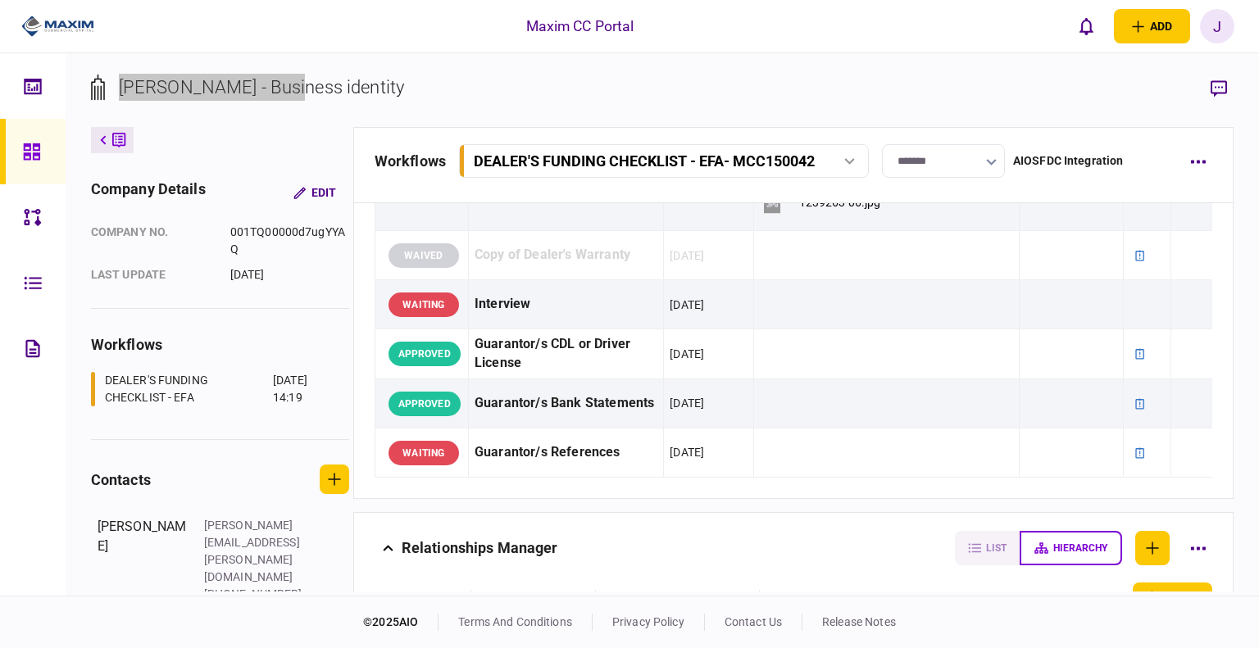
scroll to position [1967, 0]
